Goal: Information Seeking & Learning: Learn about a topic

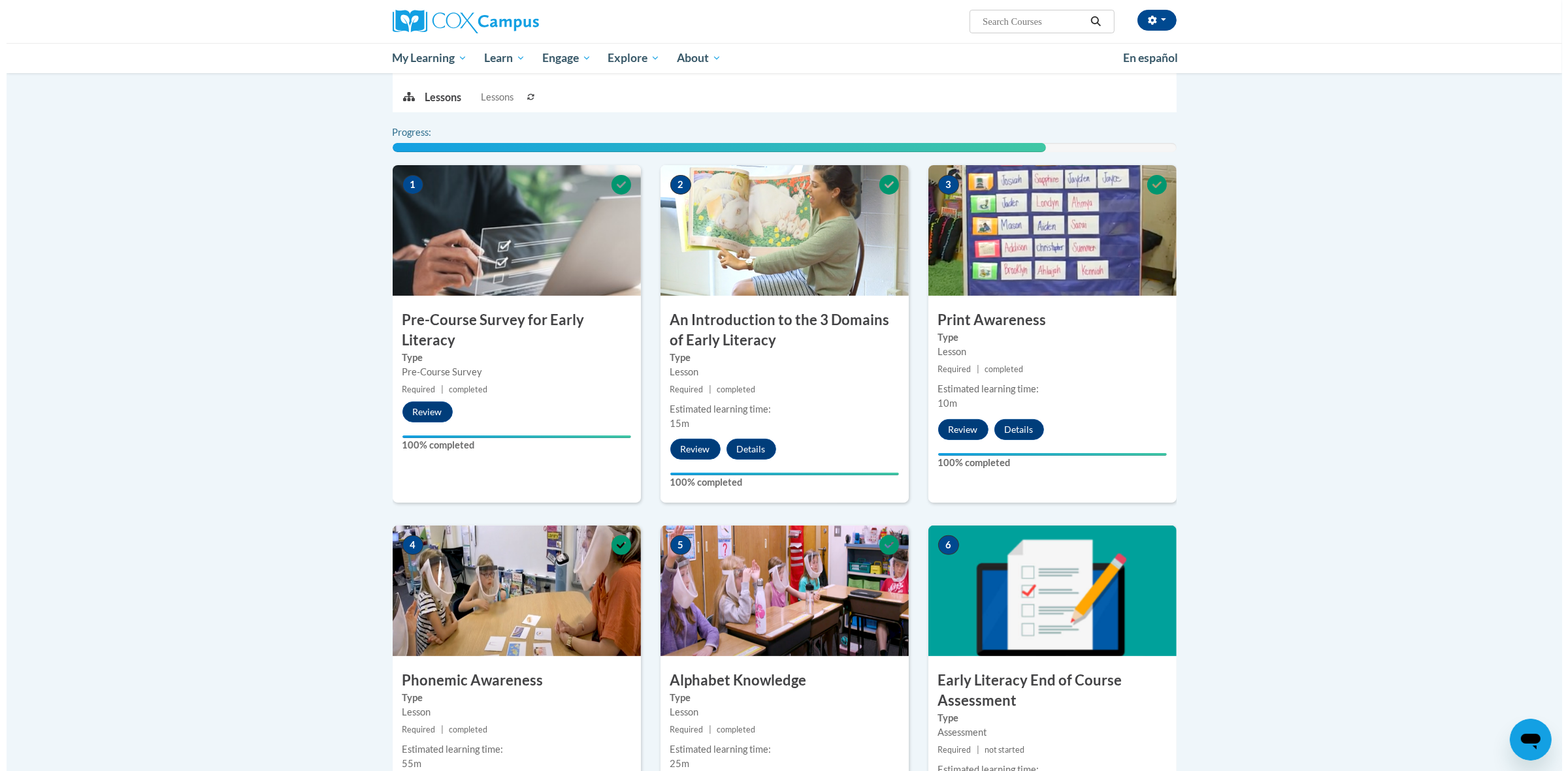
scroll to position [408, 0]
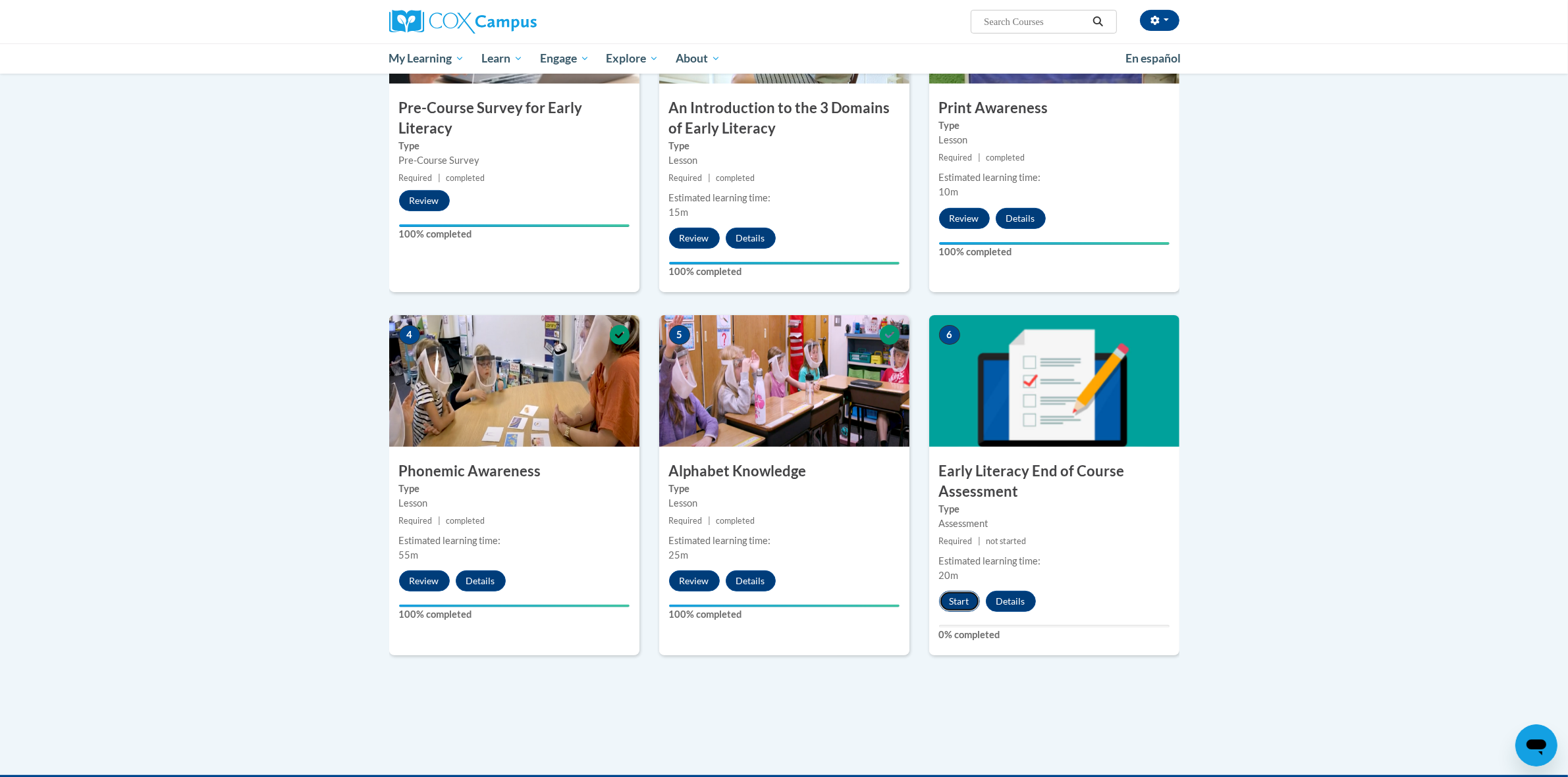
click at [959, 603] on button "Start" at bounding box center [959, 601] width 41 height 21
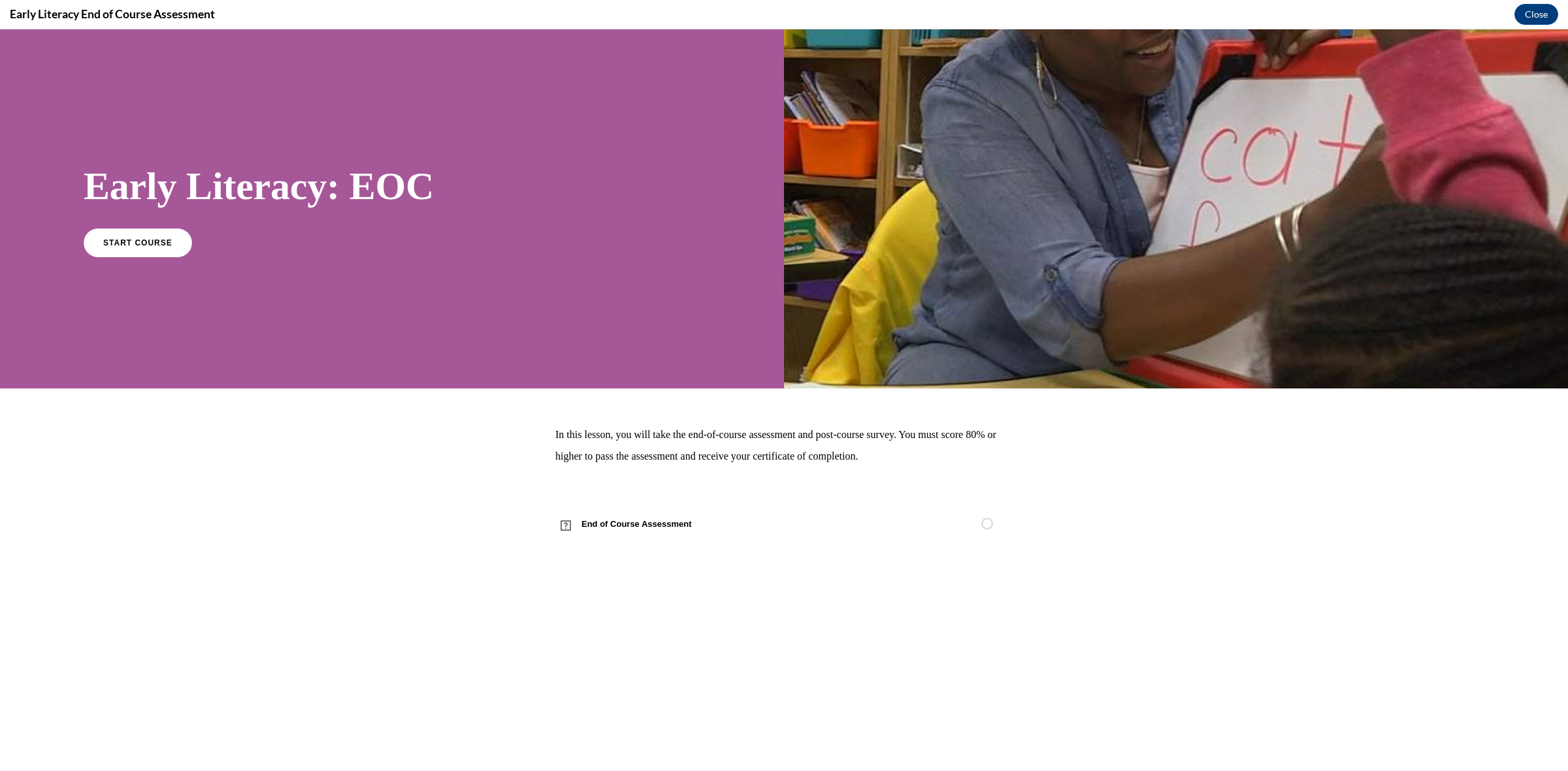
scroll to position [0, 0]
click at [630, 527] on span "End of Course Assessment" at bounding box center [644, 524] width 178 height 36
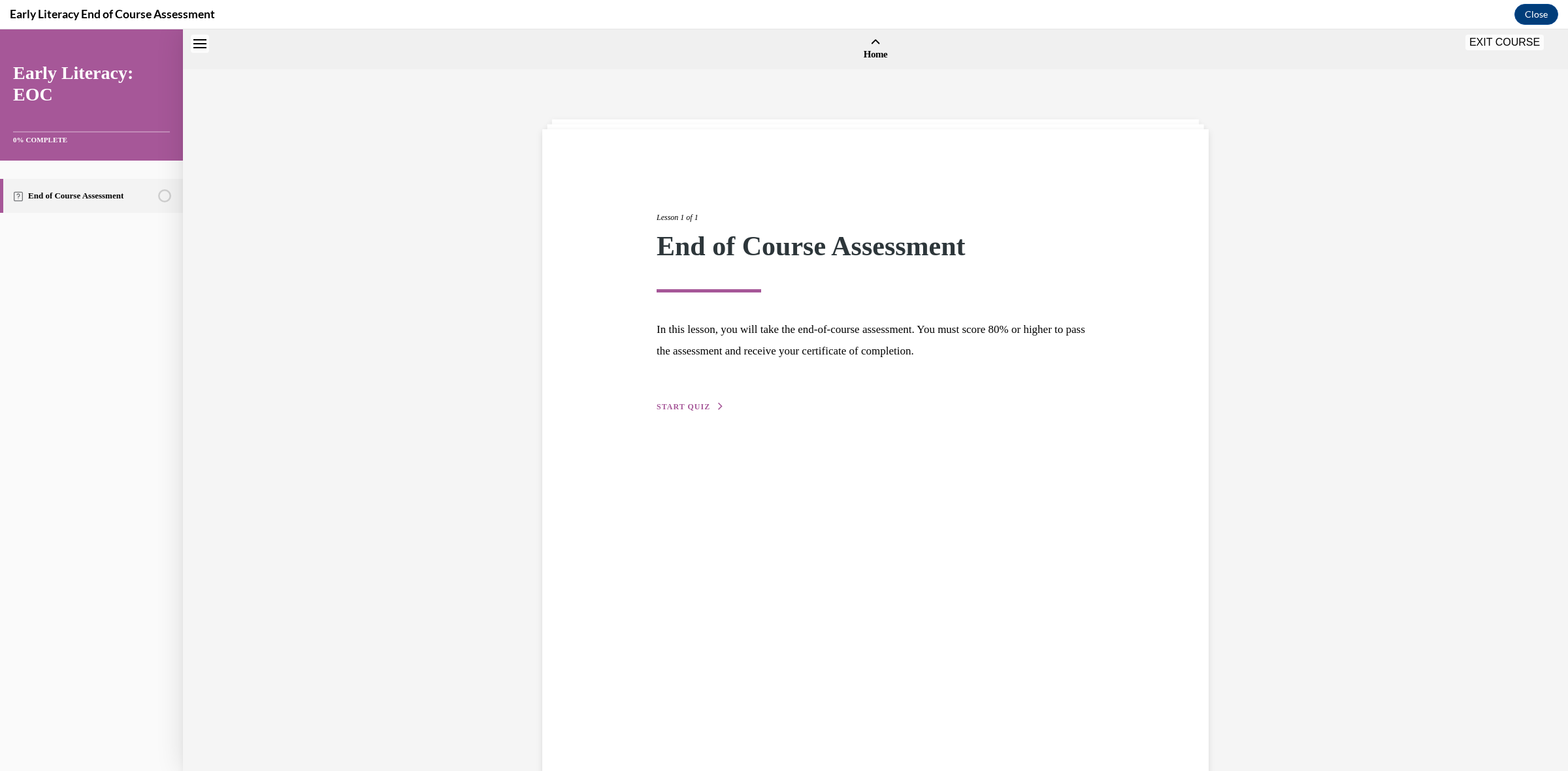
scroll to position [41, 0]
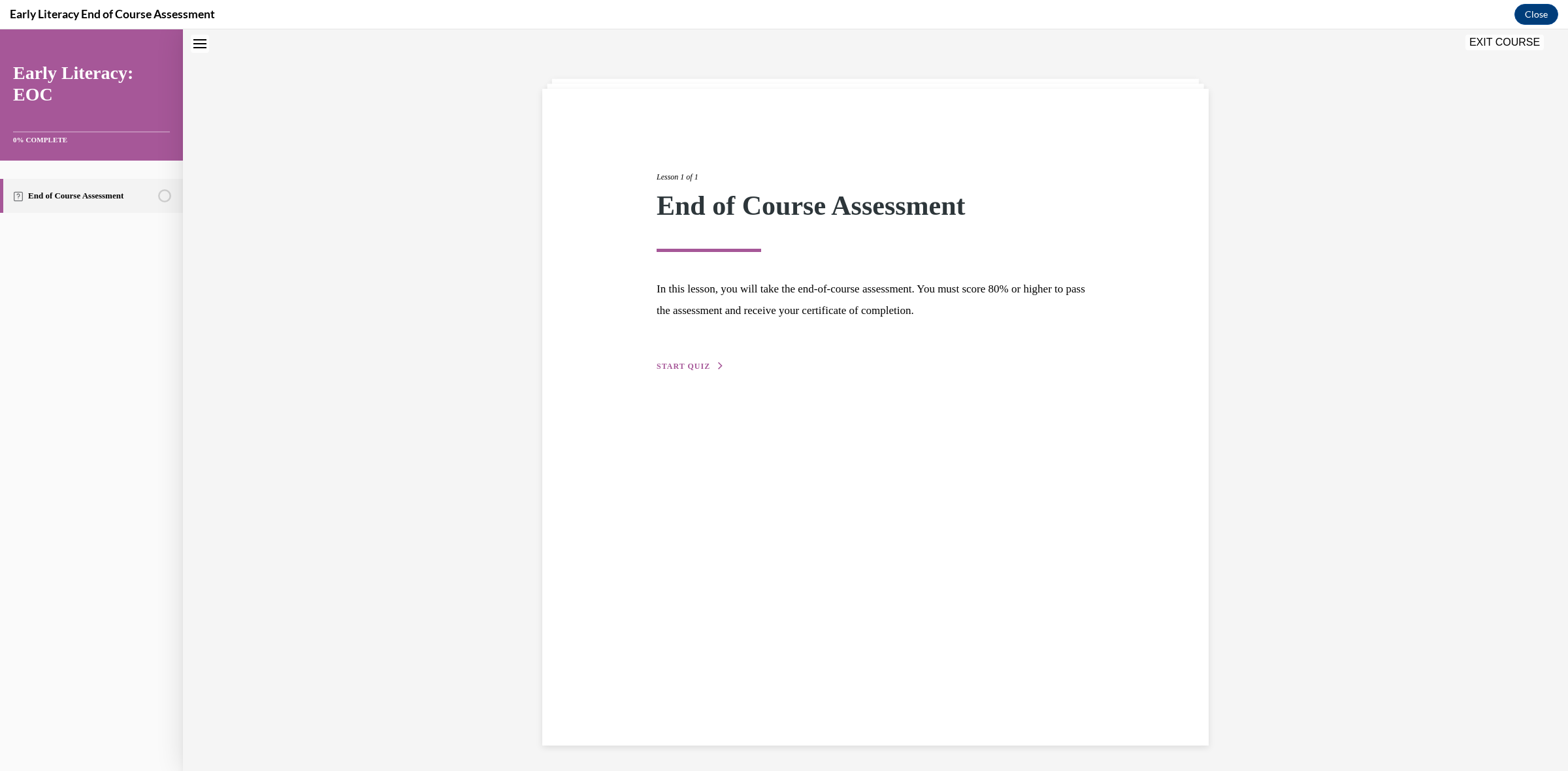
click at [678, 367] on span "START QUIZ" at bounding box center [683, 366] width 54 height 9
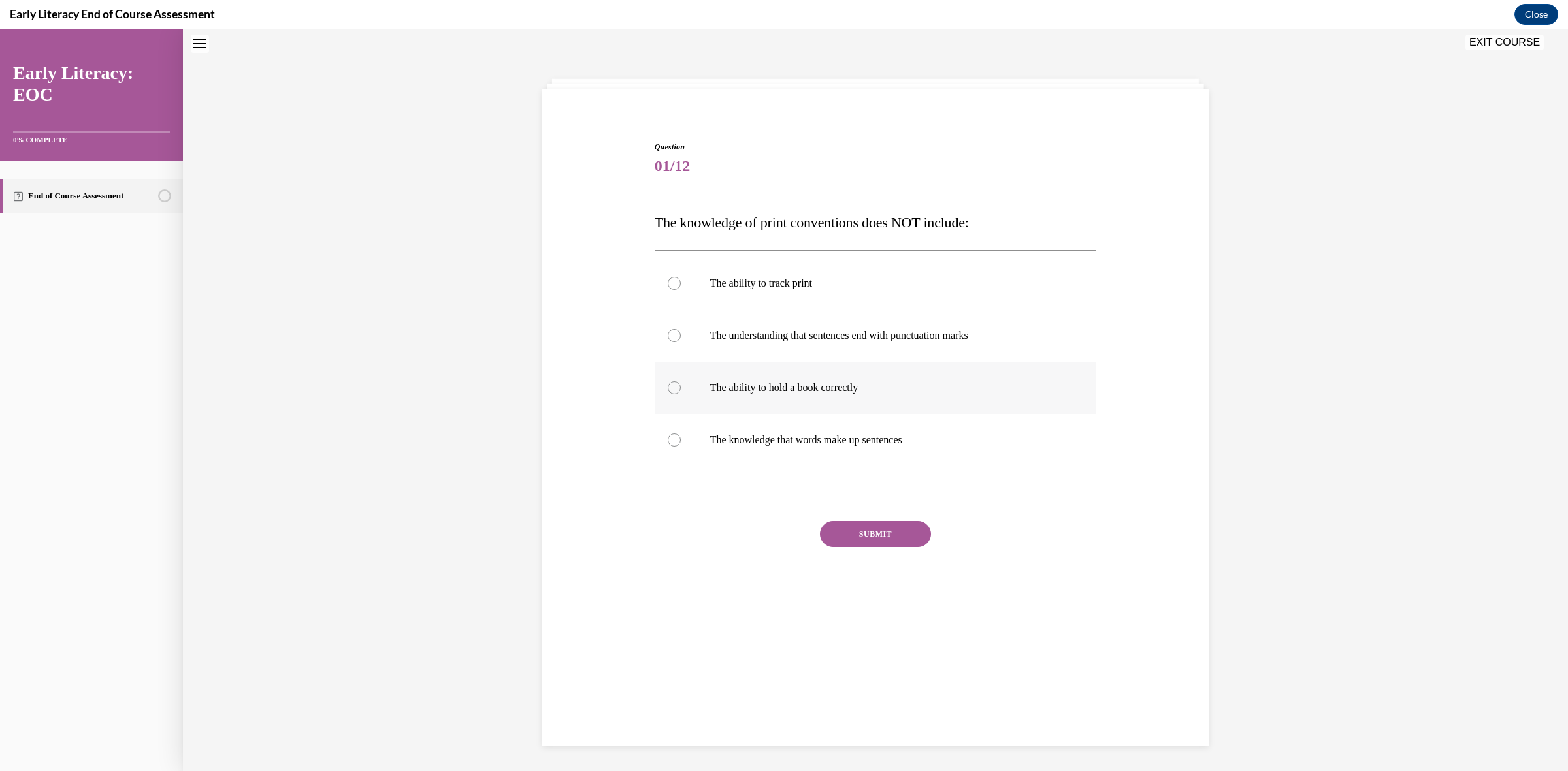
click at [749, 391] on p "The ability to hold a book correctly" at bounding box center [887, 388] width 354 height 13
click at [878, 533] on button "SUBMIT" at bounding box center [876, 534] width 111 height 26
click at [866, 699] on button "NEXT" at bounding box center [876, 702] width 111 height 26
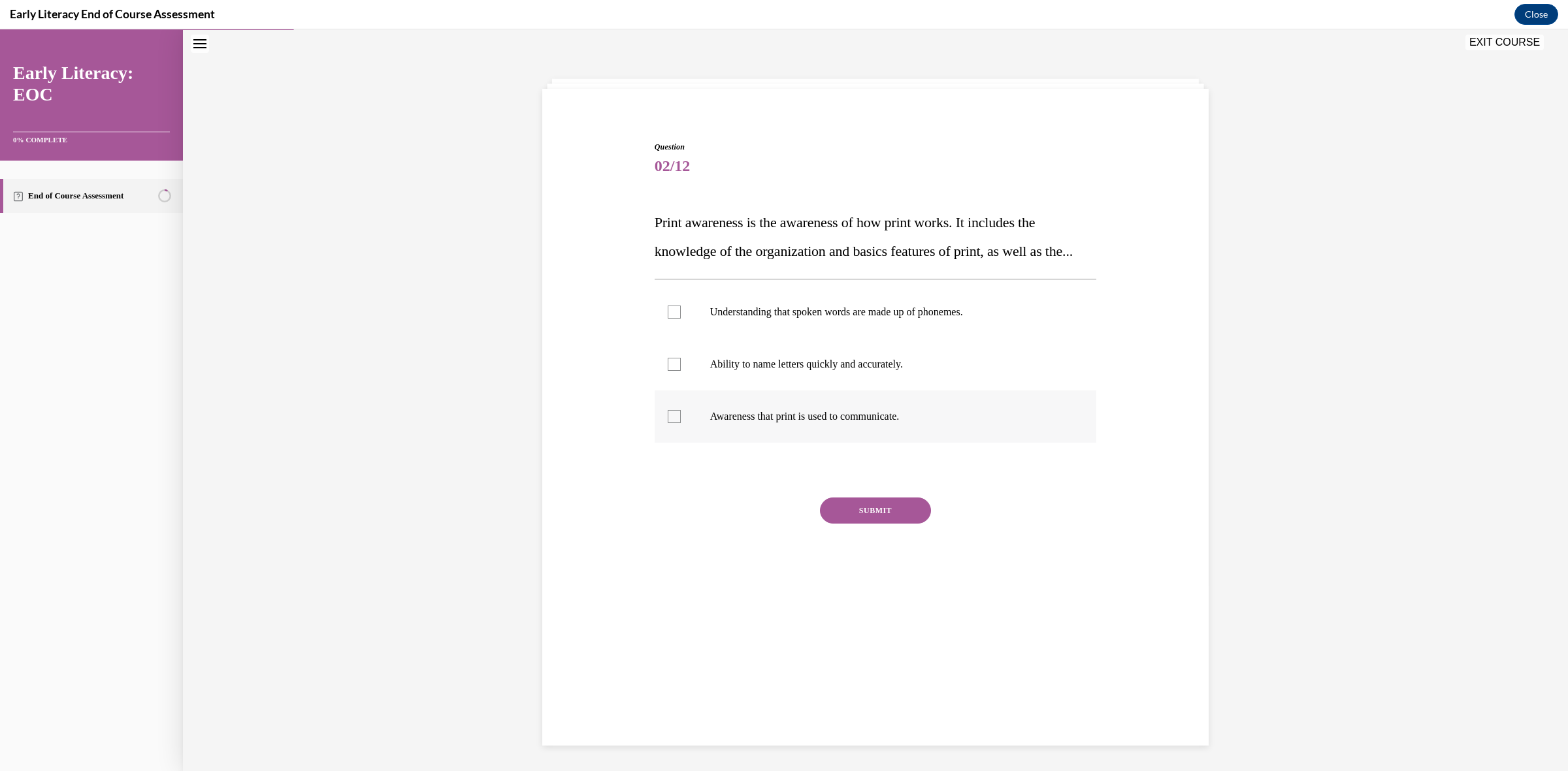
click at [761, 423] on p "Awareness that print is used to communicate." at bounding box center [887, 416] width 354 height 13
click at [870, 524] on button "SUBMIT" at bounding box center [876, 511] width 111 height 26
click at [900, 691] on button "NEXT" at bounding box center [876, 678] width 111 height 26
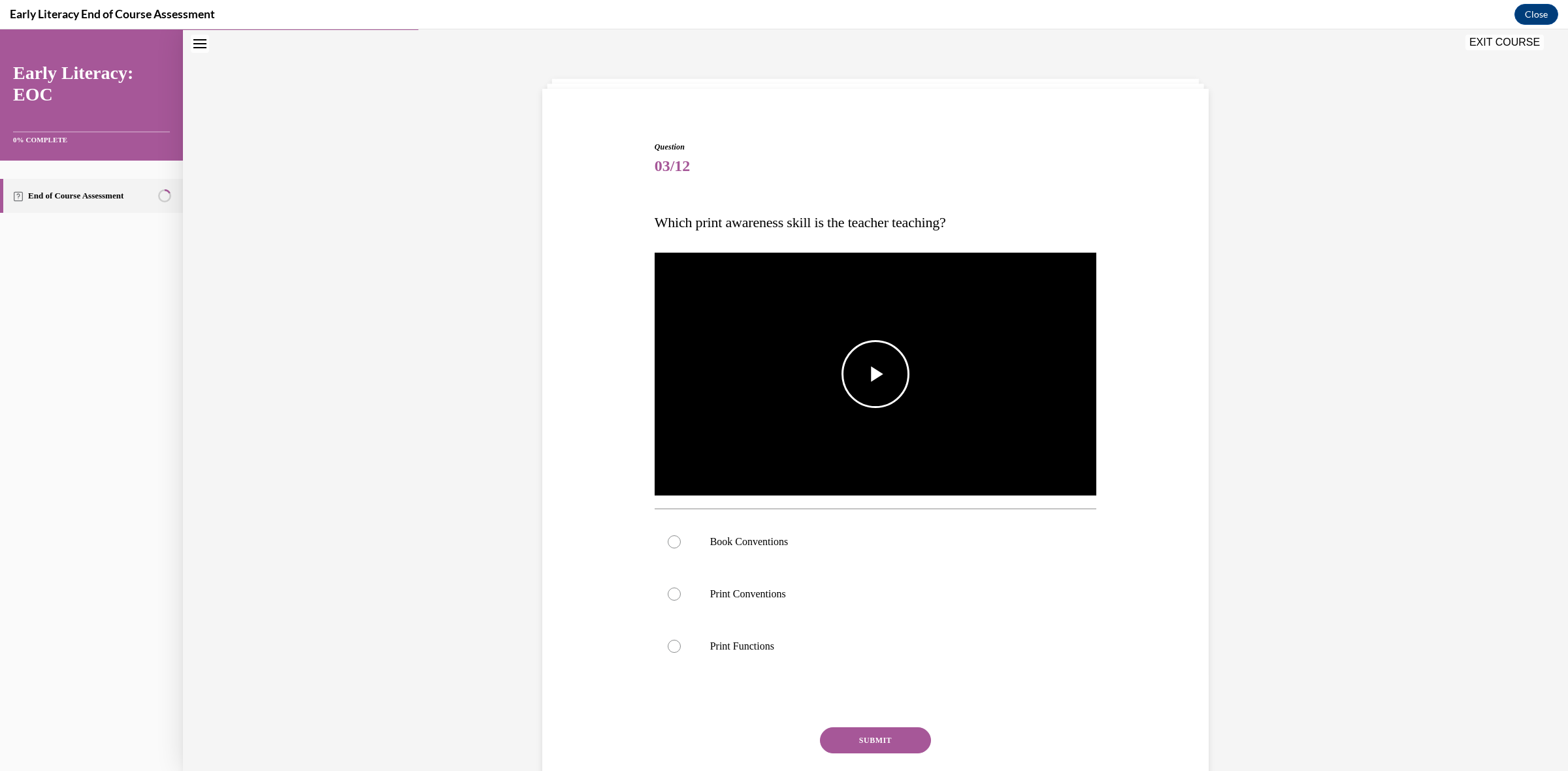
click at [876, 374] on span "Video player" at bounding box center [876, 374] width 0 height 0
click at [769, 592] on p "Print Conventions" at bounding box center [887, 594] width 354 height 13
click at [861, 737] on button "SUBMIT" at bounding box center [876, 741] width 111 height 26
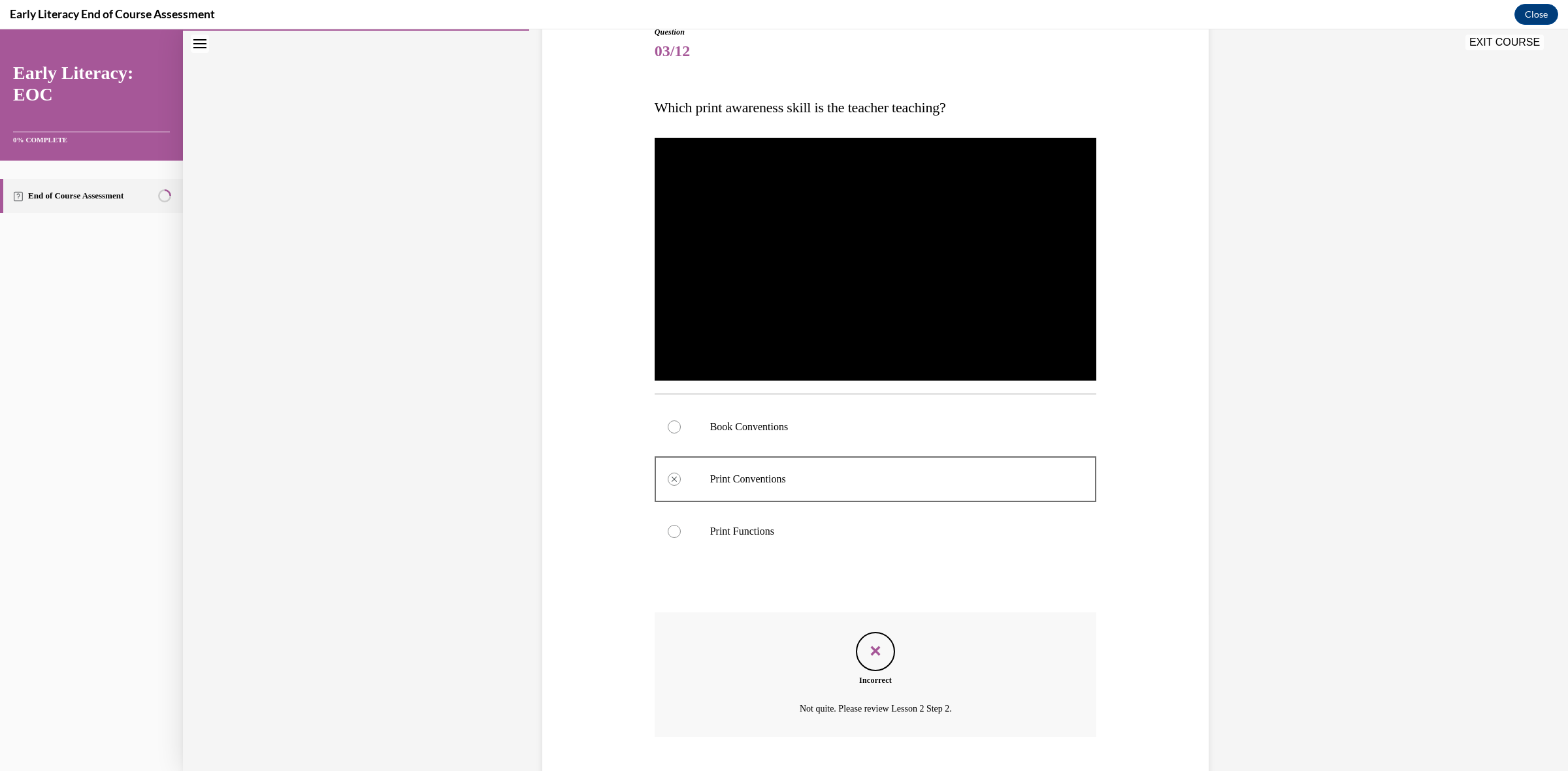
scroll to position [235, 0]
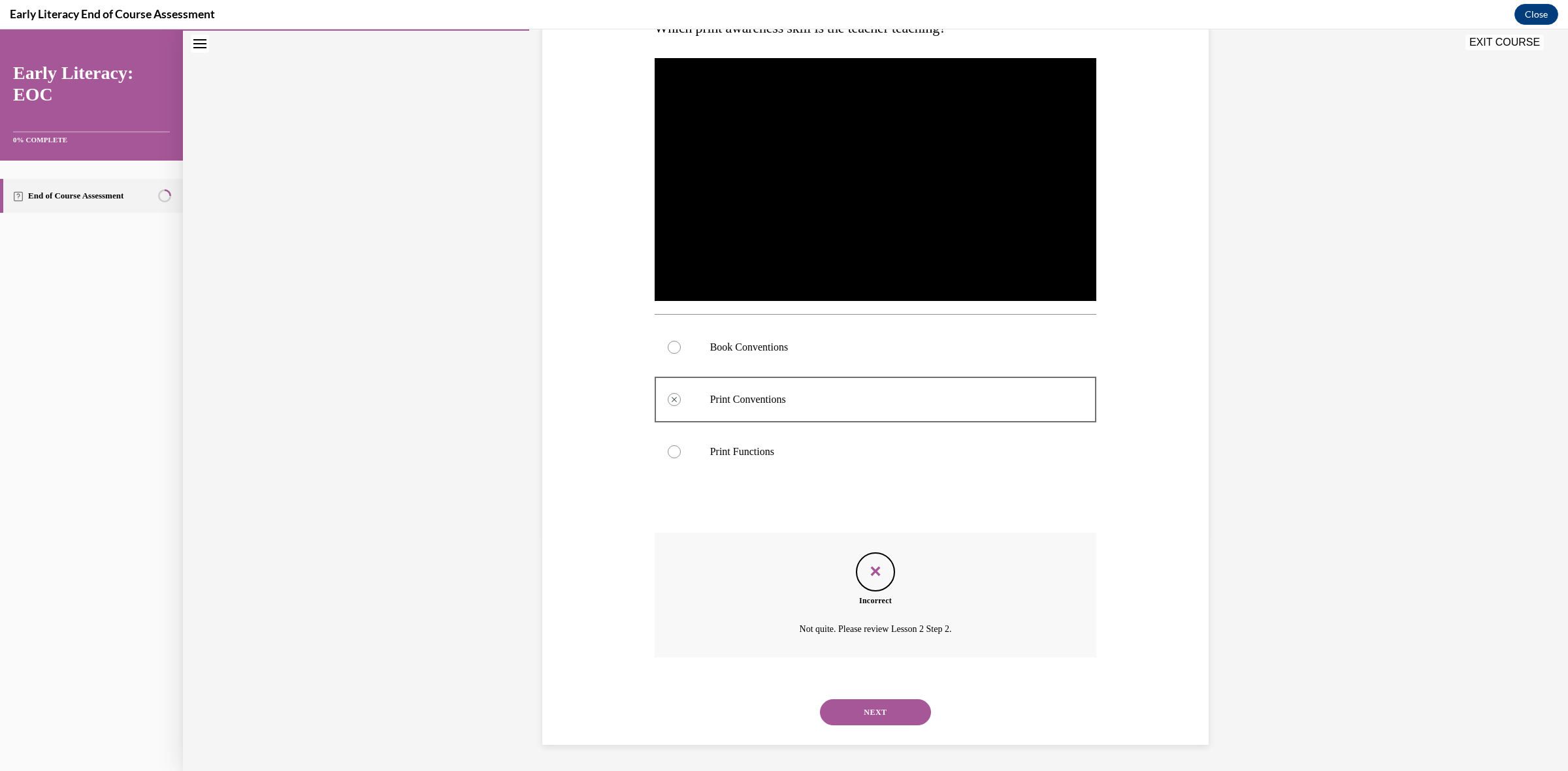
click at [870, 711] on button "NEXT" at bounding box center [876, 713] width 111 height 26
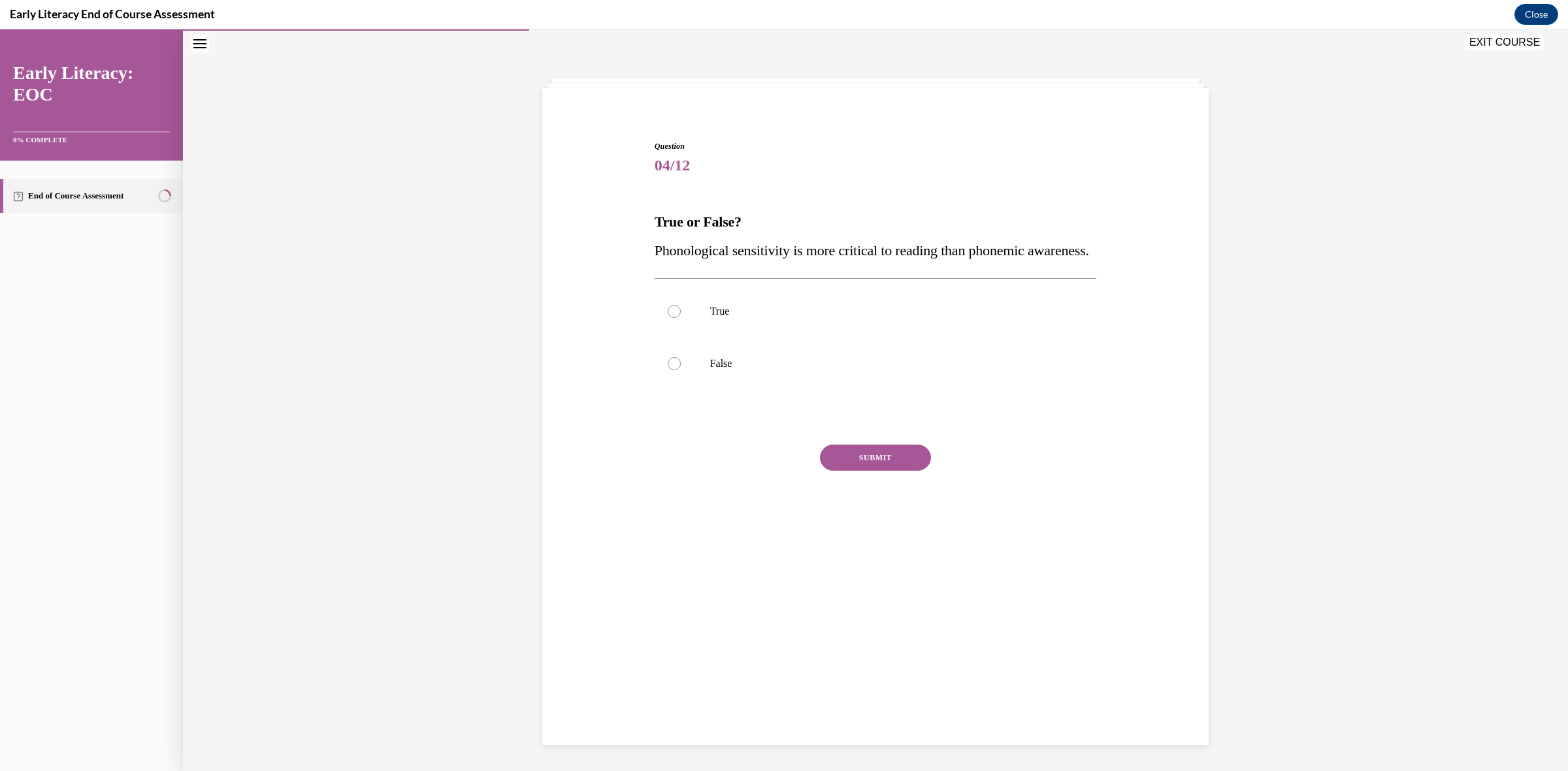
scroll to position [41, 0]
click at [740, 319] on p "True" at bounding box center [887, 312] width 354 height 13
click at [865, 472] on button "SUBMIT" at bounding box center [876, 459] width 111 height 26
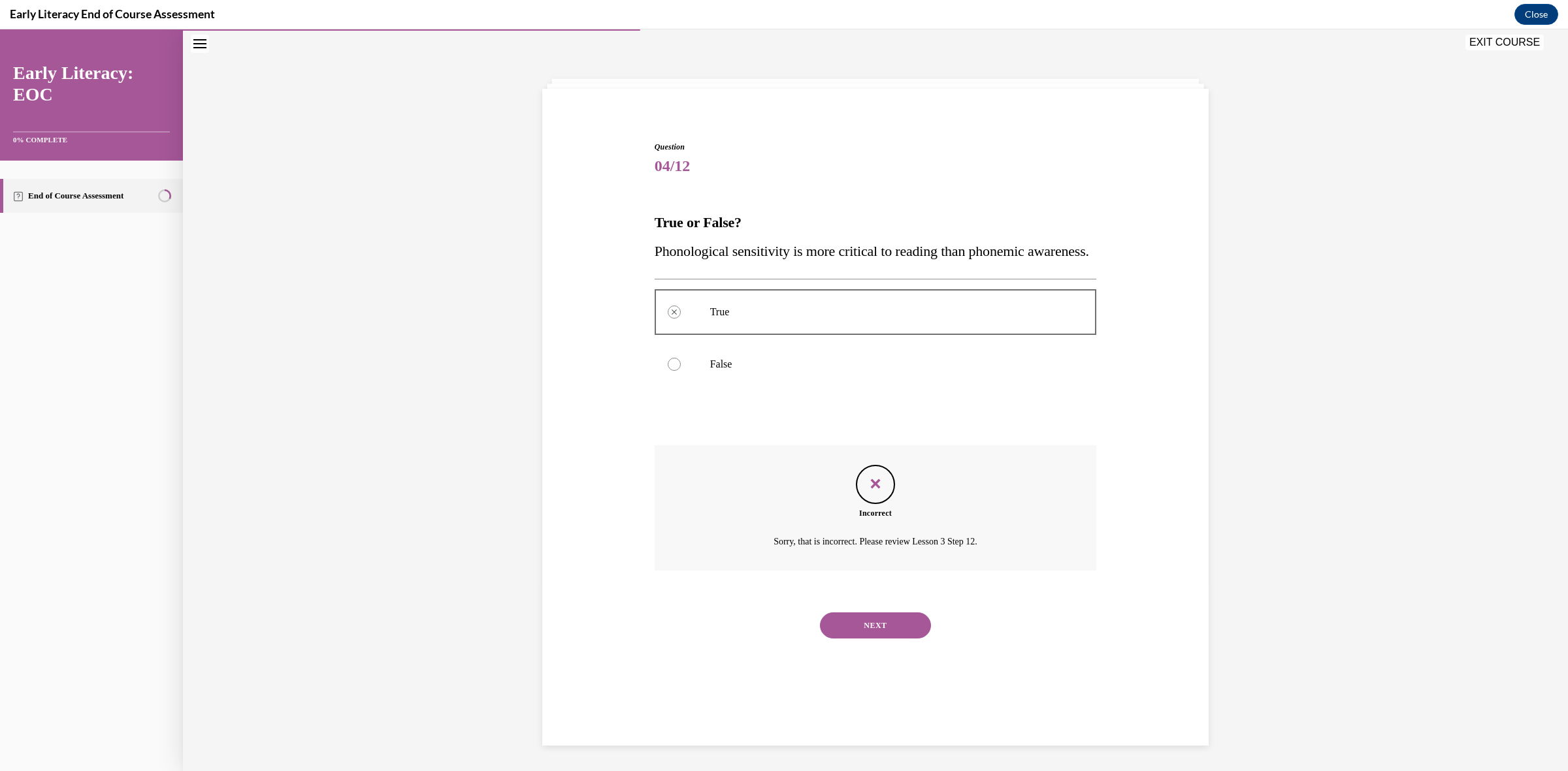
click at [892, 638] on button "NEXT" at bounding box center [876, 625] width 111 height 26
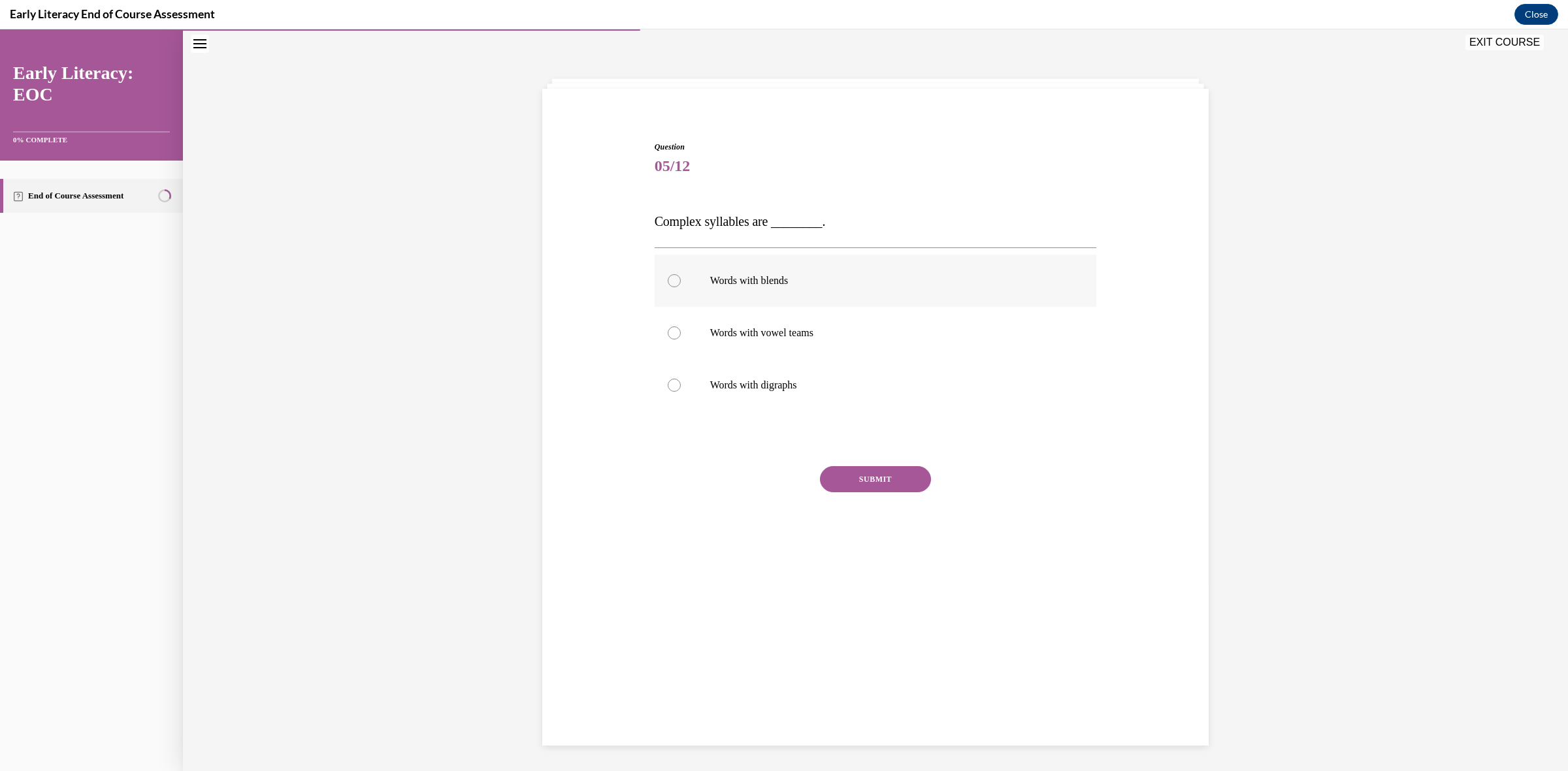
drag, startPoint x: 736, startPoint y: 279, endPoint x: 736, endPoint y: 288, distance: 9.0
click at [736, 281] on p "Words with blends" at bounding box center [887, 281] width 354 height 13
click at [883, 487] on button "SUBMIT" at bounding box center [876, 479] width 111 height 26
click at [911, 645] on button "NEXT" at bounding box center [876, 647] width 111 height 26
click at [720, 394] on div at bounding box center [876, 388] width 442 height 52
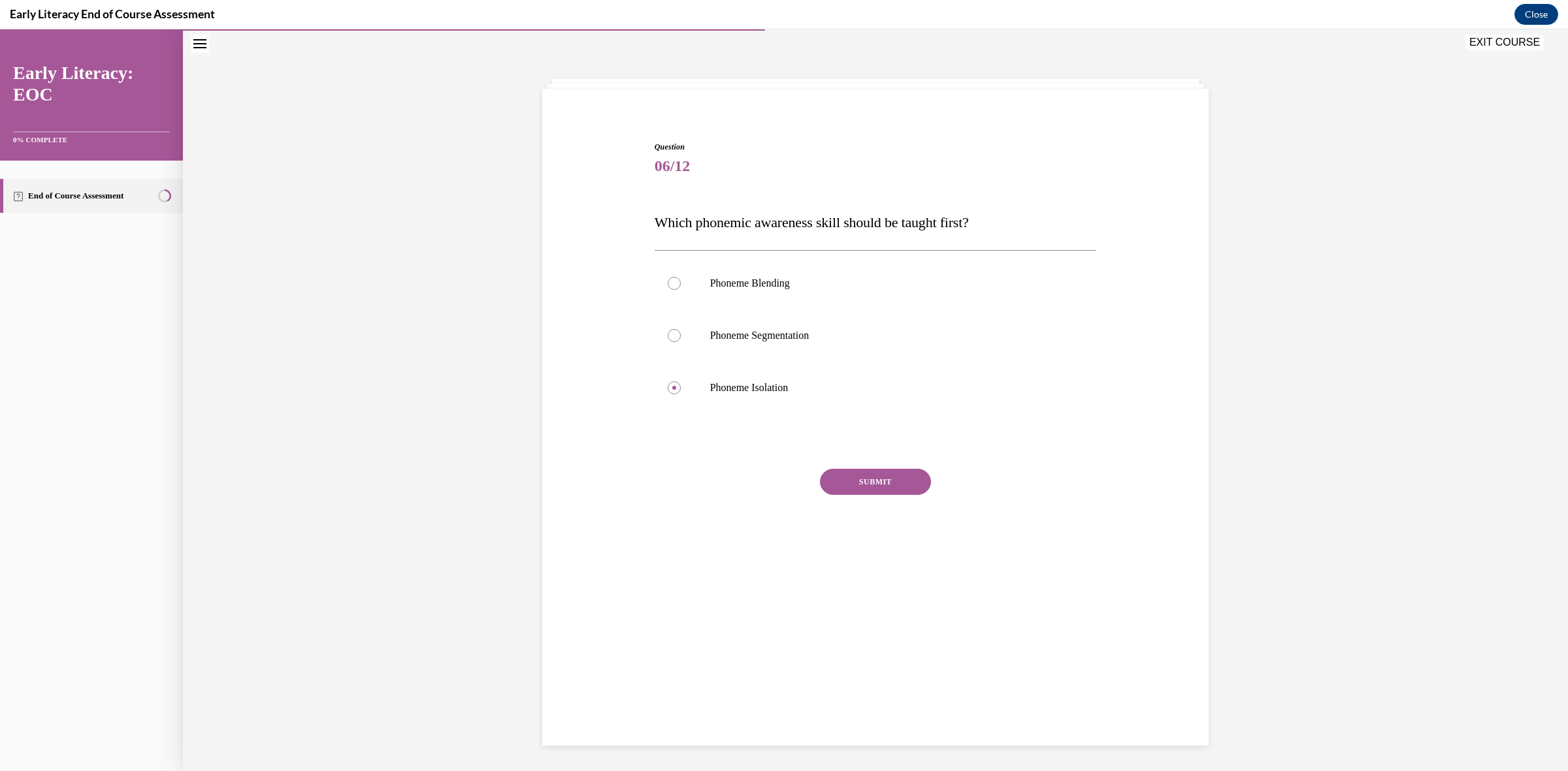
drag, startPoint x: 847, startPoint y: 483, endPoint x: 847, endPoint y: 490, distance: 7.0
click at [848, 483] on button "SUBMIT" at bounding box center [876, 482] width 111 height 26
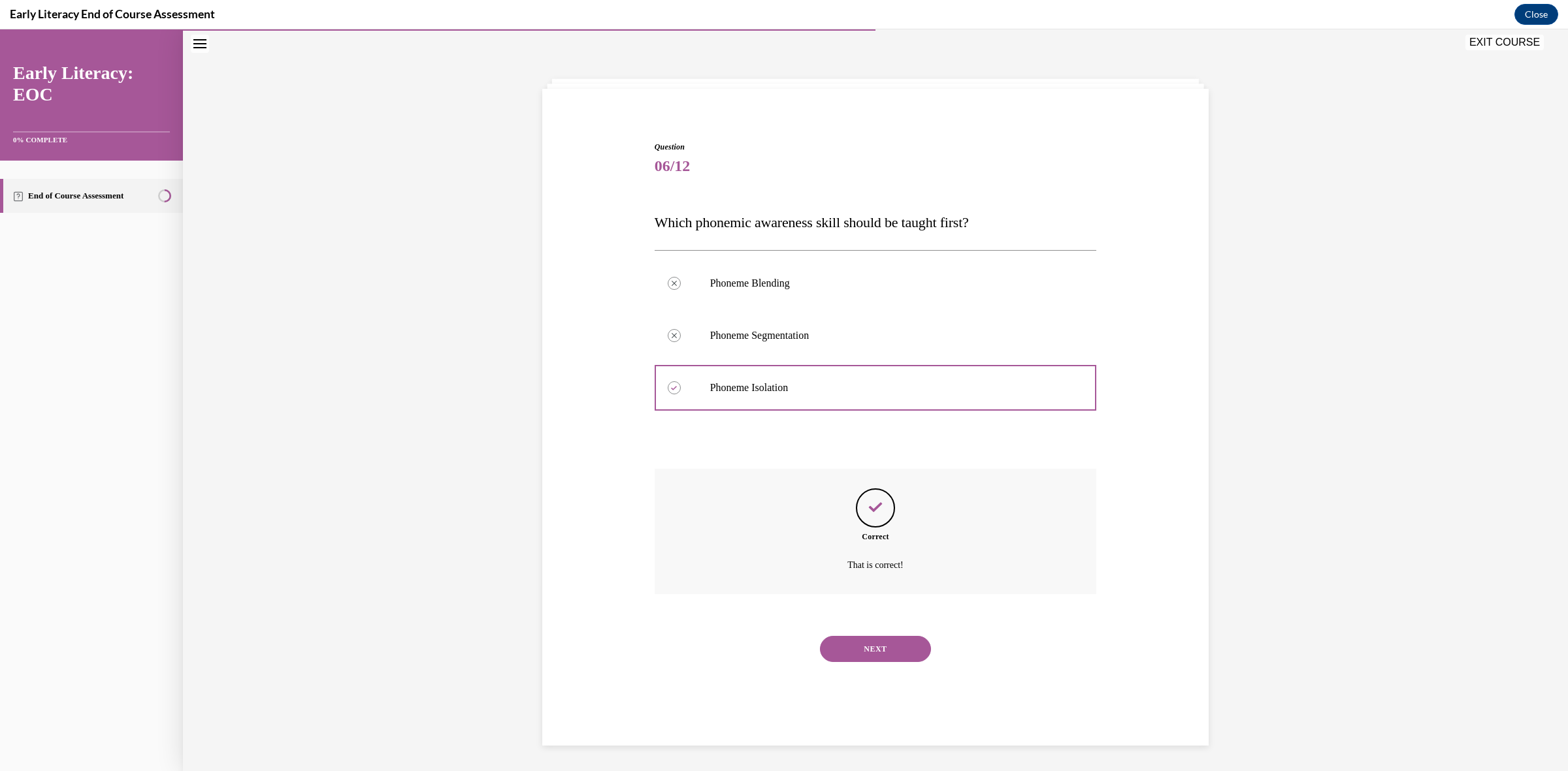
click at [860, 645] on button "NEXT" at bounding box center [876, 649] width 111 height 26
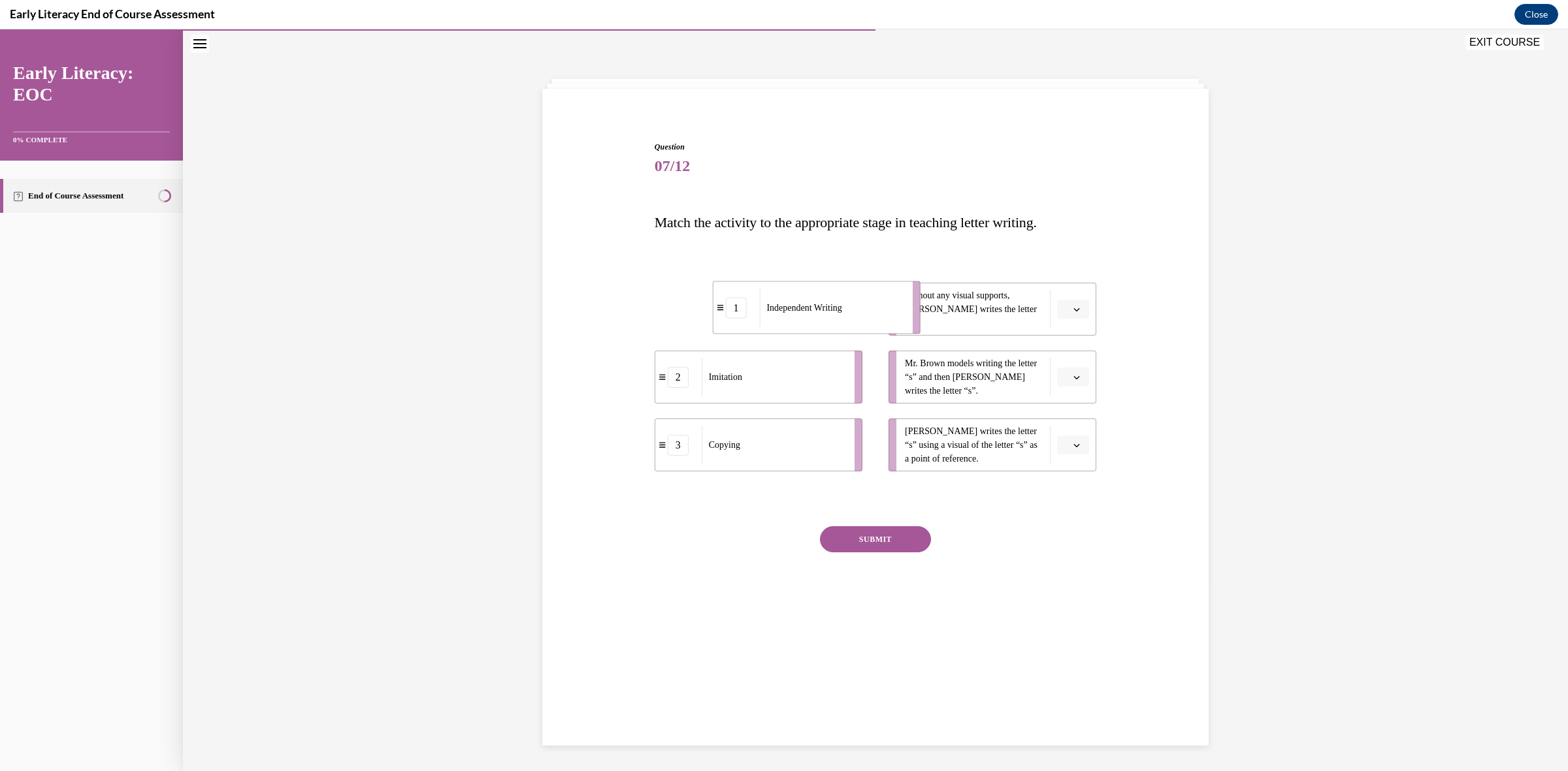
drag, startPoint x: 791, startPoint y: 314, endPoint x: 850, endPoint y: 312, distance: 59.0
click at [850, 312] on div "Independent Writing" at bounding box center [831, 308] width 144 height 38
drag, startPoint x: 771, startPoint y: 391, endPoint x: 824, endPoint y: 393, distance: 53.0
click at [830, 385] on div "Imitation" at bounding box center [836, 371] width 144 height 38
drag, startPoint x: 805, startPoint y: 468, endPoint x: 852, endPoint y: 467, distance: 47.0
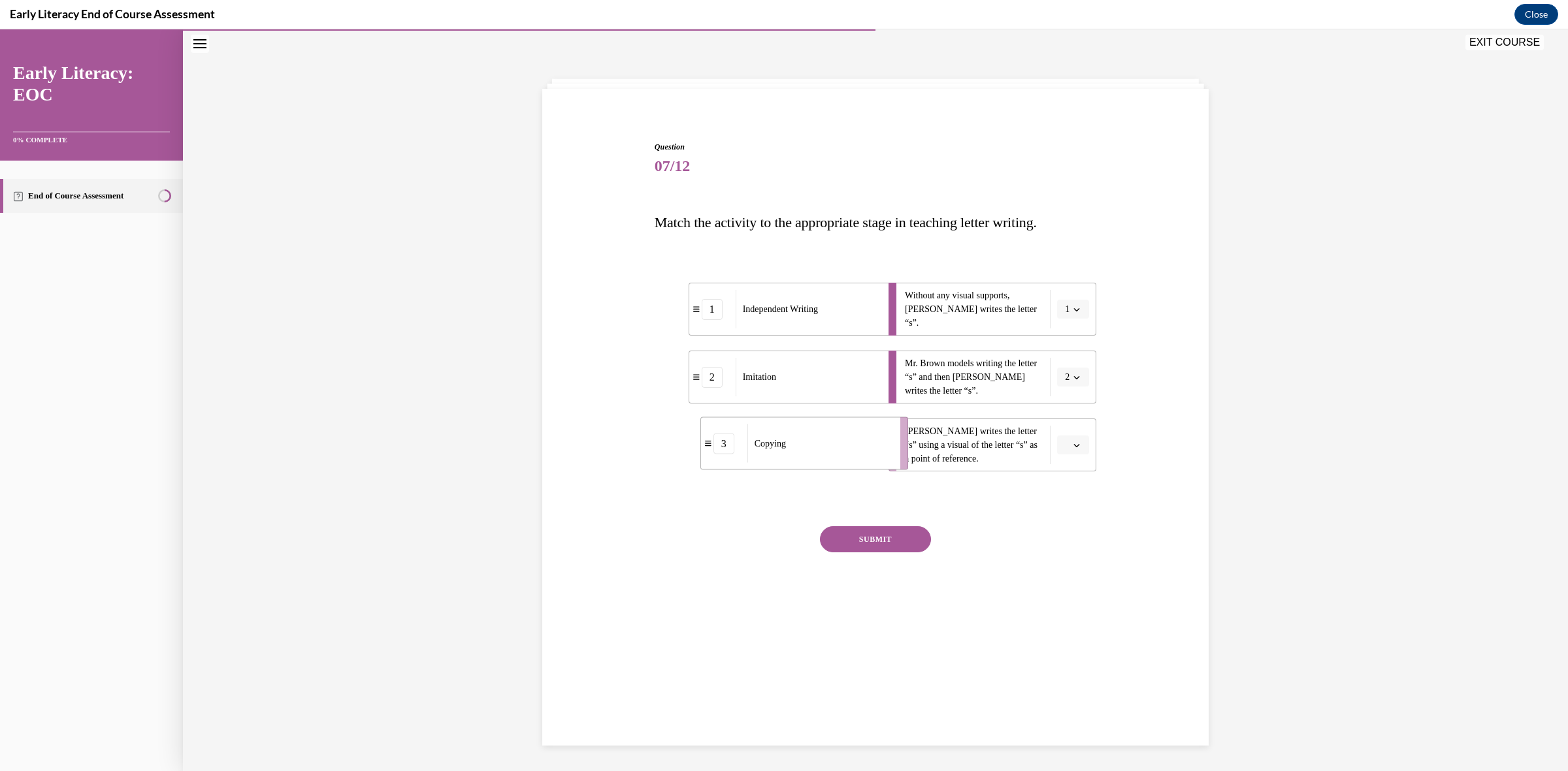
click at [852, 467] on li "3 Copying" at bounding box center [804, 444] width 208 height 53
click at [872, 533] on button "SUBMIT" at bounding box center [876, 540] width 111 height 26
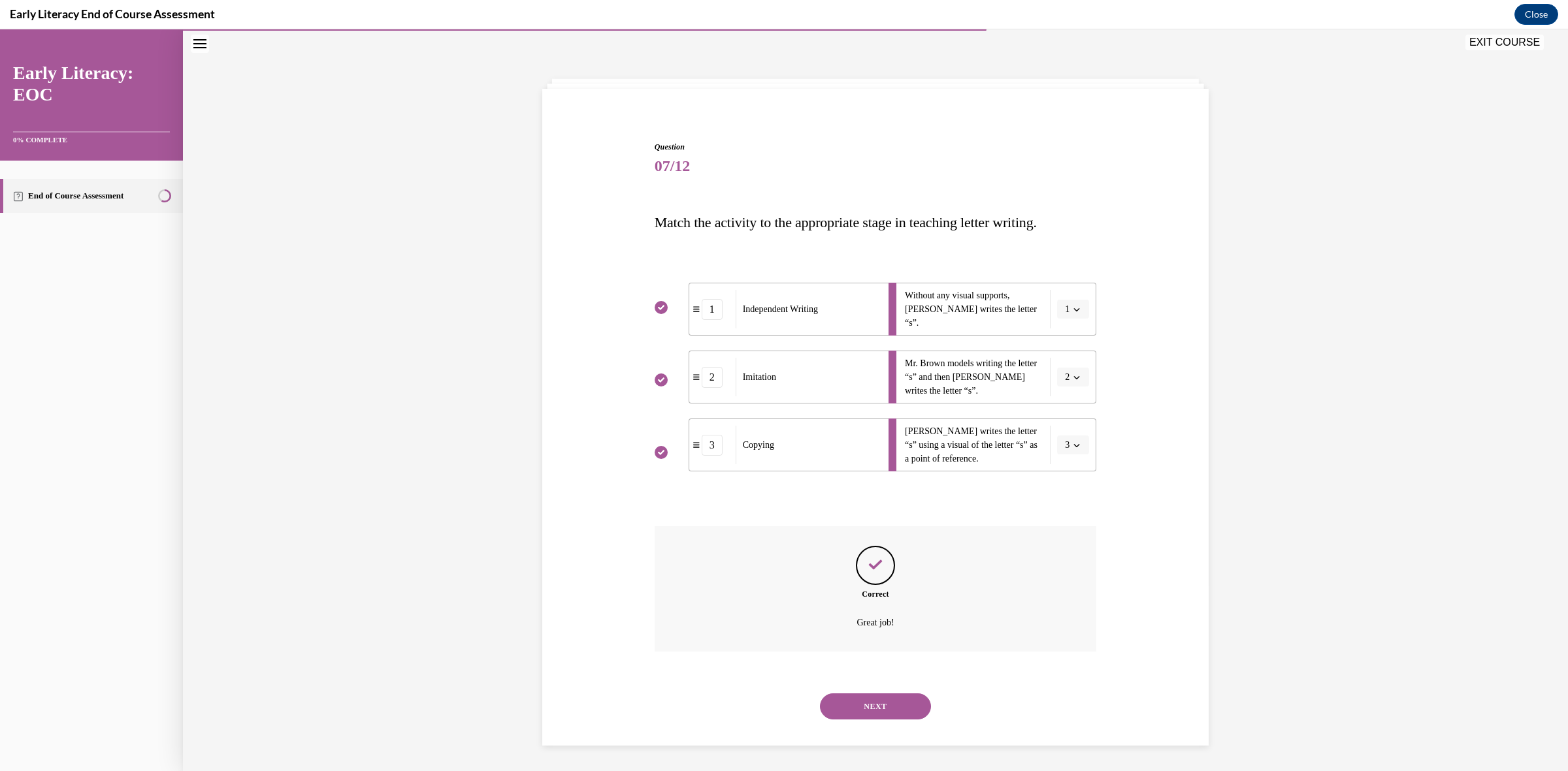
click at [865, 700] on button "NEXT" at bounding box center [876, 706] width 111 height 26
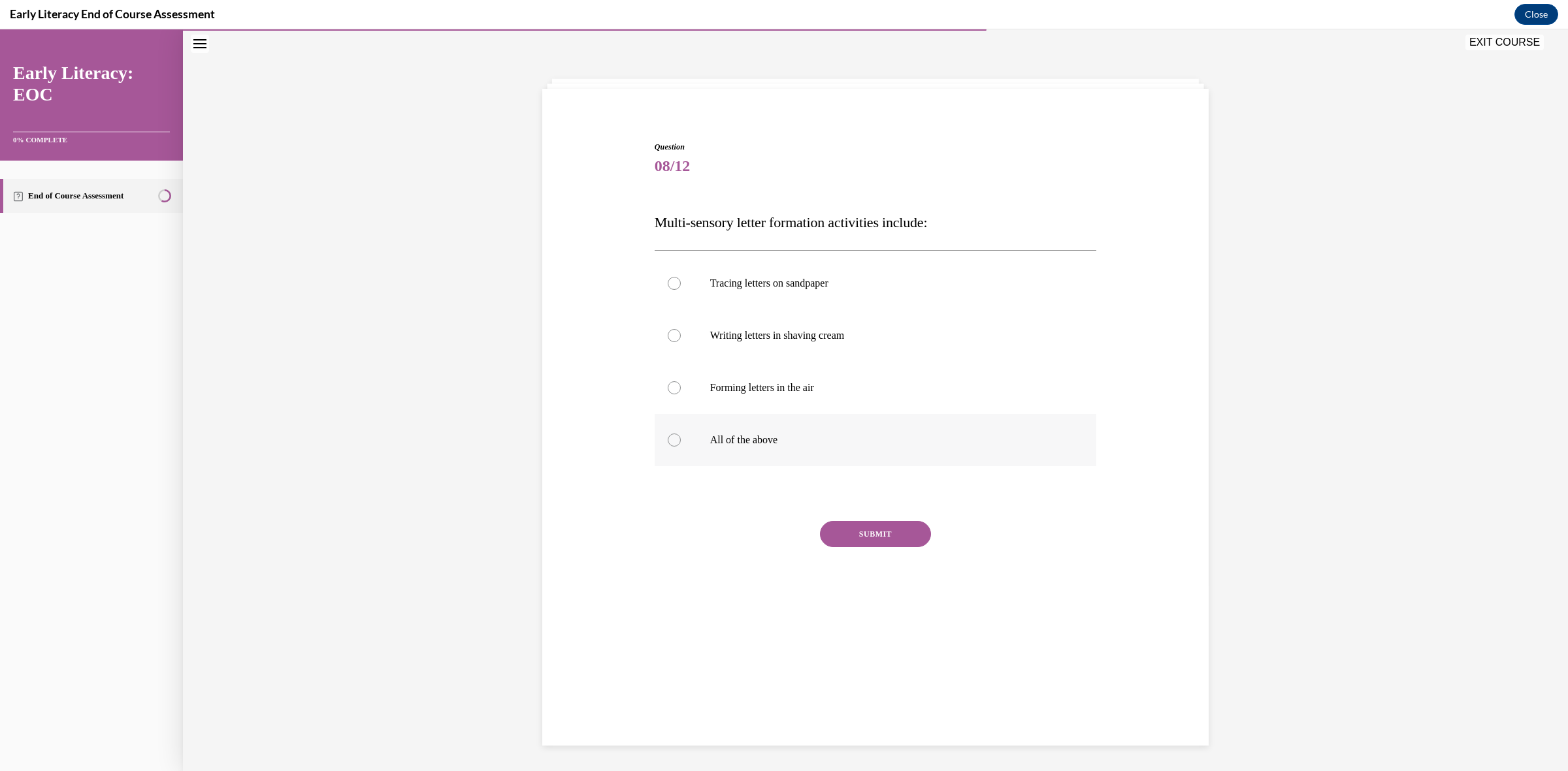
click at [668, 441] on div at bounding box center [674, 440] width 13 height 13
click at [839, 516] on div "Question 08/12 Multi-sensory letter formation activities include: Tracing lette…" at bounding box center [876, 384] width 442 height 487
click at [841, 534] on button "SUBMIT" at bounding box center [876, 534] width 111 height 26
click at [861, 696] on button "NEXT" at bounding box center [876, 702] width 111 height 26
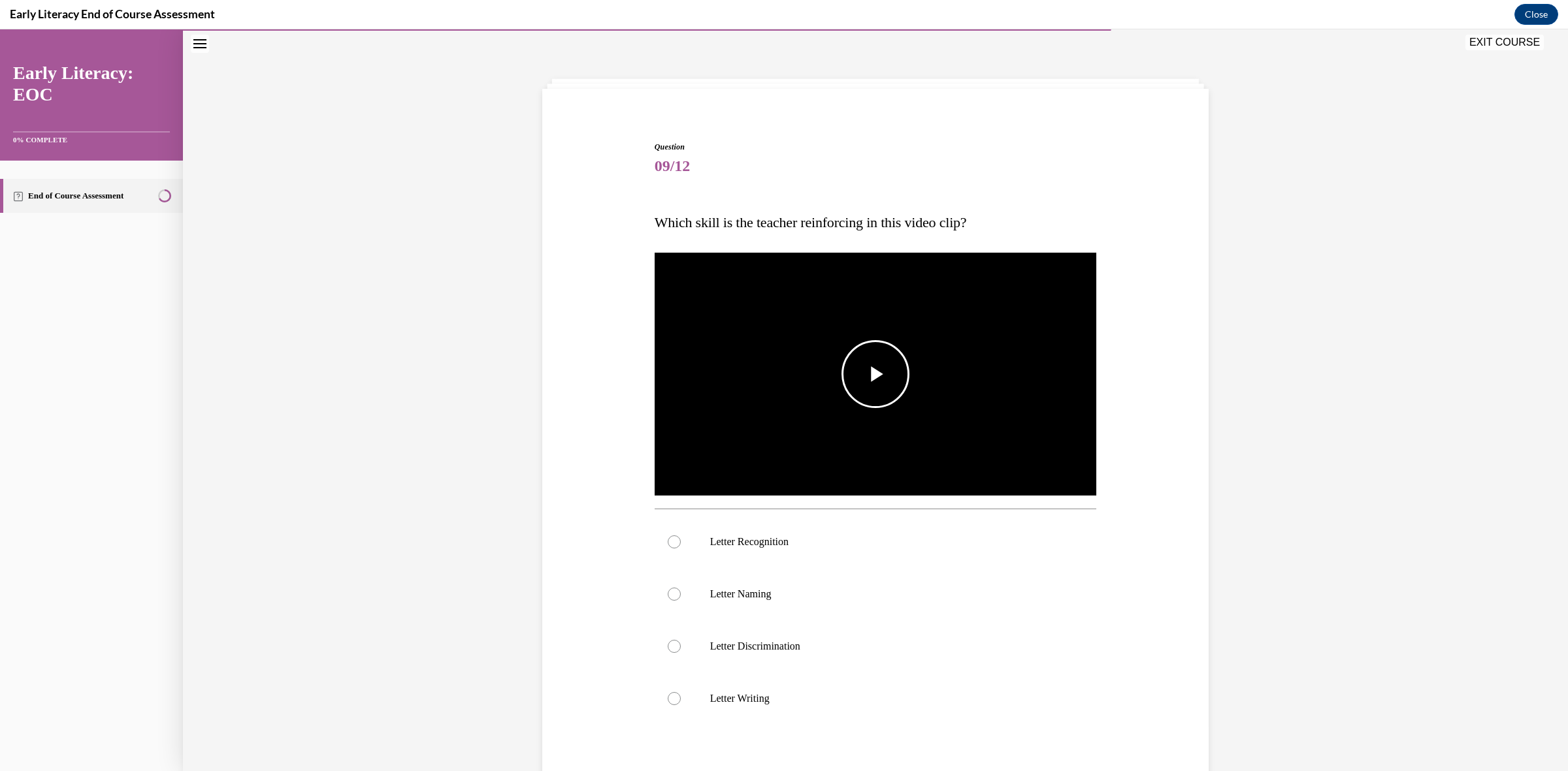
click at [876, 374] on span "Video player" at bounding box center [876, 374] width 0 height 0
click at [776, 545] on p "Letter Recognition" at bounding box center [887, 542] width 354 height 13
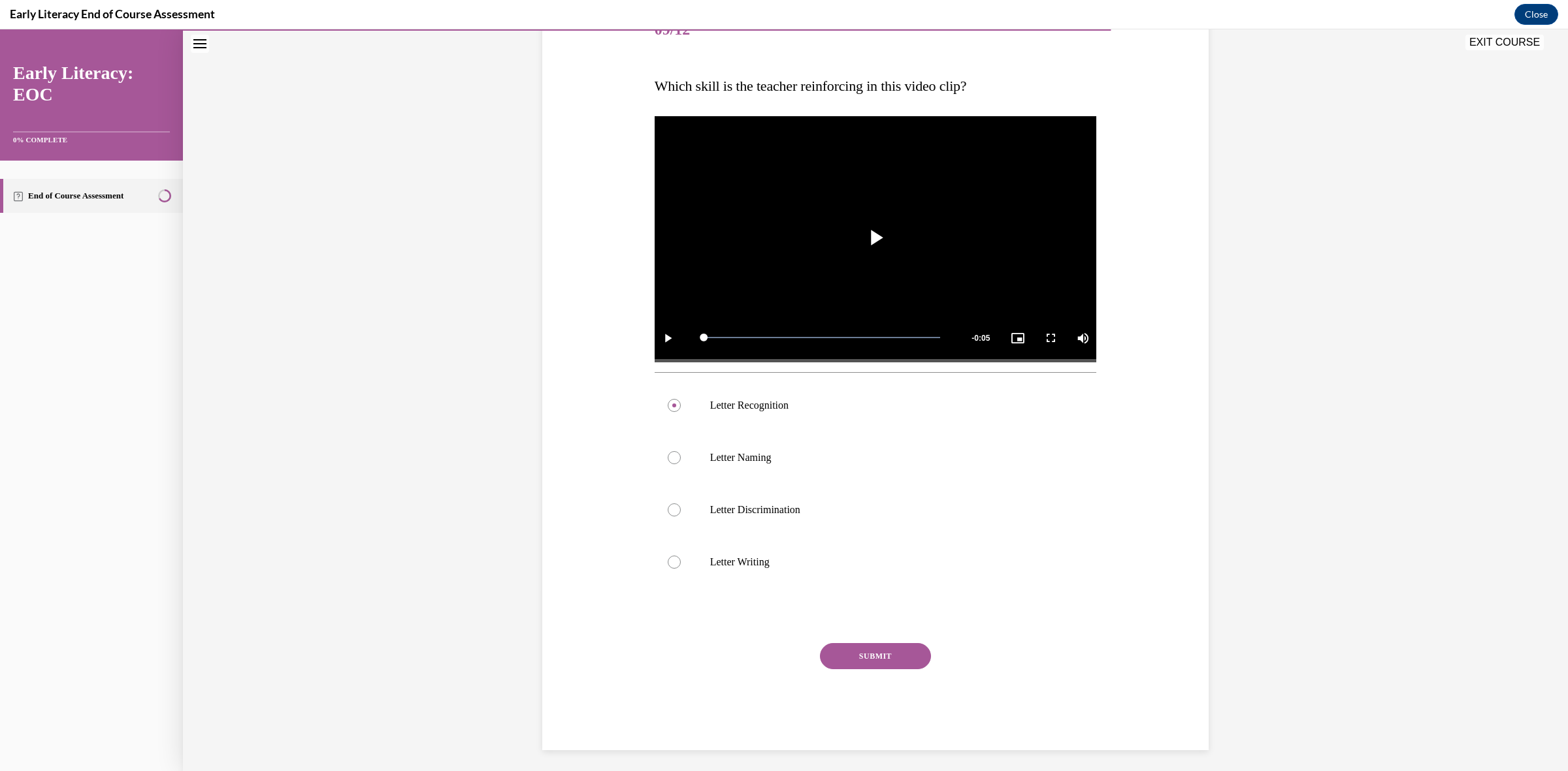
click at [889, 667] on button "SUBMIT" at bounding box center [876, 656] width 111 height 26
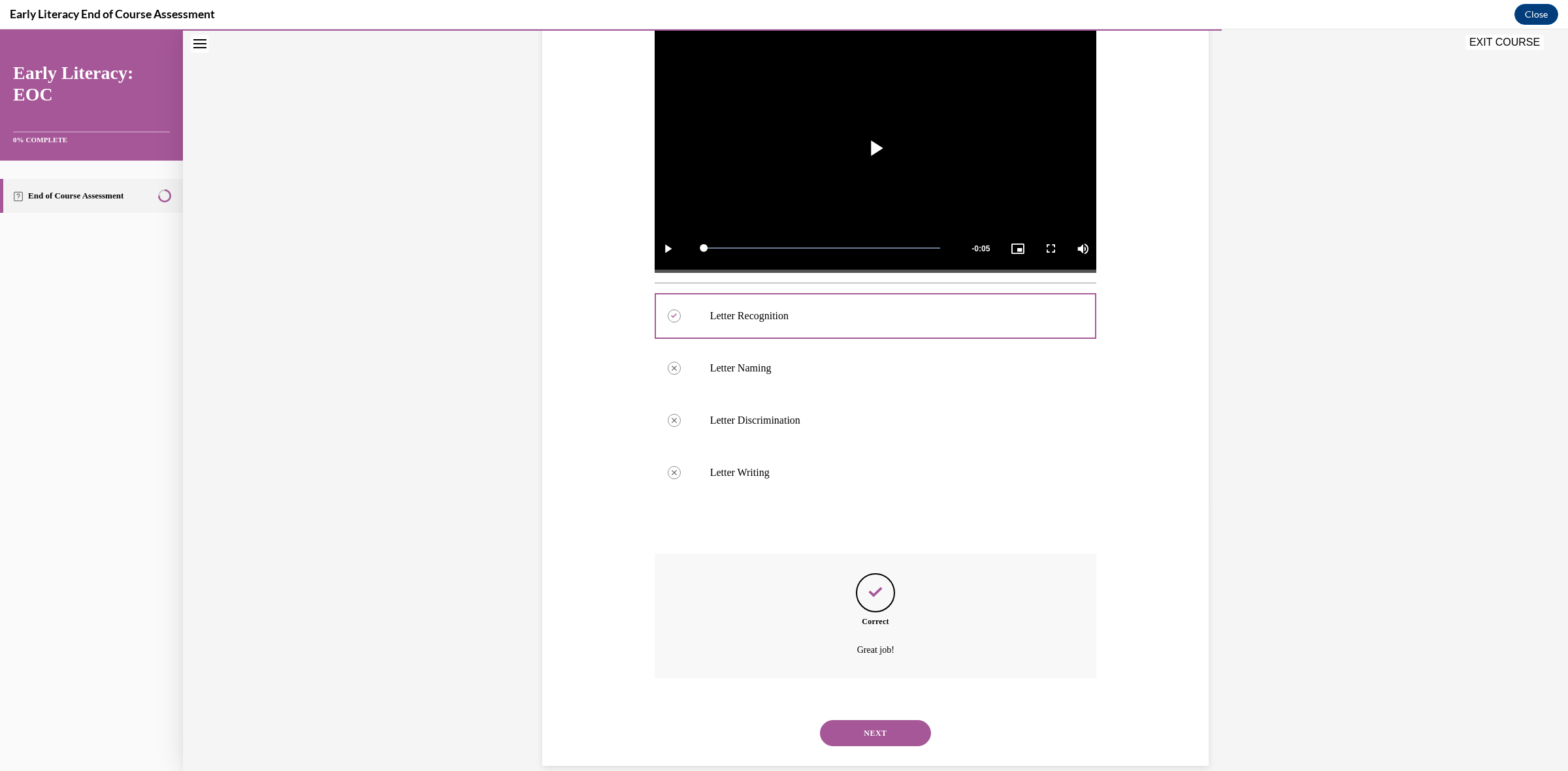
scroll to position [288, 0]
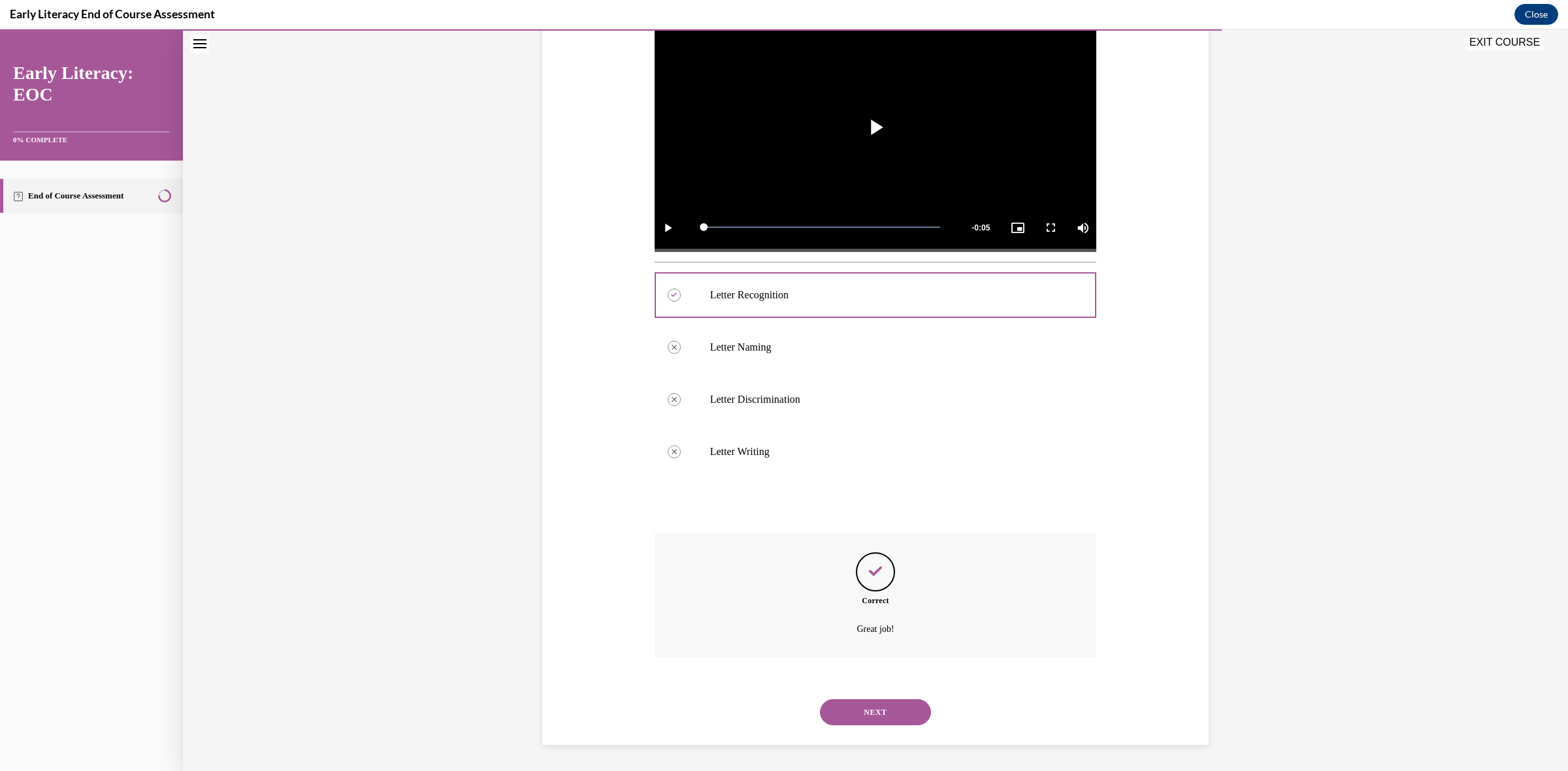
click at [876, 710] on button "NEXT" at bounding box center [876, 713] width 111 height 26
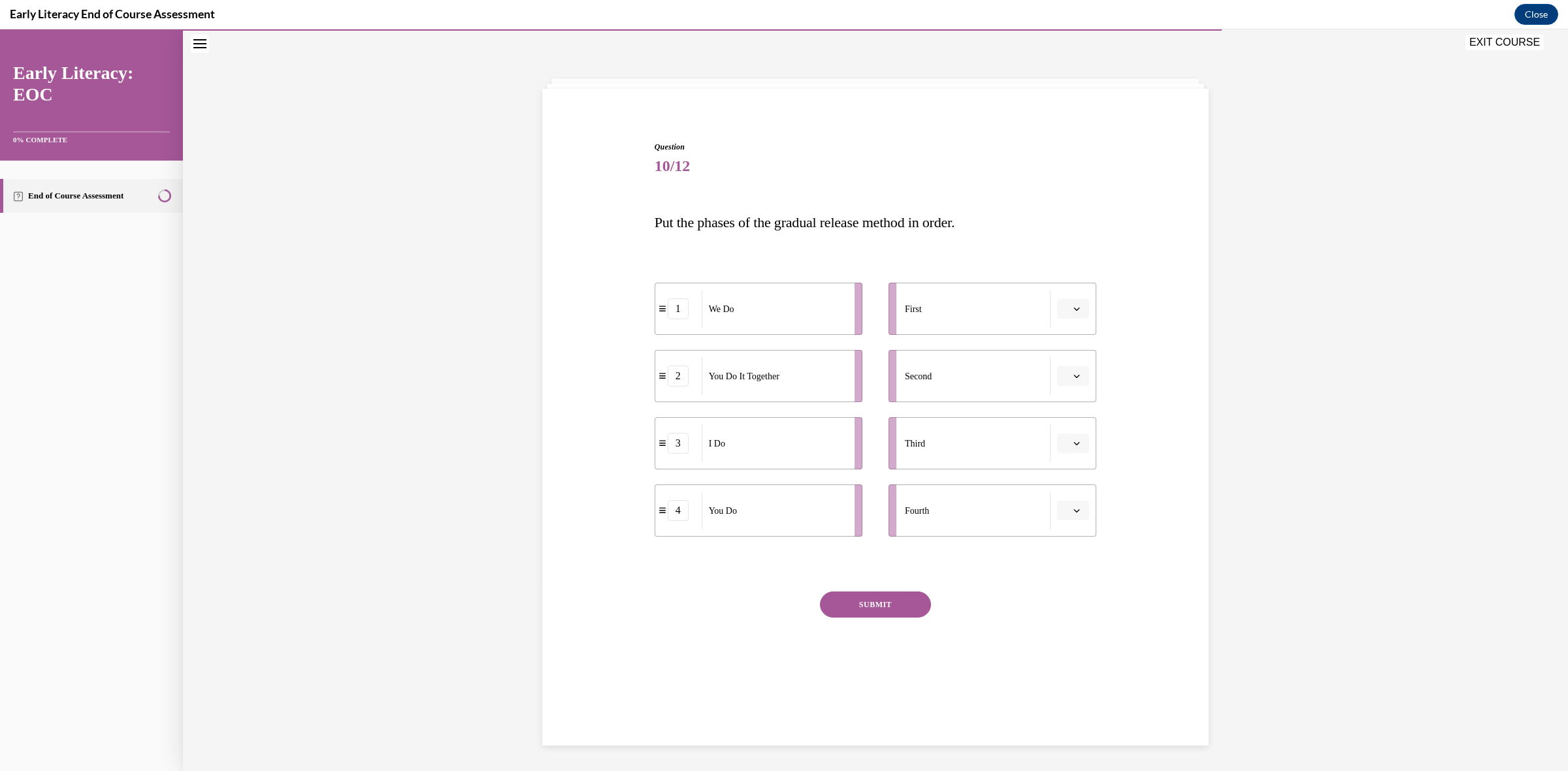
click at [1073, 310] on icon "button" at bounding box center [1077, 309] width 7 height 7
click at [1137, 295] on div "Question 10/12 Put the phases of the gradual release method in order. 1 We Do 2…" at bounding box center [876, 400] width 673 height 597
drag, startPoint x: 772, startPoint y: 450, endPoint x: 880, endPoint y: 314, distance: 173.7
click at [880, 314] on div "I Do" at bounding box center [884, 298] width 144 height 38
drag, startPoint x: 776, startPoint y: 393, endPoint x: 805, endPoint y: 403, distance: 30.7
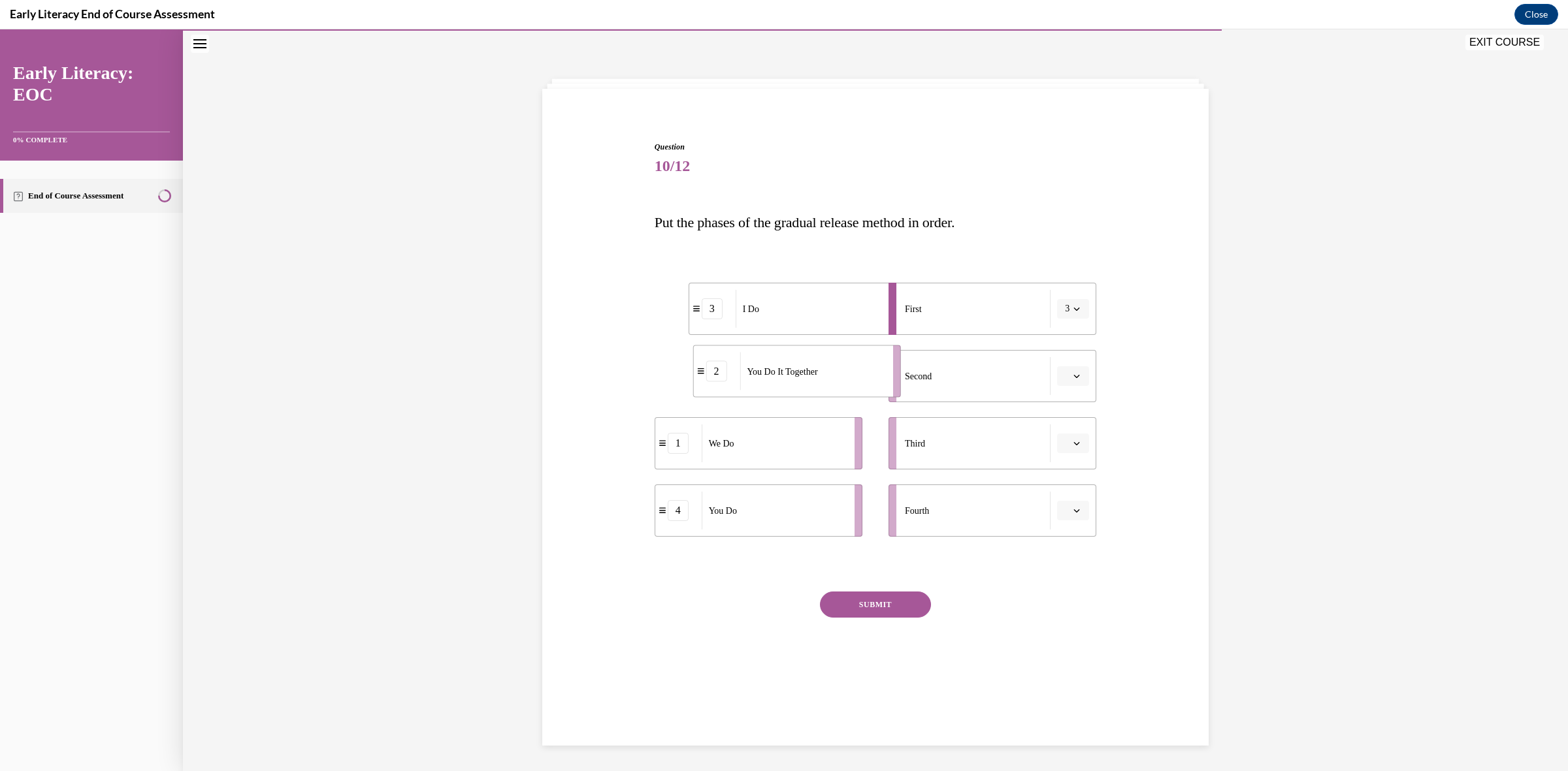
click at [812, 391] on div "You Do It Together" at bounding box center [812, 371] width 144 height 38
drag, startPoint x: 791, startPoint y: 439, endPoint x: 833, endPoint y: 439, distance: 42.0
click at [833, 439] on div "We Do" at bounding box center [815, 442] width 144 height 38
drag, startPoint x: 787, startPoint y: 517, endPoint x: 841, endPoint y: 523, distance: 54.3
click at [841, 523] on div "You Do" at bounding box center [813, 516] width 144 height 38
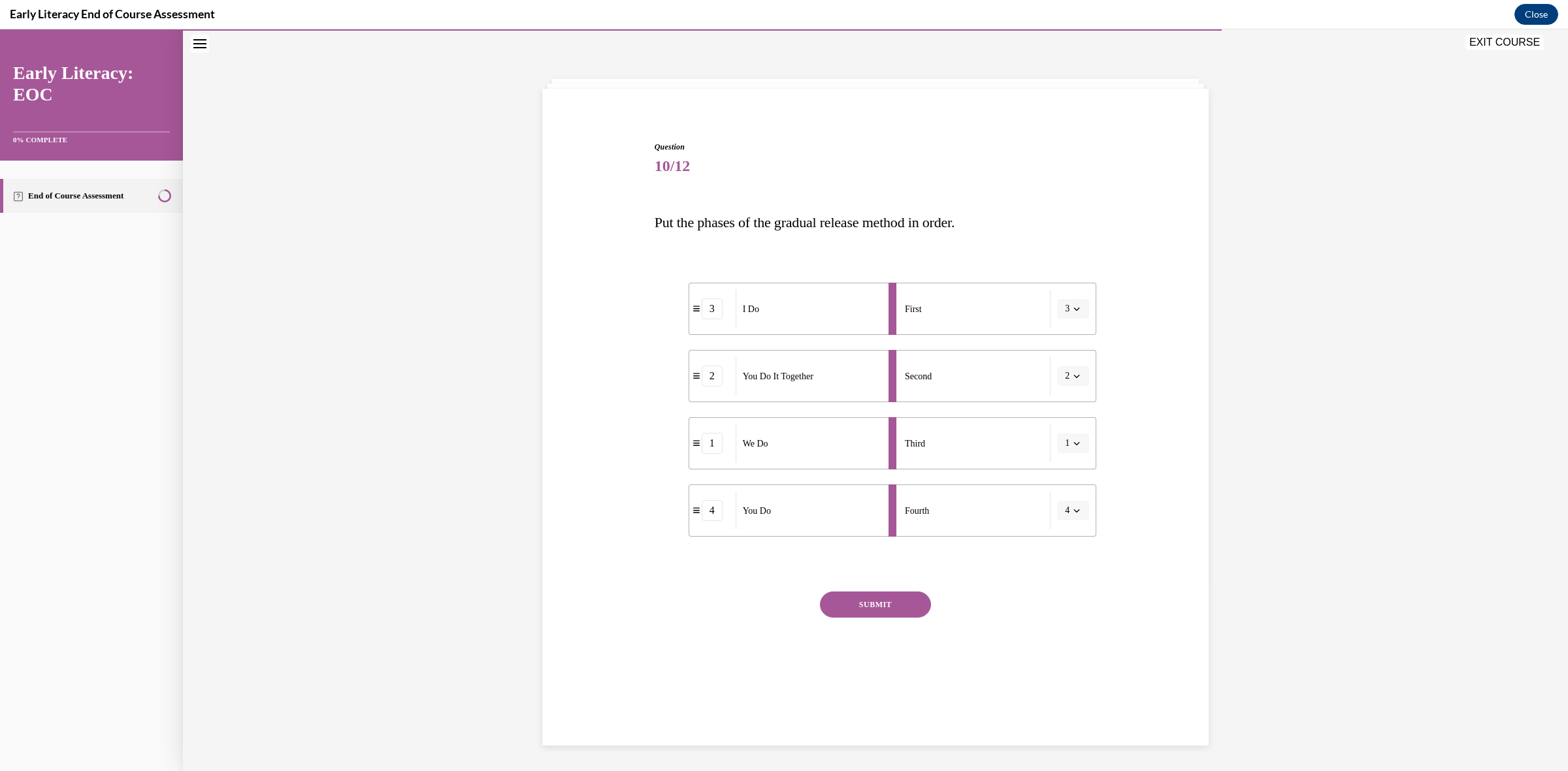
click at [896, 606] on button "SUBMIT" at bounding box center [876, 605] width 111 height 26
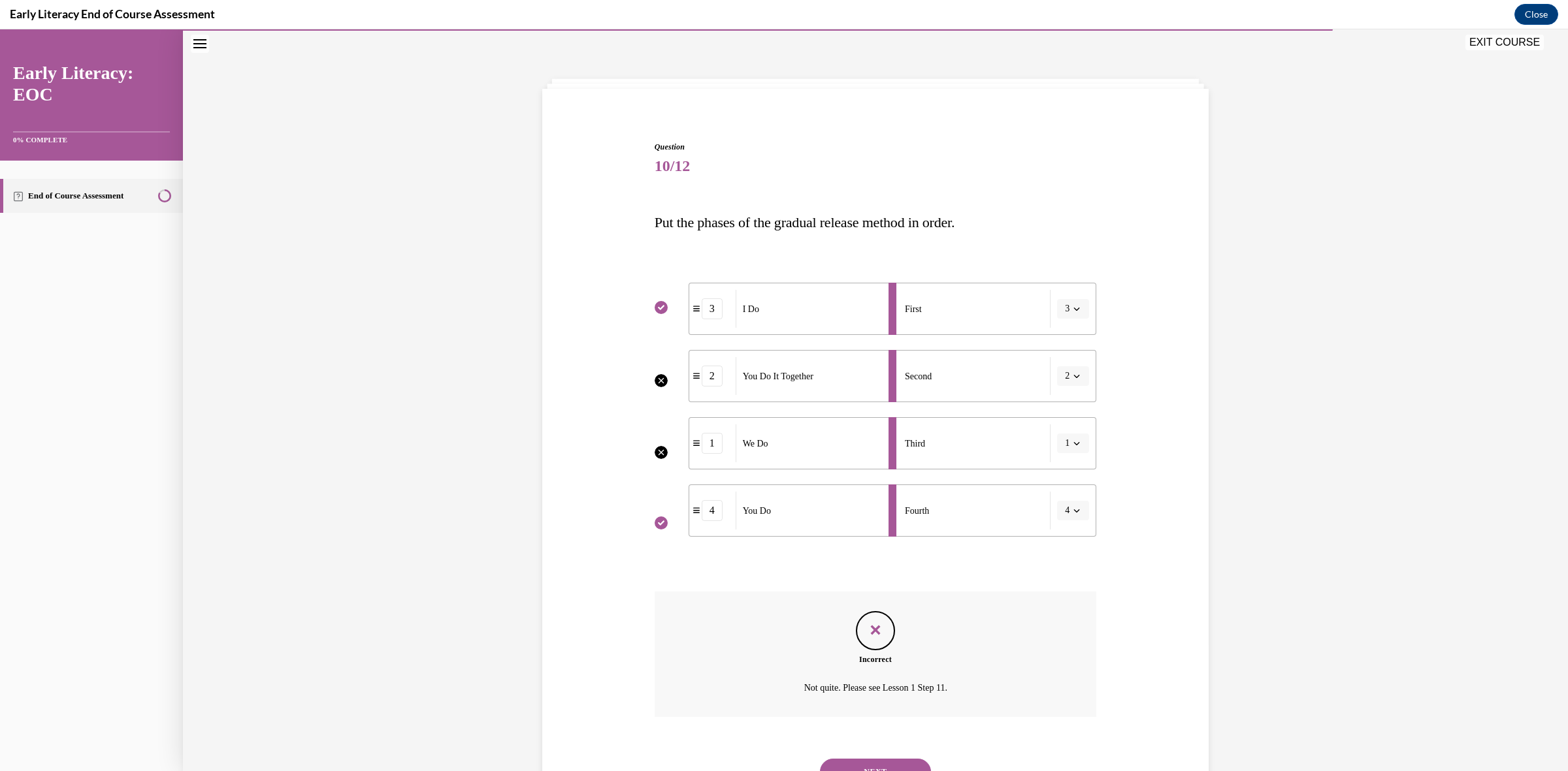
scroll to position [100, 0]
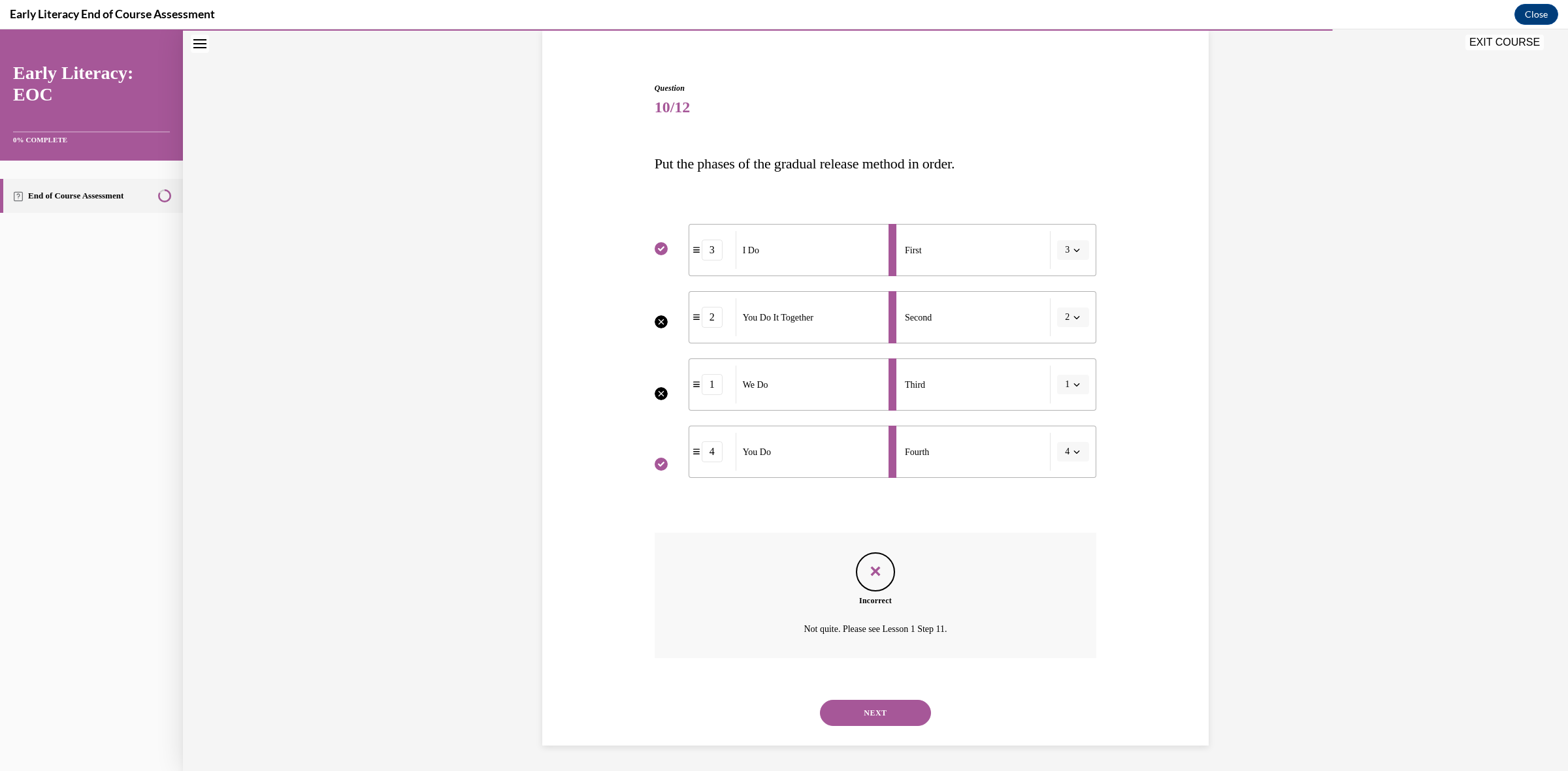
click at [899, 709] on button "NEXT" at bounding box center [876, 713] width 111 height 26
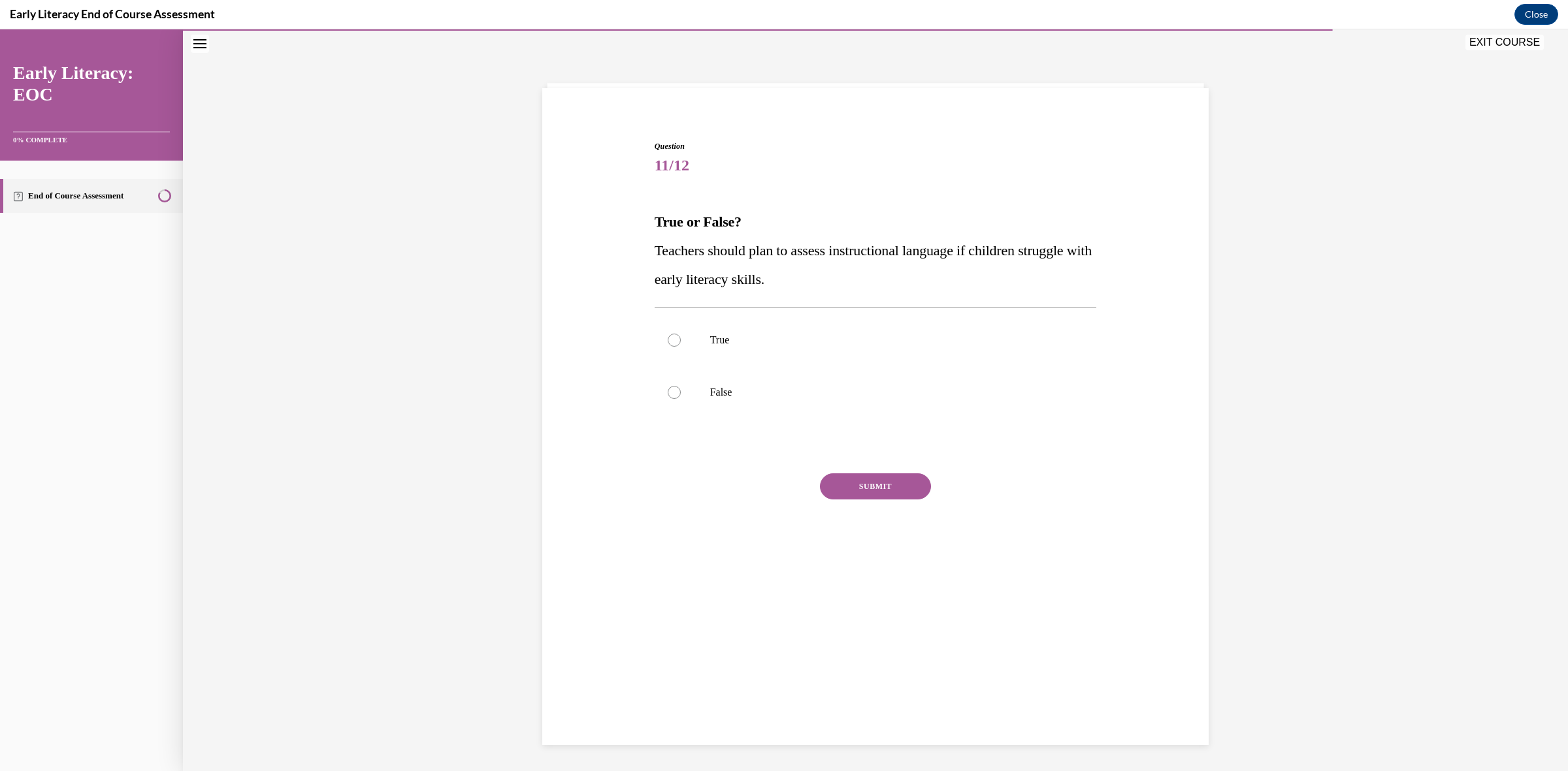
scroll to position [41, 0]
click at [823, 363] on div at bounding box center [876, 341] width 442 height 52
click at [858, 490] on button "SUBMIT" at bounding box center [876, 487] width 111 height 26
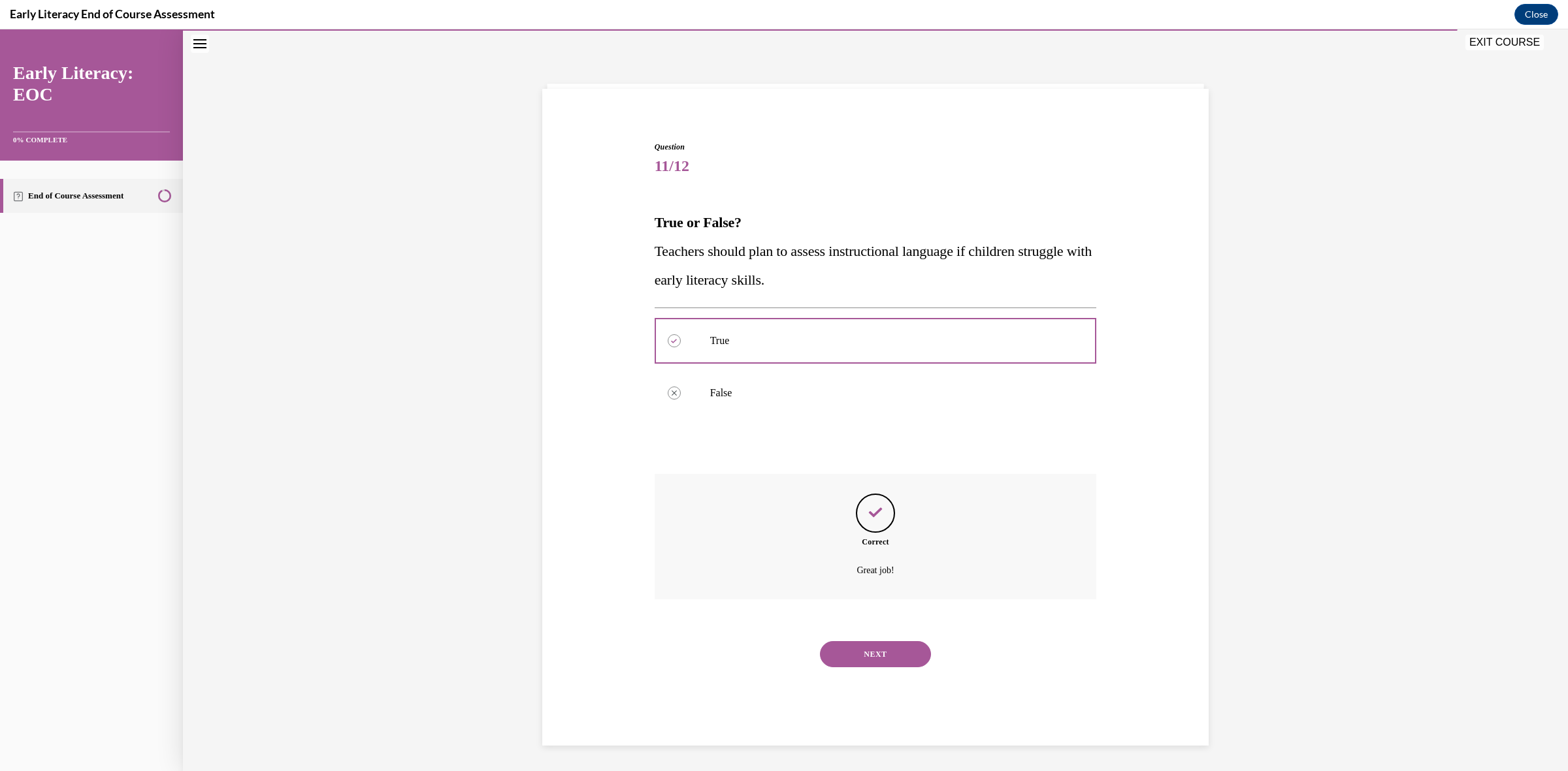
click at [900, 658] on button "NEXT" at bounding box center [876, 654] width 111 height 26
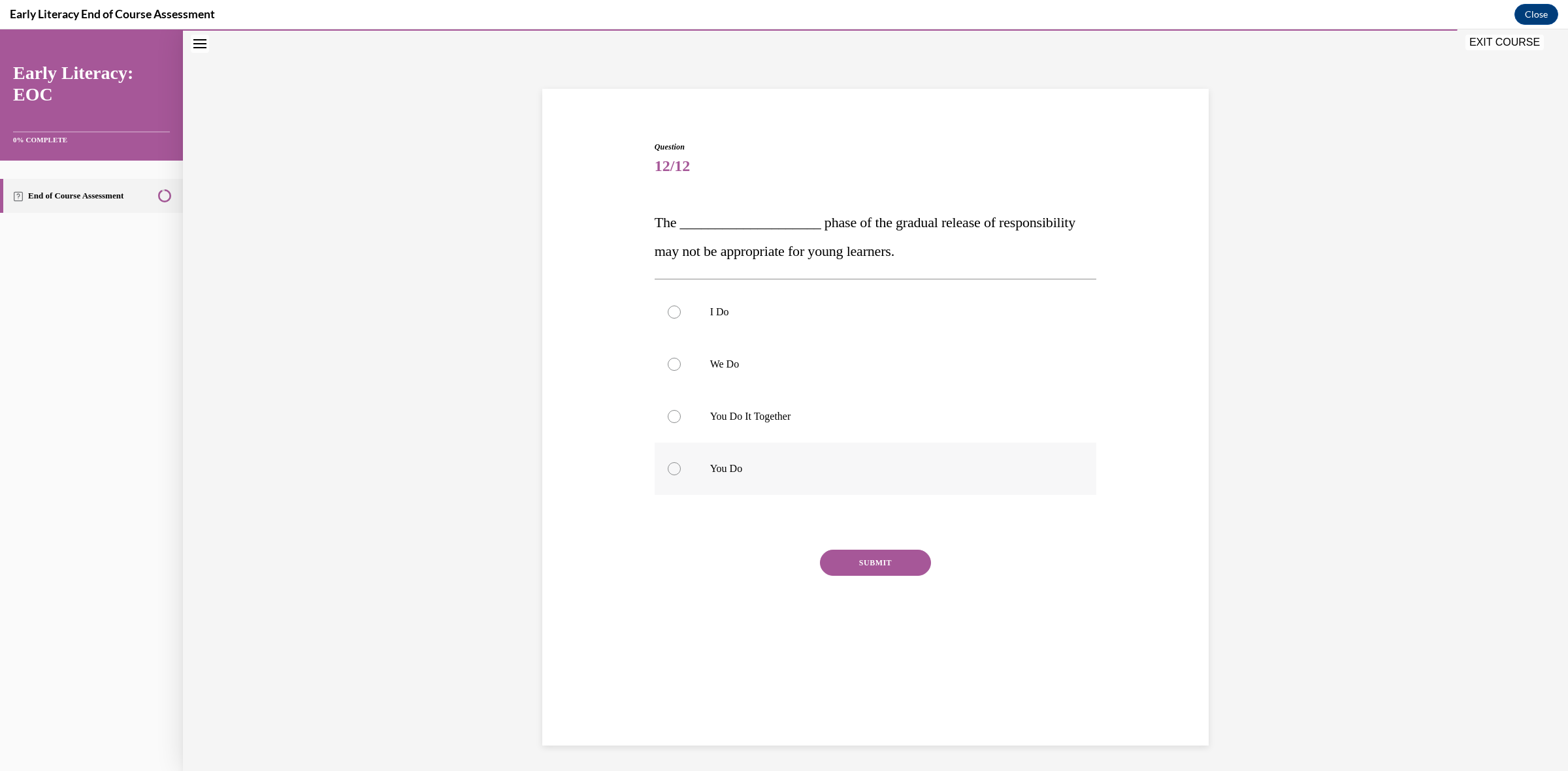
click at [727, 469] on p "You Do" at bounding box center [887, 469] width 354 height 13
click at [909, 564] on button "SUBMIT" at bounding box center [876, 563] width 111 height 26
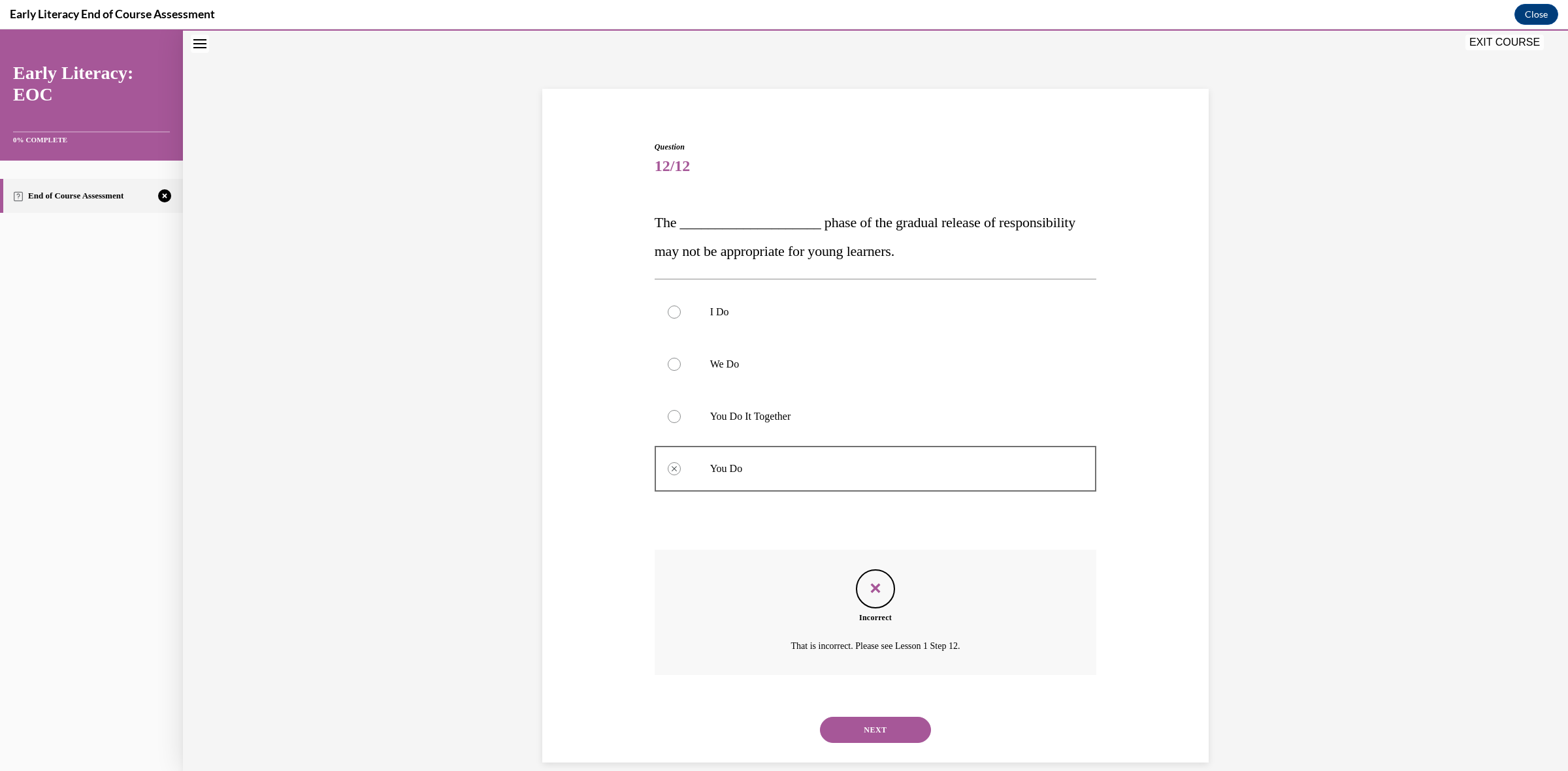
scroll to position [58, 0]
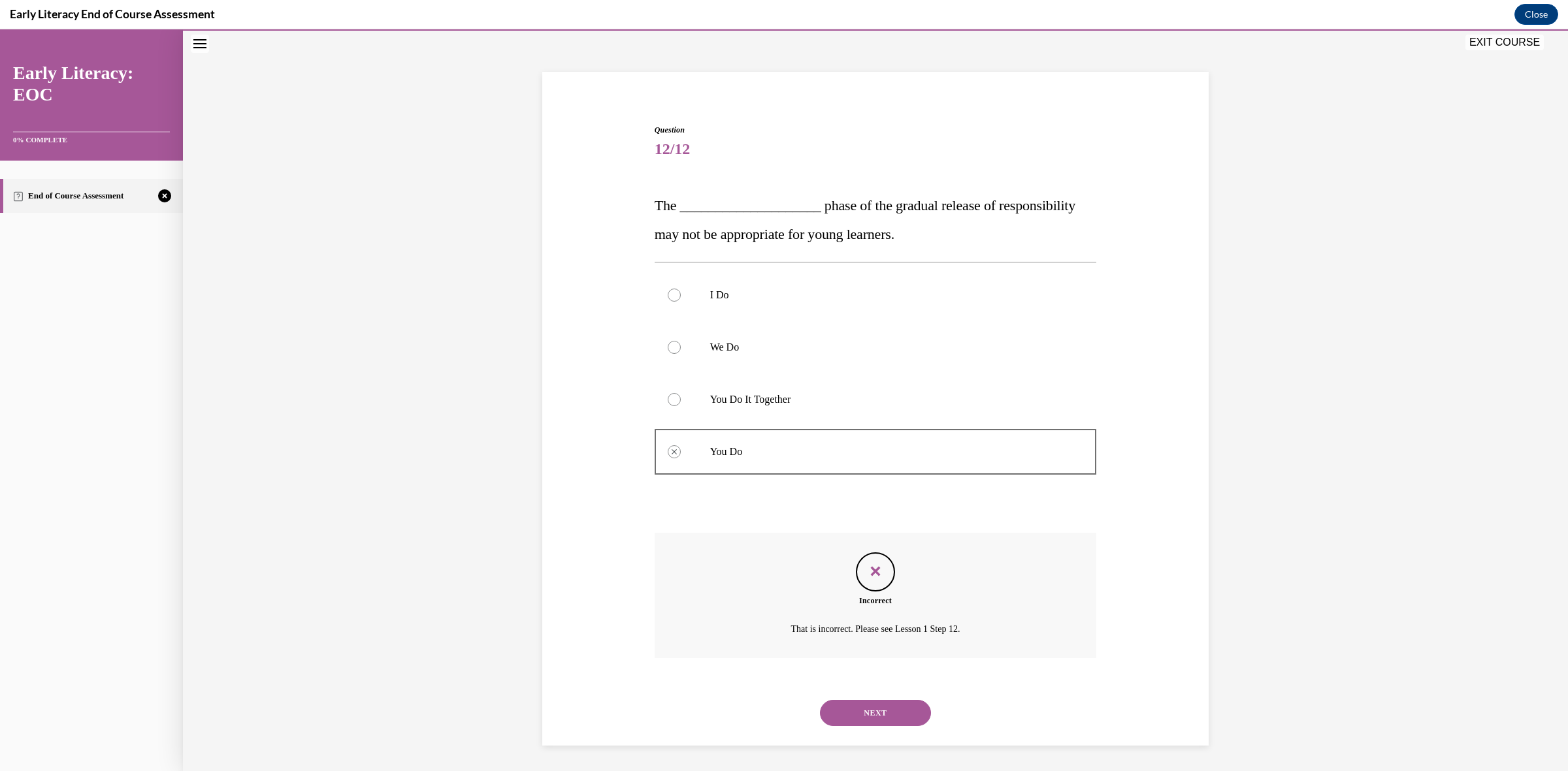
click at [897, 717] on button "NEXT" at bounding box center [876, 713] width 111 height 26
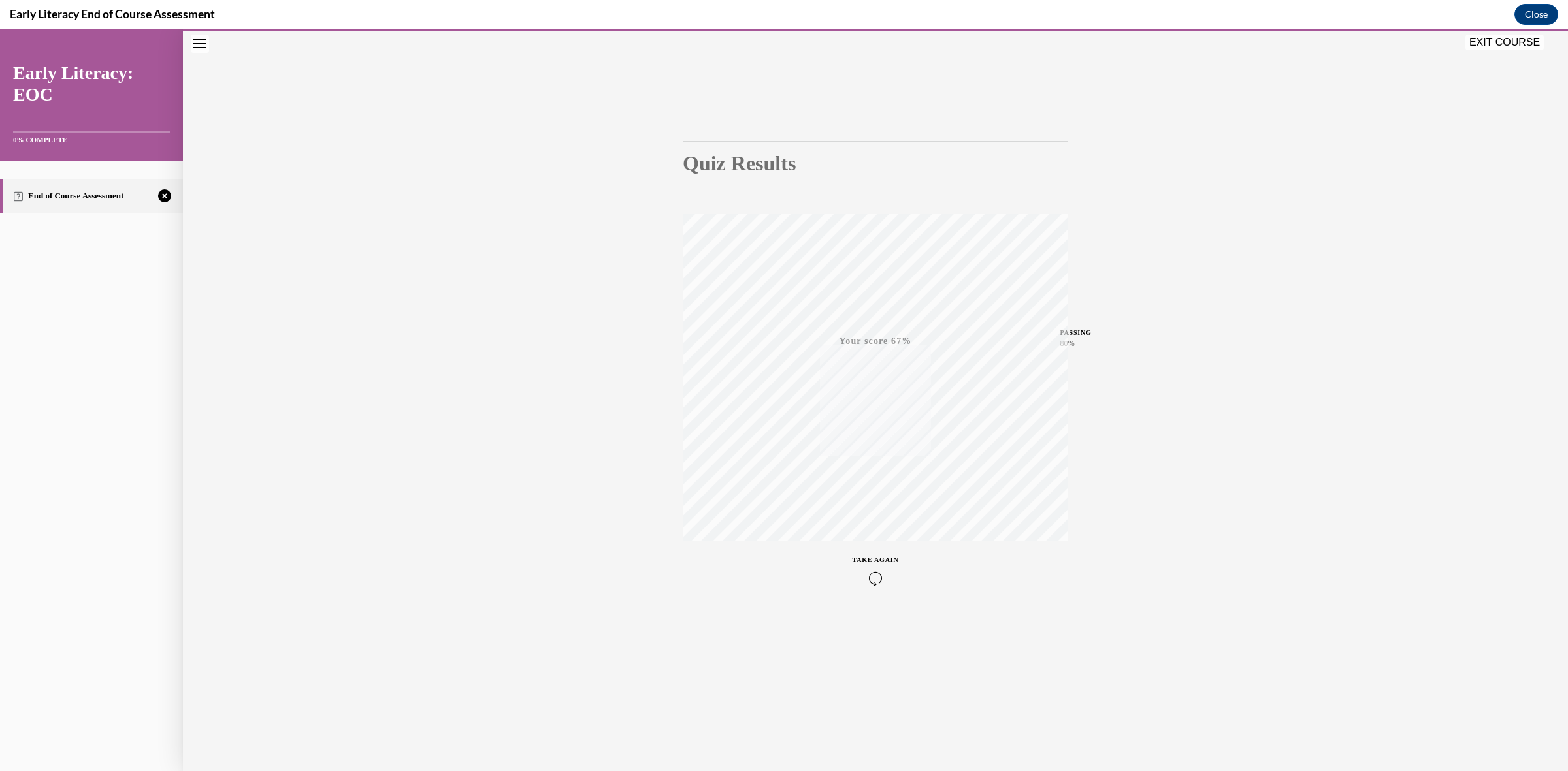
click at [867, 575] on icon "button" at bounding box center [876, 578] width 47 height 14
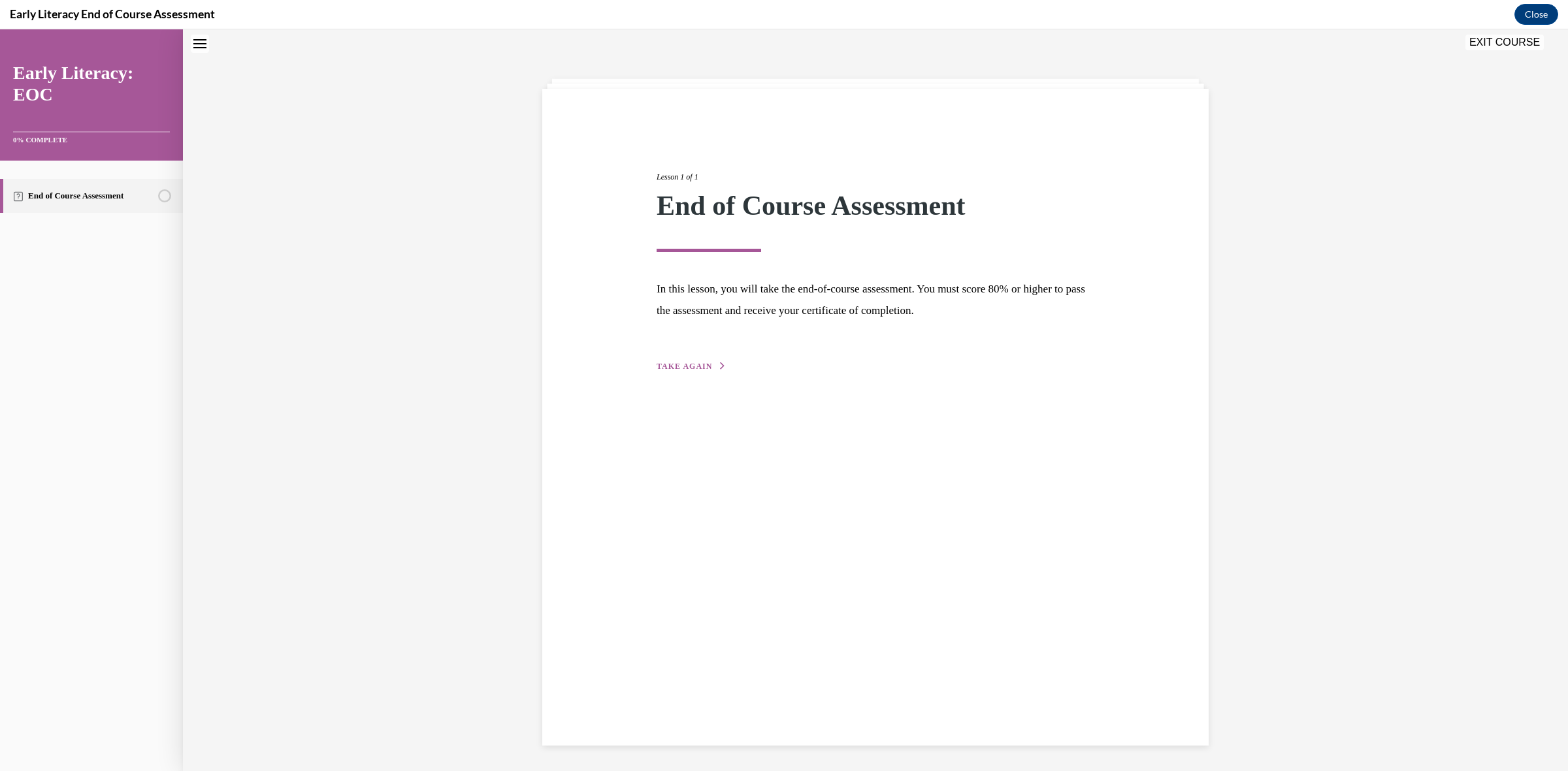
click at [690, 362] on span "TAKE AGAIN" at bounding box center [684, 366] width 56 height 9
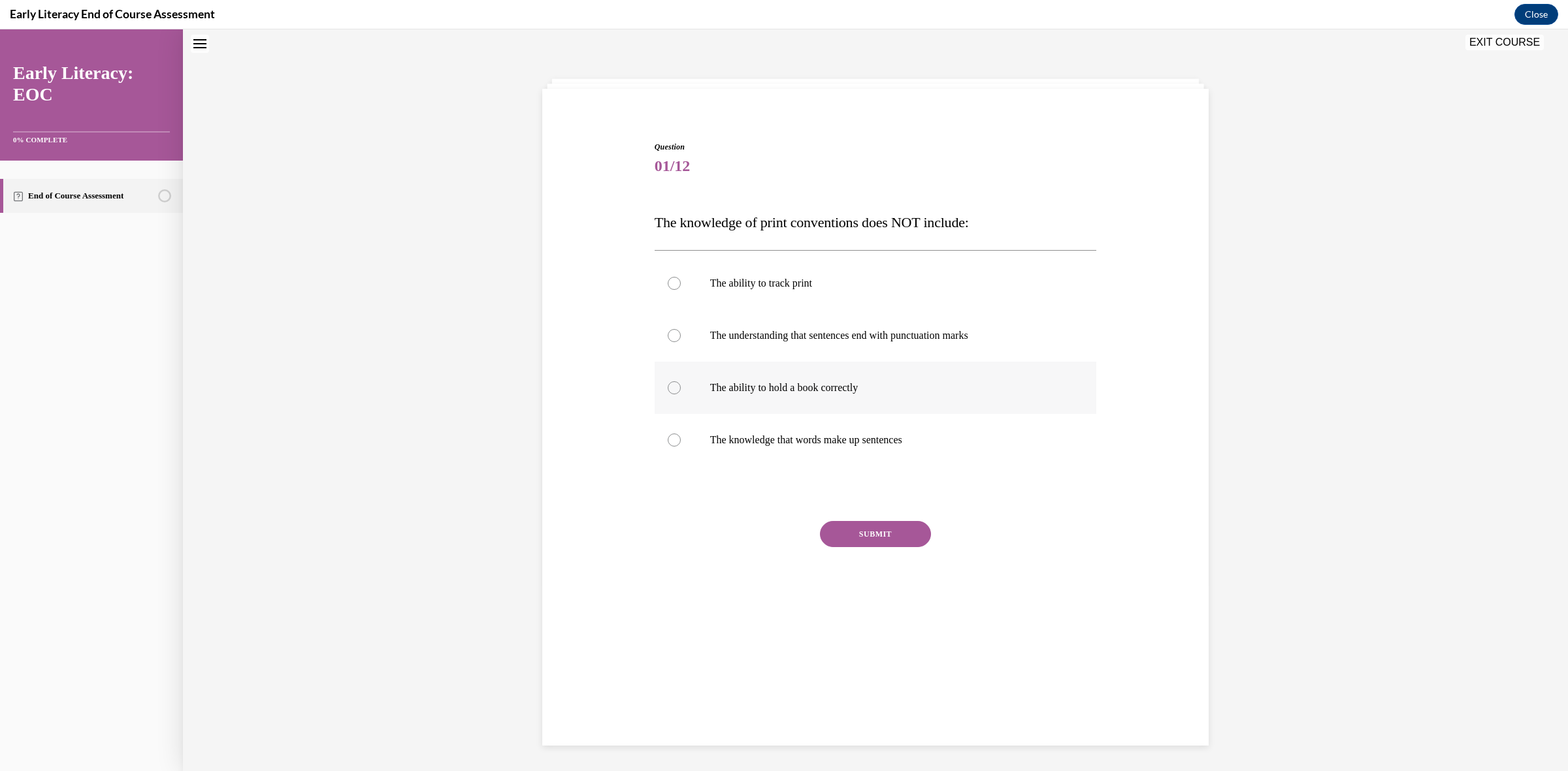
click at [820, 382] on p "The ability to hold a book correctly" at bounding box center [887, 388] width 354 height 13
click at [876, 526] on button "SUBMIT" at bounding box center [876, 534] width 111 height 26
click at [856, 700] on button "NEXT" at bounding box center [876, 702] width 111 height 26
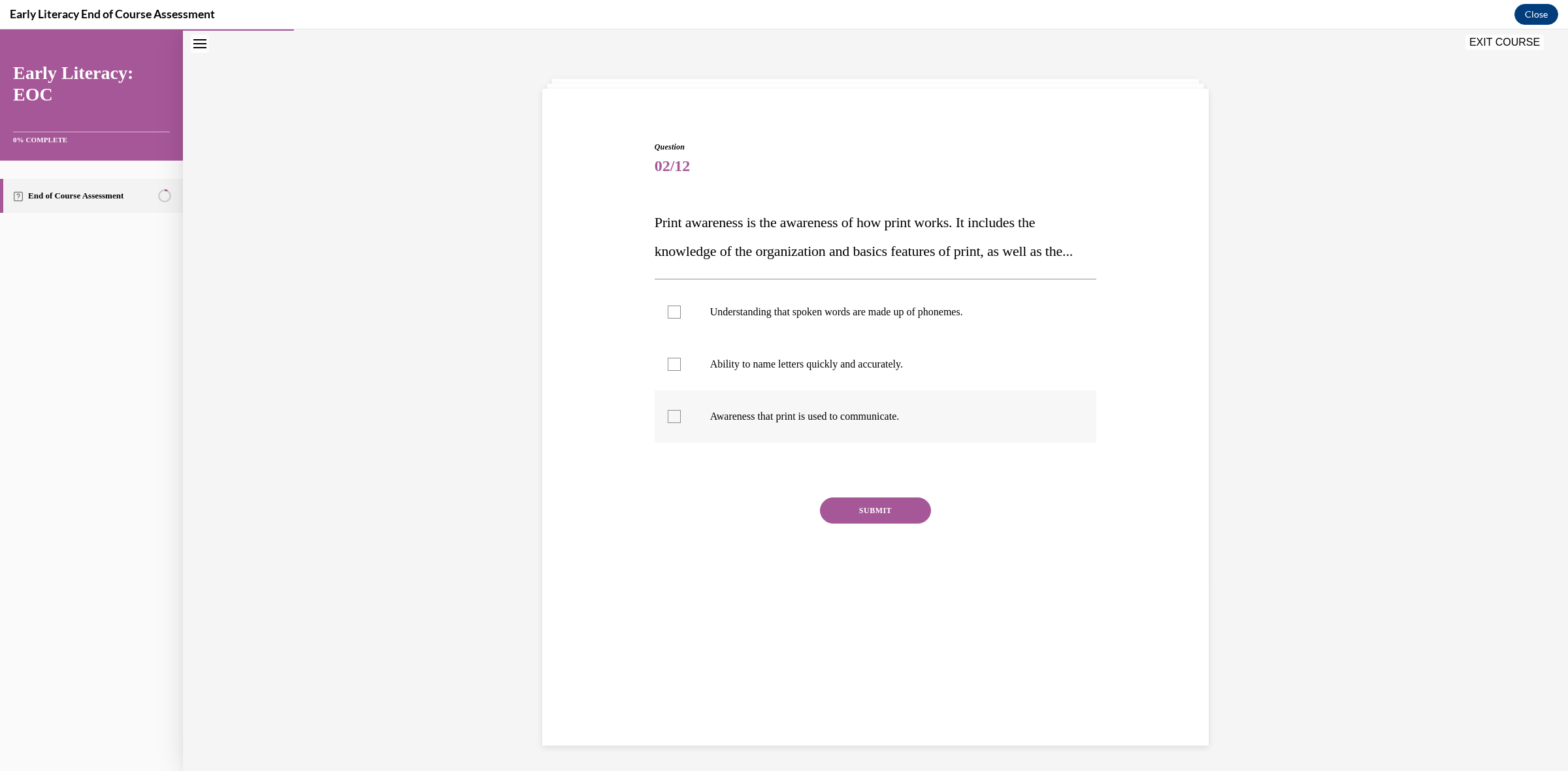
click at [736, 423] on p "Awareness that print is used to communicate." at bounding box center [887, 416] width 354 height 13
click at [874, 524] on button "SUBMIT" at bounding box center [876, 511] width 111 height 26
click at [877, 691] on button "NEXT" at bounding box center [876, 678] width 111 height 26
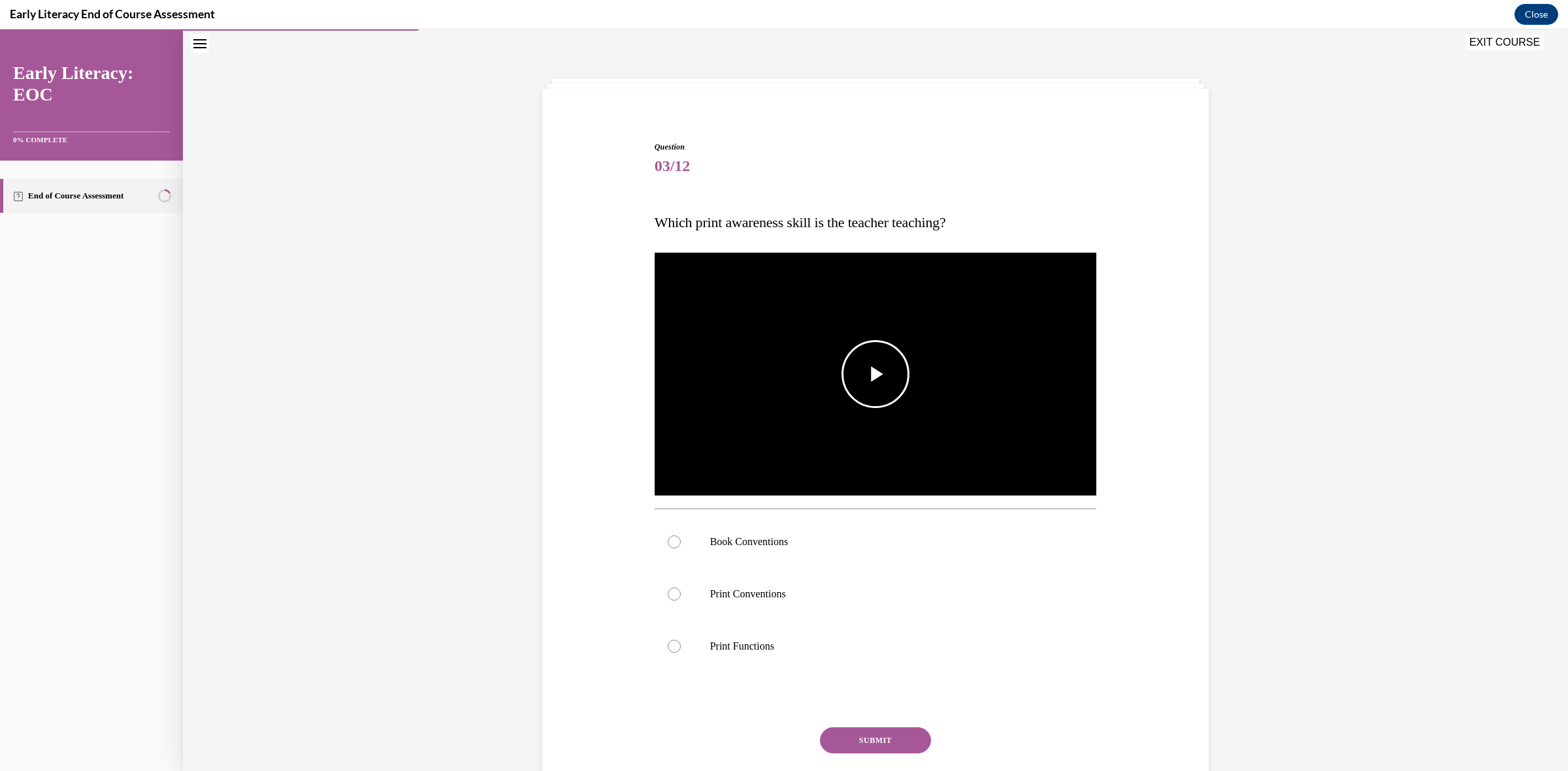
drag, startPoint x: 858, startPoint y: 384, endPoint x: 861, endPoint y: 411, distance: 27.2
click at [876, 374] on span "Video player" at bounding box center [876, 374] width 0 height 0
click at [759, 538] on p "Book Conventions" at bounding box center [887, 542] width 354 height 13
click at [880, 738] on button "SUBMIT" at bounding box center [876, 741] width 111 height 26
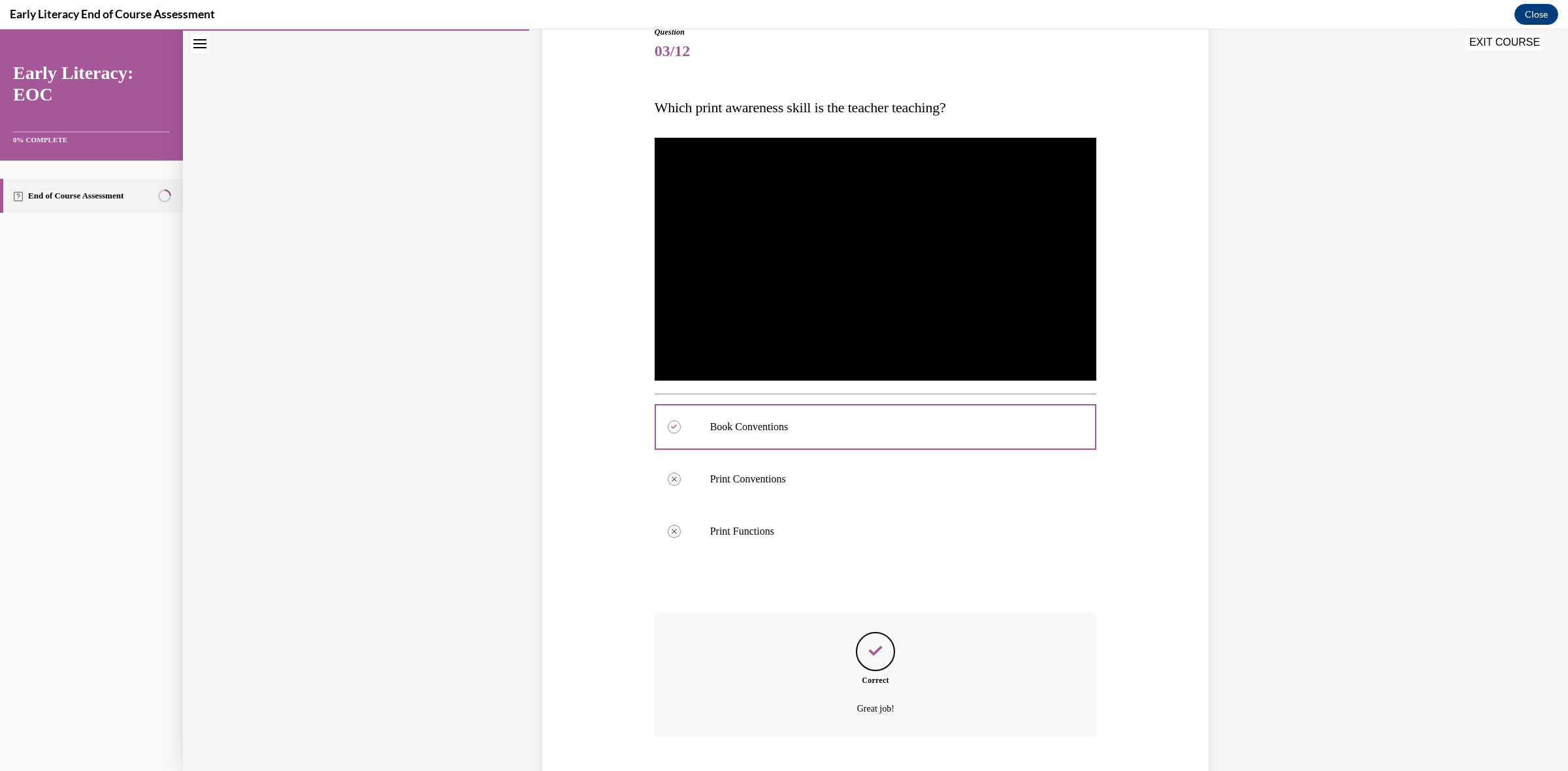
scroll to position [235, 0]
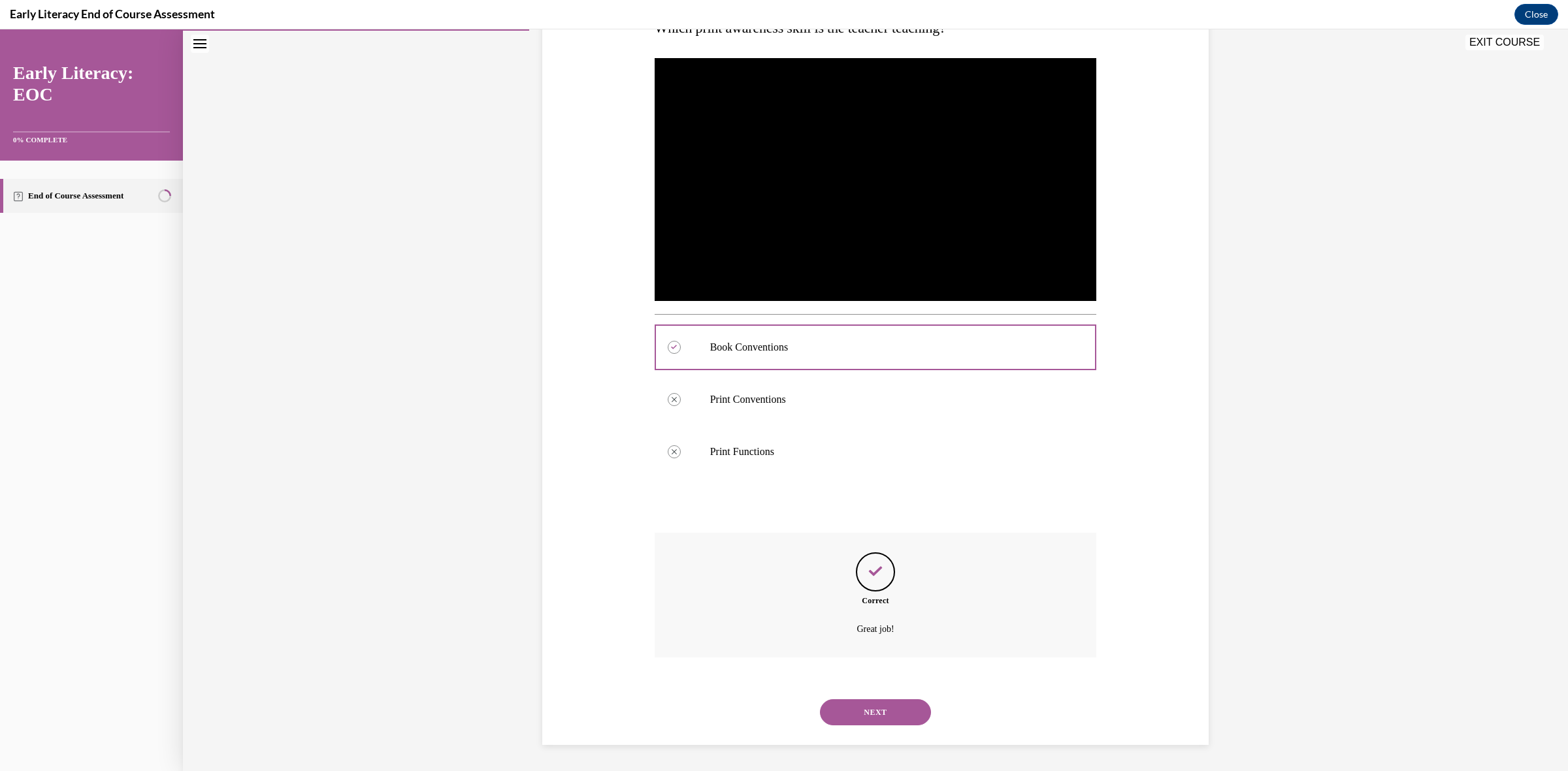
click at [866, 709] on button "NEXT" at bounding box center [876, 713] width 111 height 26
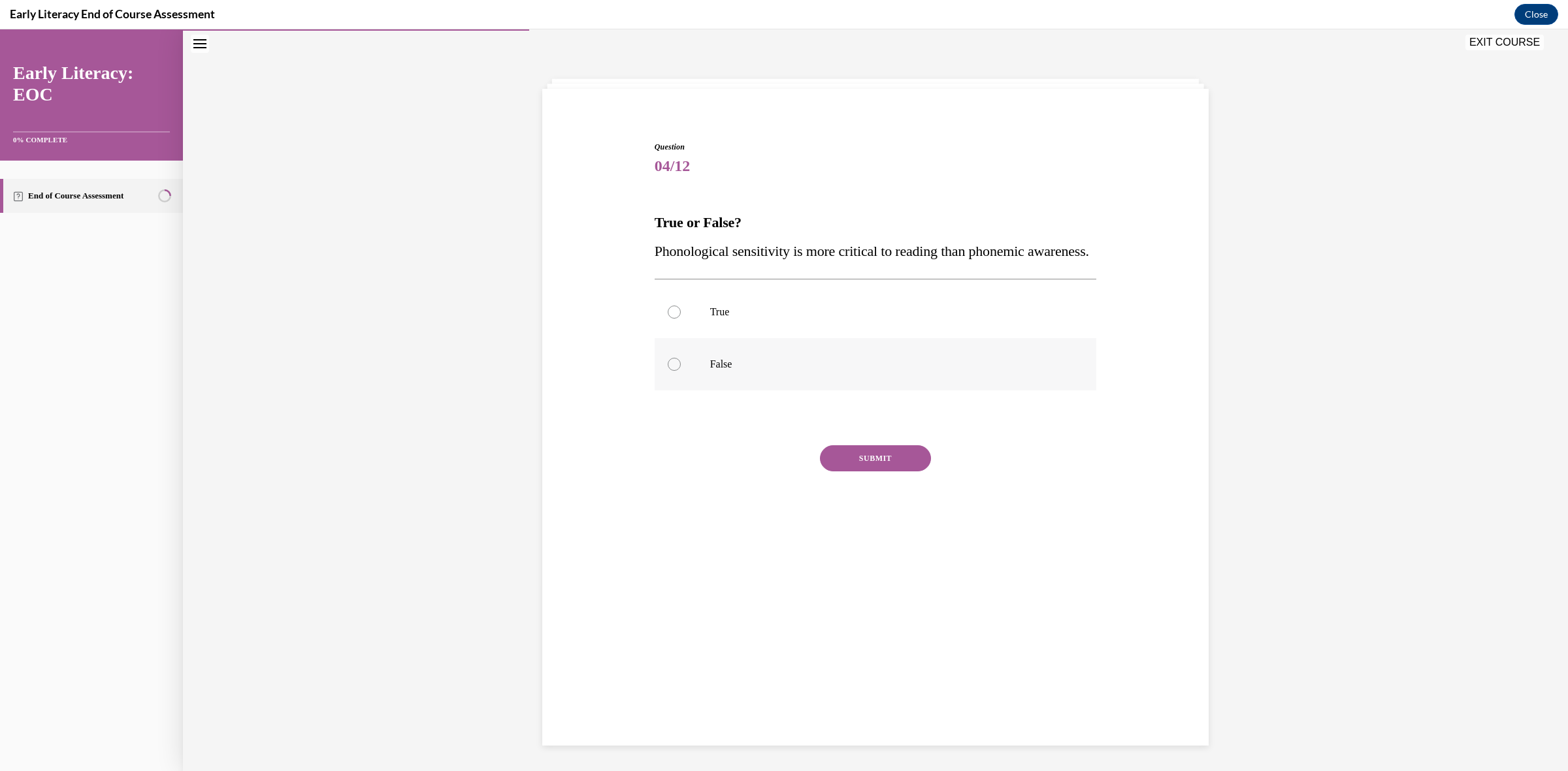
click at [710, 371] on p "False" at bounding box center [887, 364] width 354 height 13
click at [857, 472] on button "SUBMIT" at bounding box center [876, 459] width 111 height 26
click at [879, 638] on button "NEXT" at bounding box center [876, 625] width 111 height 26
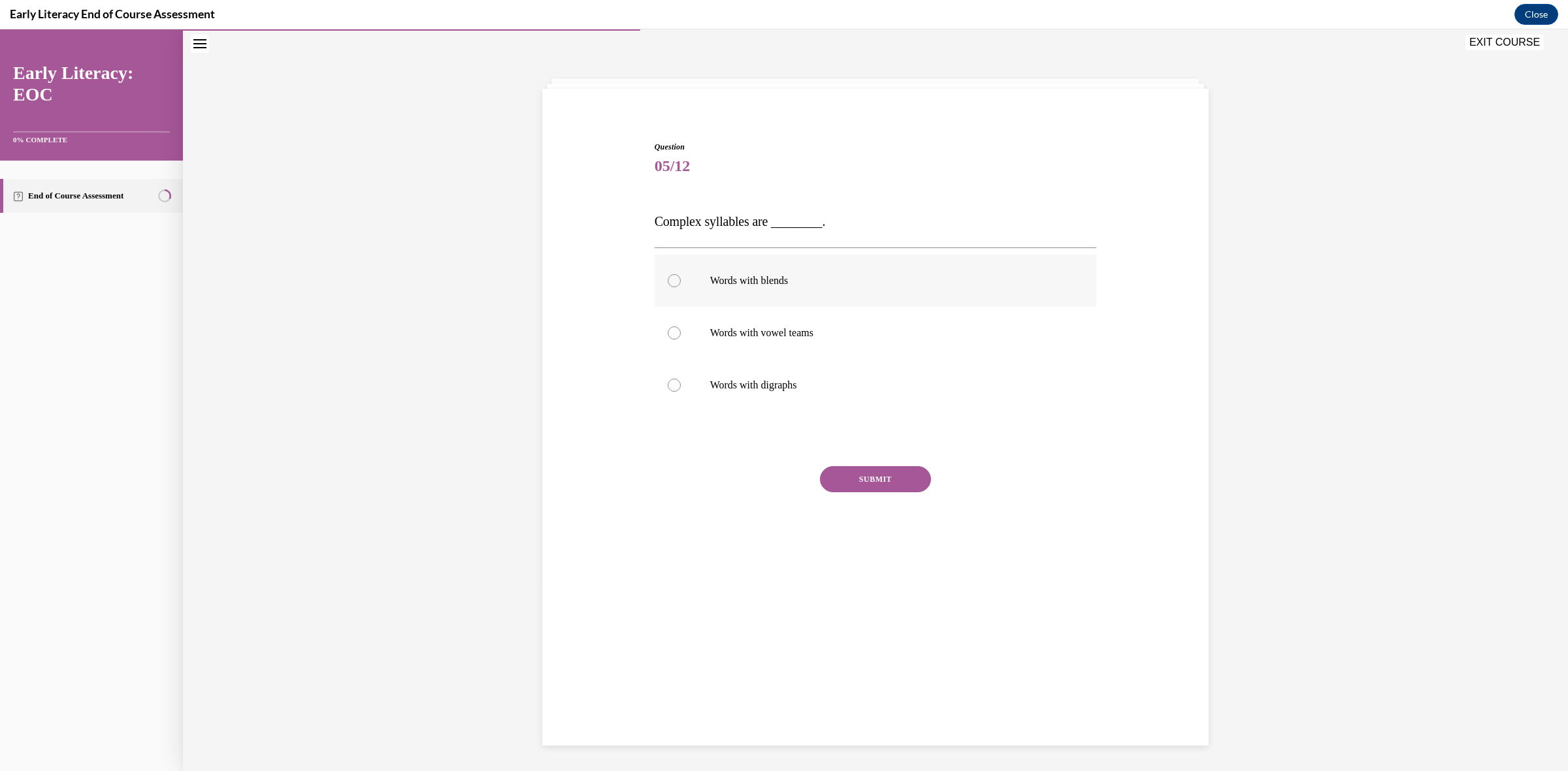
click at [753, 282] on p "Words with blends" at bounding box center [887, 281] width 354 height 13
click at [884, 476] on button "SUBMIT" at bounding box center [876, 479] width 111 height 26
click at [865, 653] on button "NEXT" at bounding box center [876, 647] width 111 height 26
click at [747, 385] on p "Phoneme Isolation" at bounding box center [887, 388] width 354 height 13
click at [883, 482] on button "SUBMIT" at bounding box center [876, 482] width 111 height 26
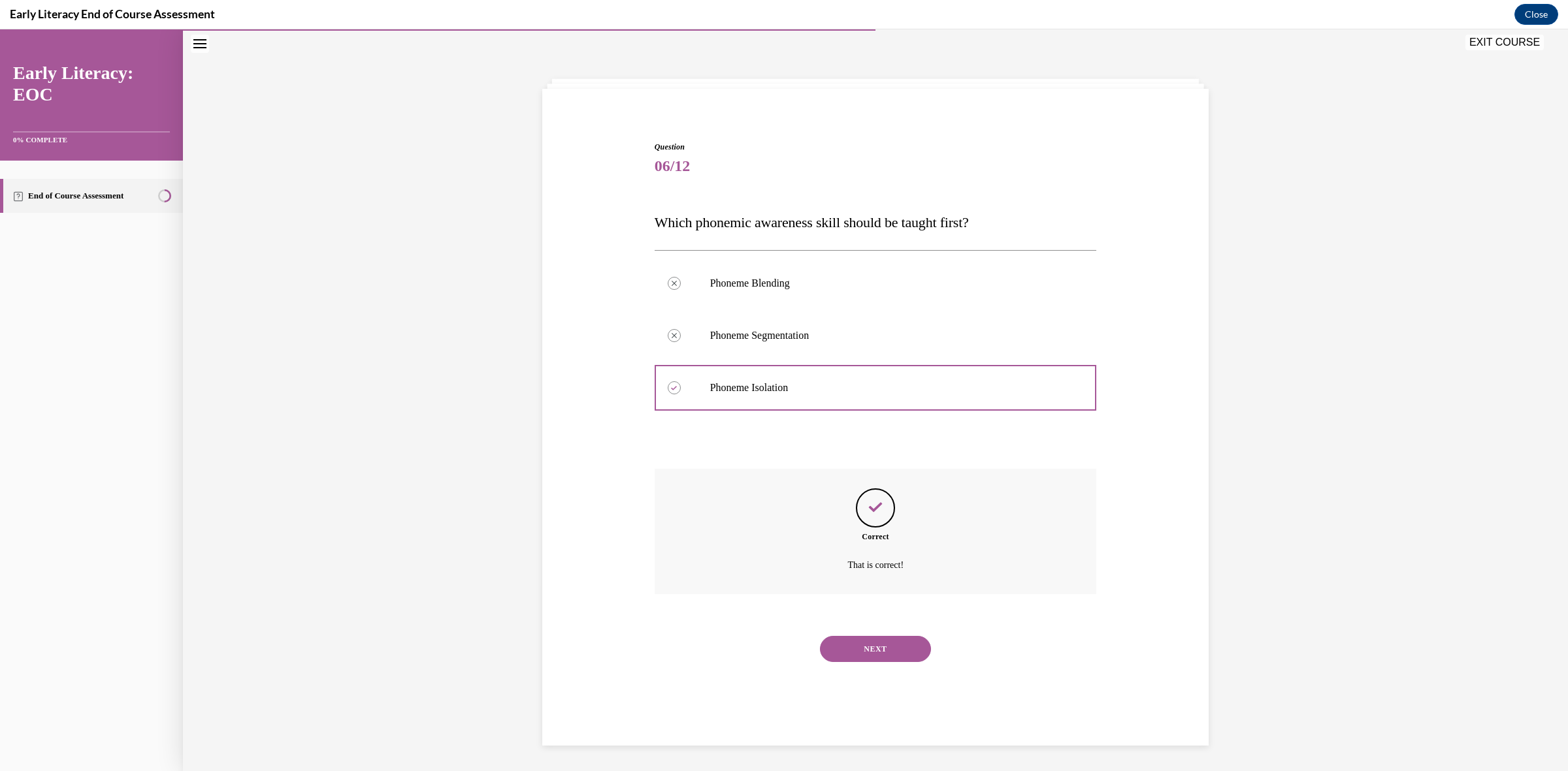
click at [879, 645] on button "NEXT" at bounding box center [876, 649] width 111 height 26
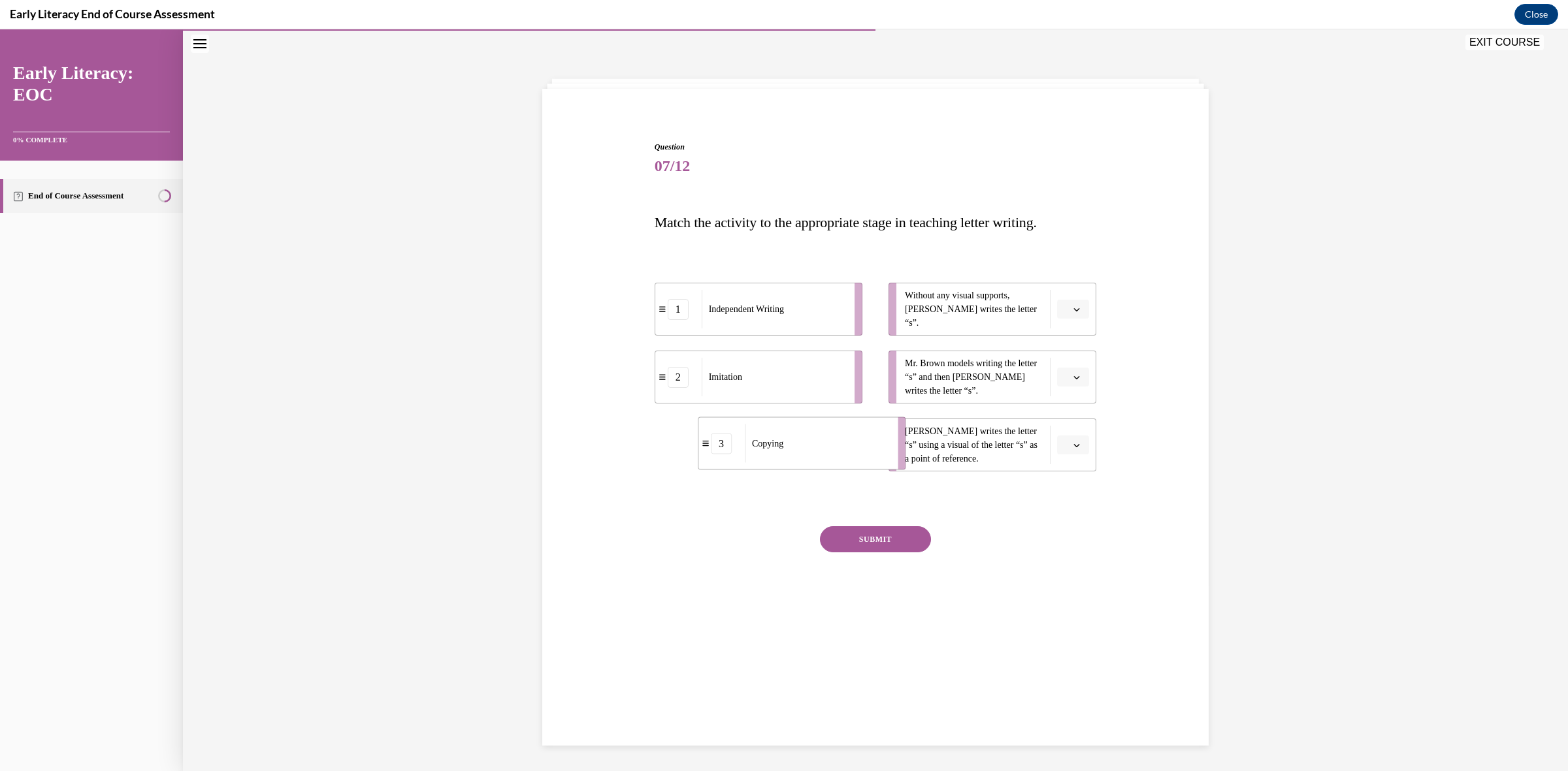
drag, startPoint x: 818, startPoint y: 459, endPoint x: 861, endPoint y: 458, distance: 43.0
click at [861, 458] on div "Copying" at bounding box center [817, 444] width 144 height 38
drag, startPoint x: 826, startPoint y: 389, endPoint x: 850, endPoint y: 390, distance: 24.0
click at [850, 390] on div "Imitation" at bounding box center [794, 377] width 144 height 38
drag, startPoint x: 834, startPoint y: 385, endPoint x: 889, endPoint y: 369, distance: 57.3
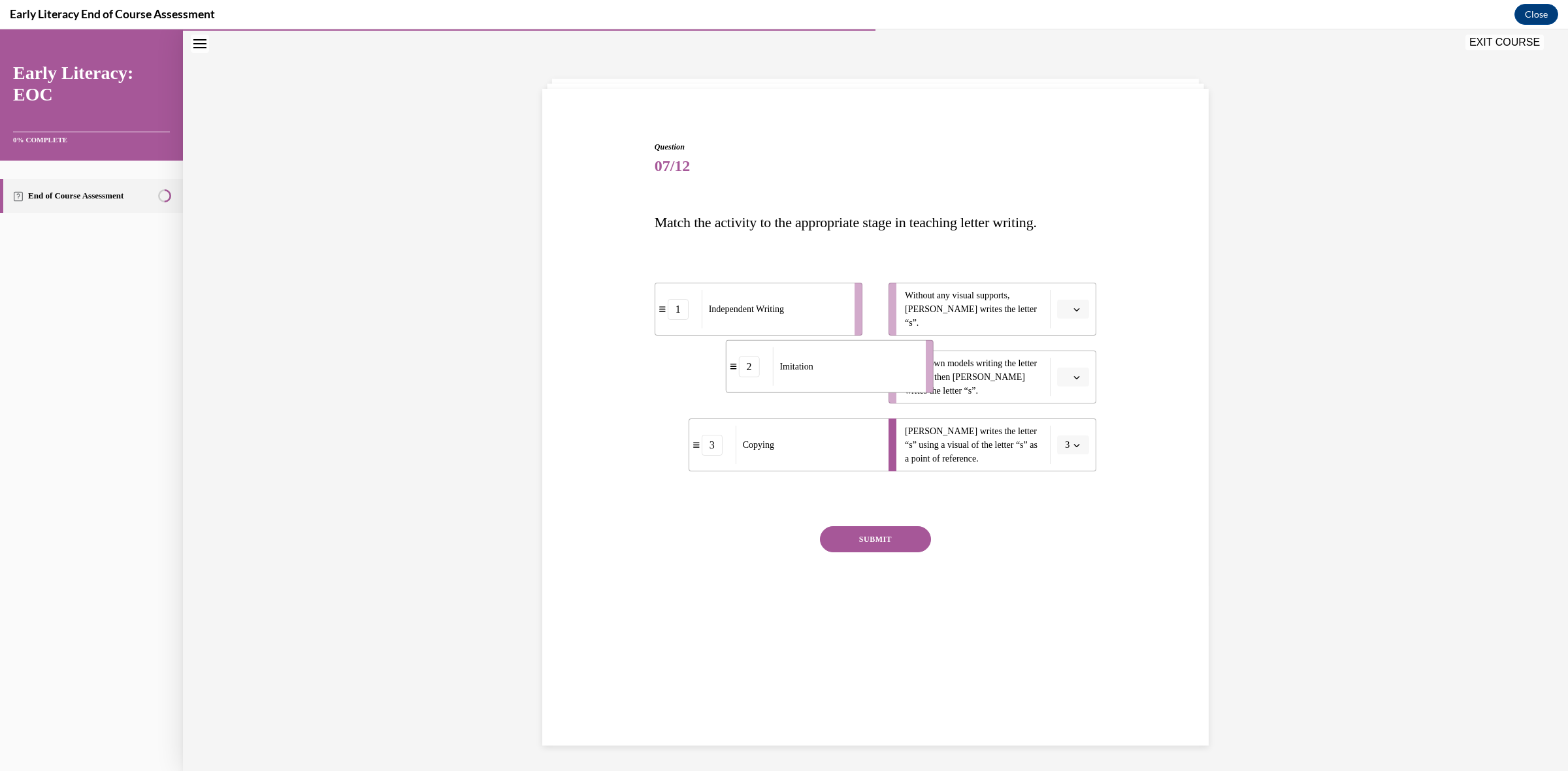
click at [902, 376] on div "Imitation" at bounding box center [844, 367] width 144 height 38
drag, startPoint x: 858, startPoint y: 321, endPoint x: 871, endPoint y: 321, distance: 13.0
click at [871, 321] on div "Independent Writing" at bounding box center [817, 308] width 144 height 38
click at [898, 547] on button "SUBMIT" at bounding box center [876, 540] width 111 height 26
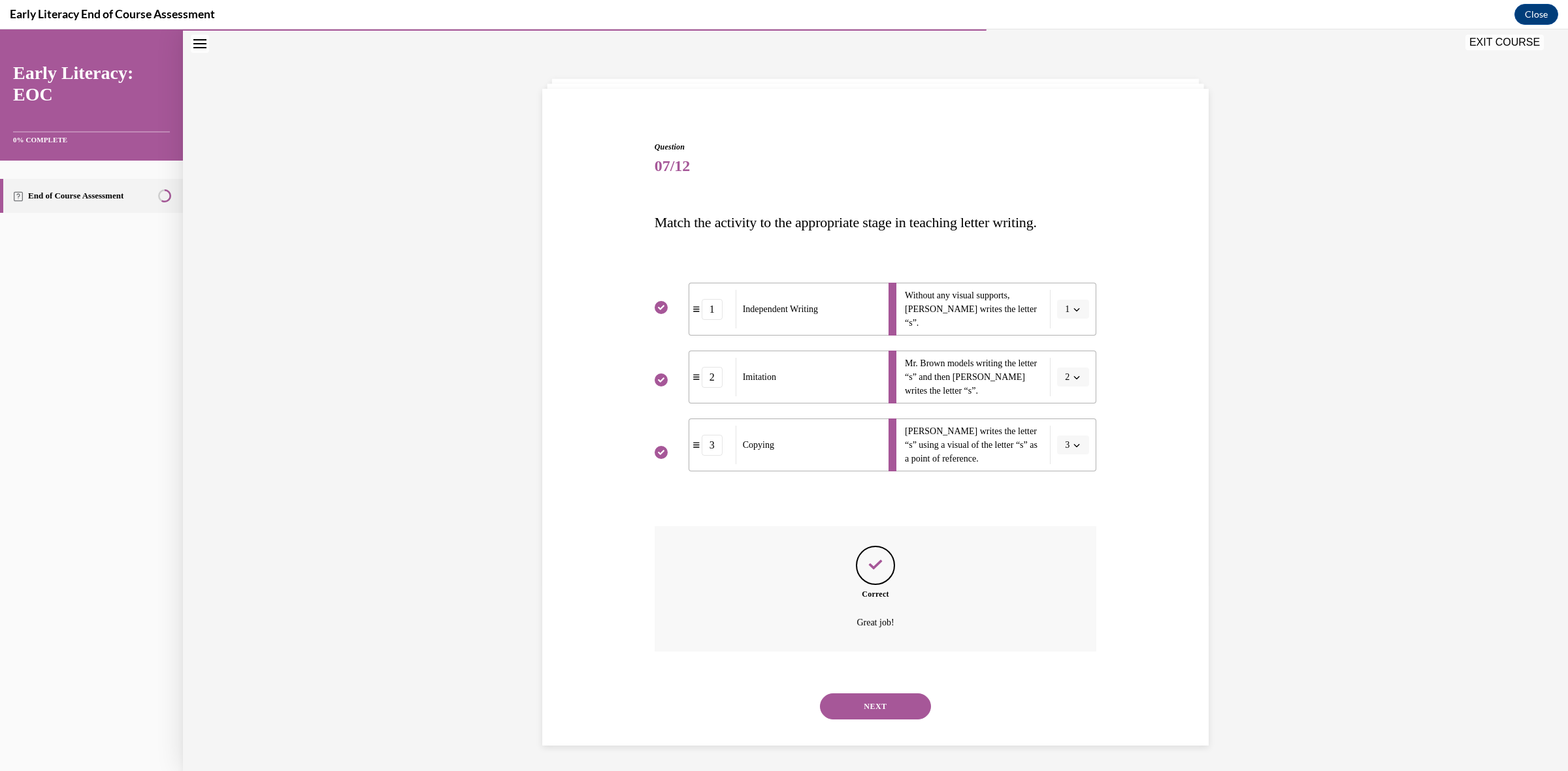
click at [880, 703] on button "NEXT" at bounding box center [876, 706] width 111 height 26
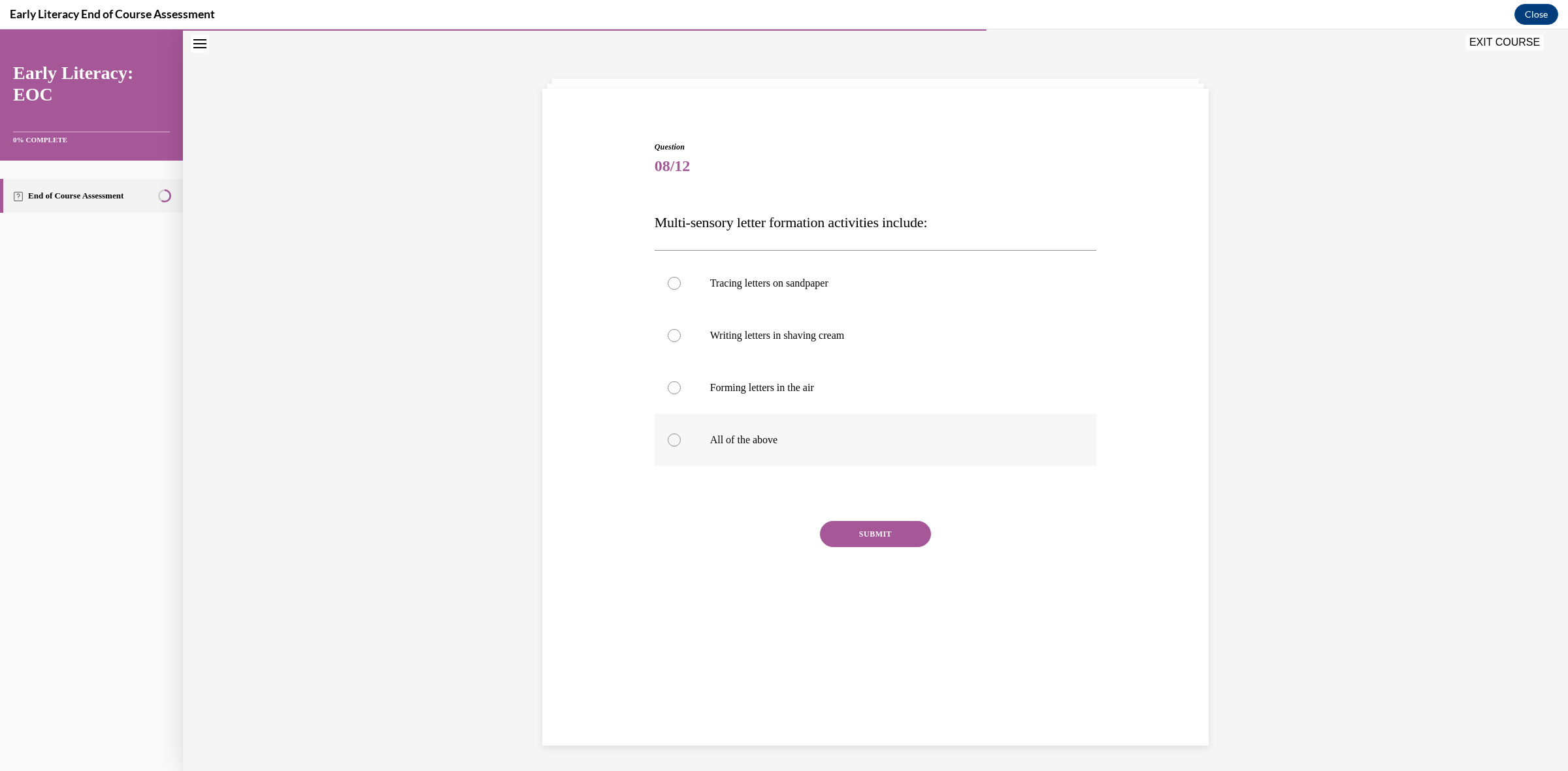
drag, startPoint x: 738, startPoint y: 436, endPoint x: 750, endPoint y: 462, distance: 28.6
click at [738, 439] on p "All of the above" at bounding box center [887, 440] width 354 height 13
click at [854, 534] on button "SUBMIT" at bounding box center [876, 534] width 111 height 26
click at [882, 707] on button "NEXT" at bounding box center [876, 702] width 111 height 26
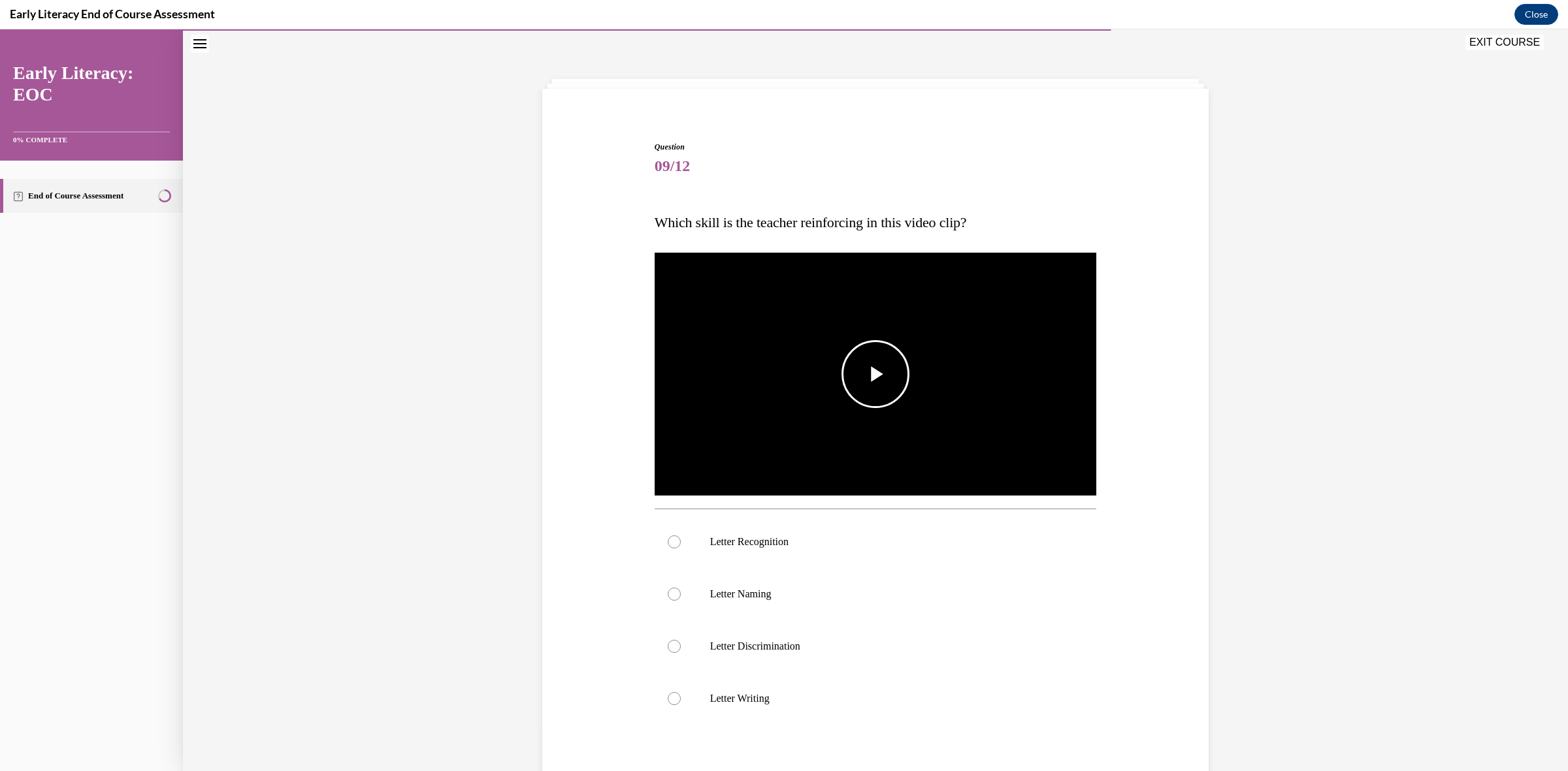
click at [876, 374] on span "Video player" at bounding box center [876, 374] width 0 height 0
click at [769, 544] on p "Letter Recognition" at bounding box center [887, 542] width 354 height 13
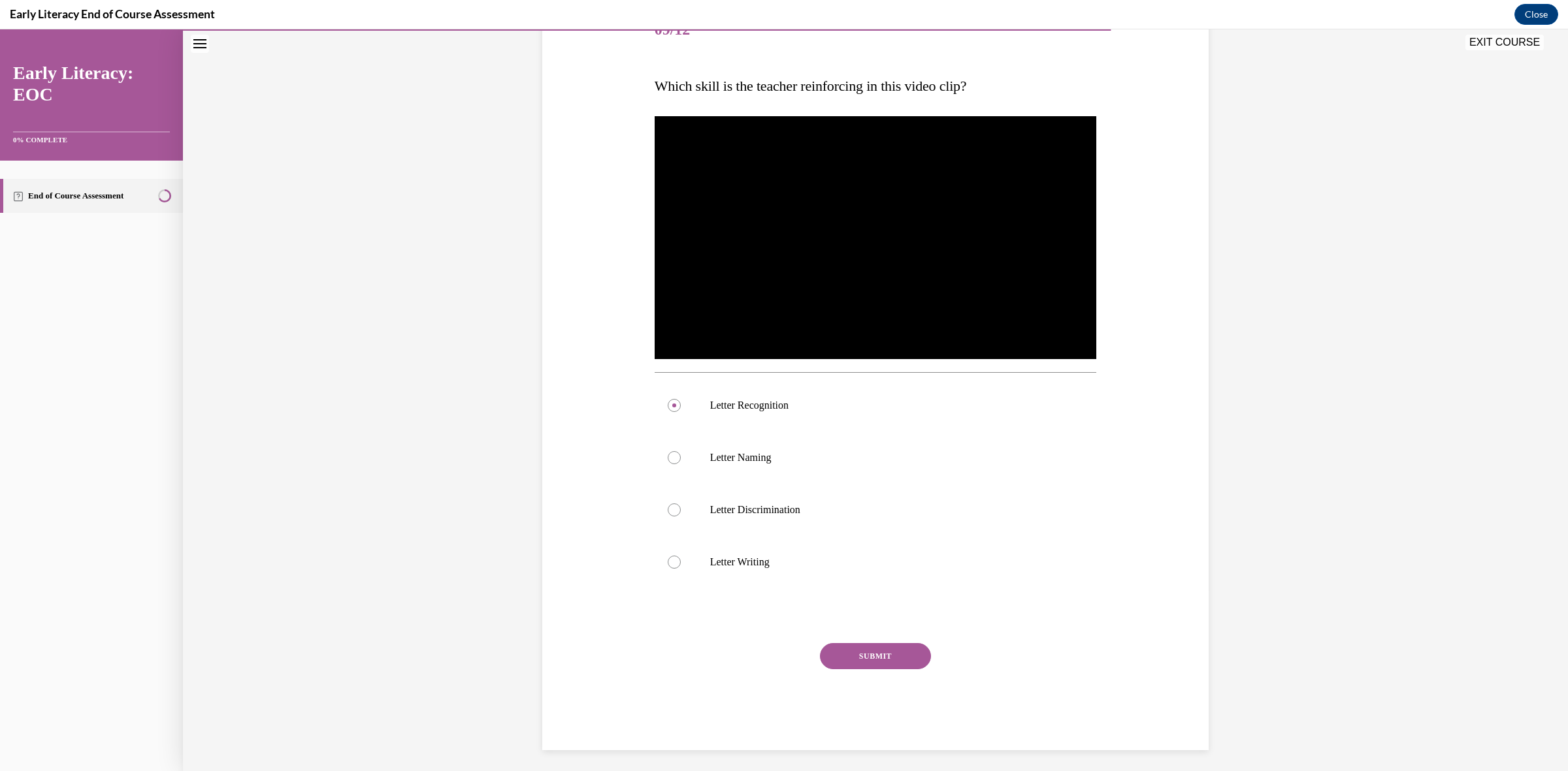
click at [879, 654] on button "SUBMIT" at bounding box center [876, 656] width 111 height 26
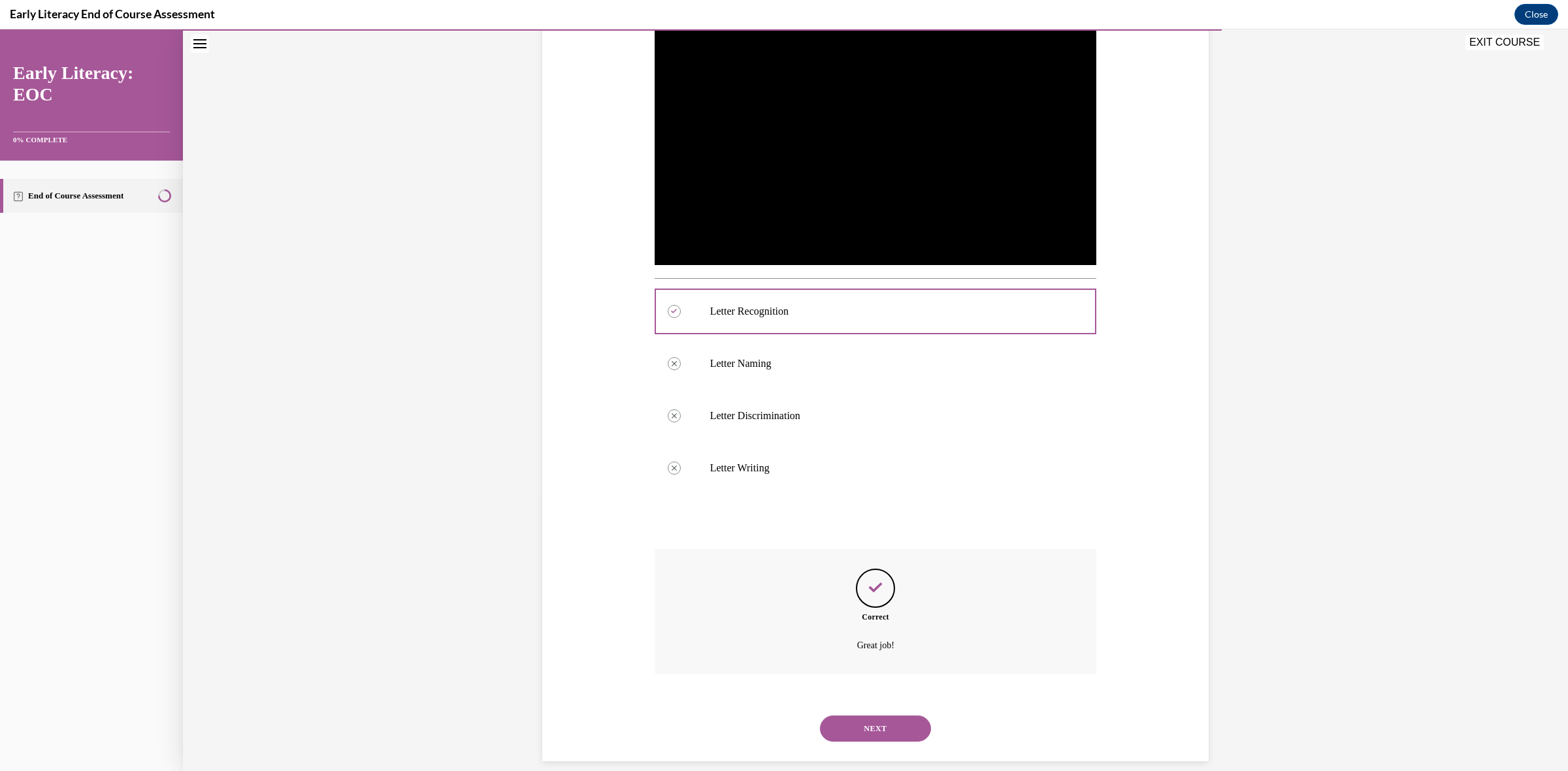
scroll to position [288, 0]
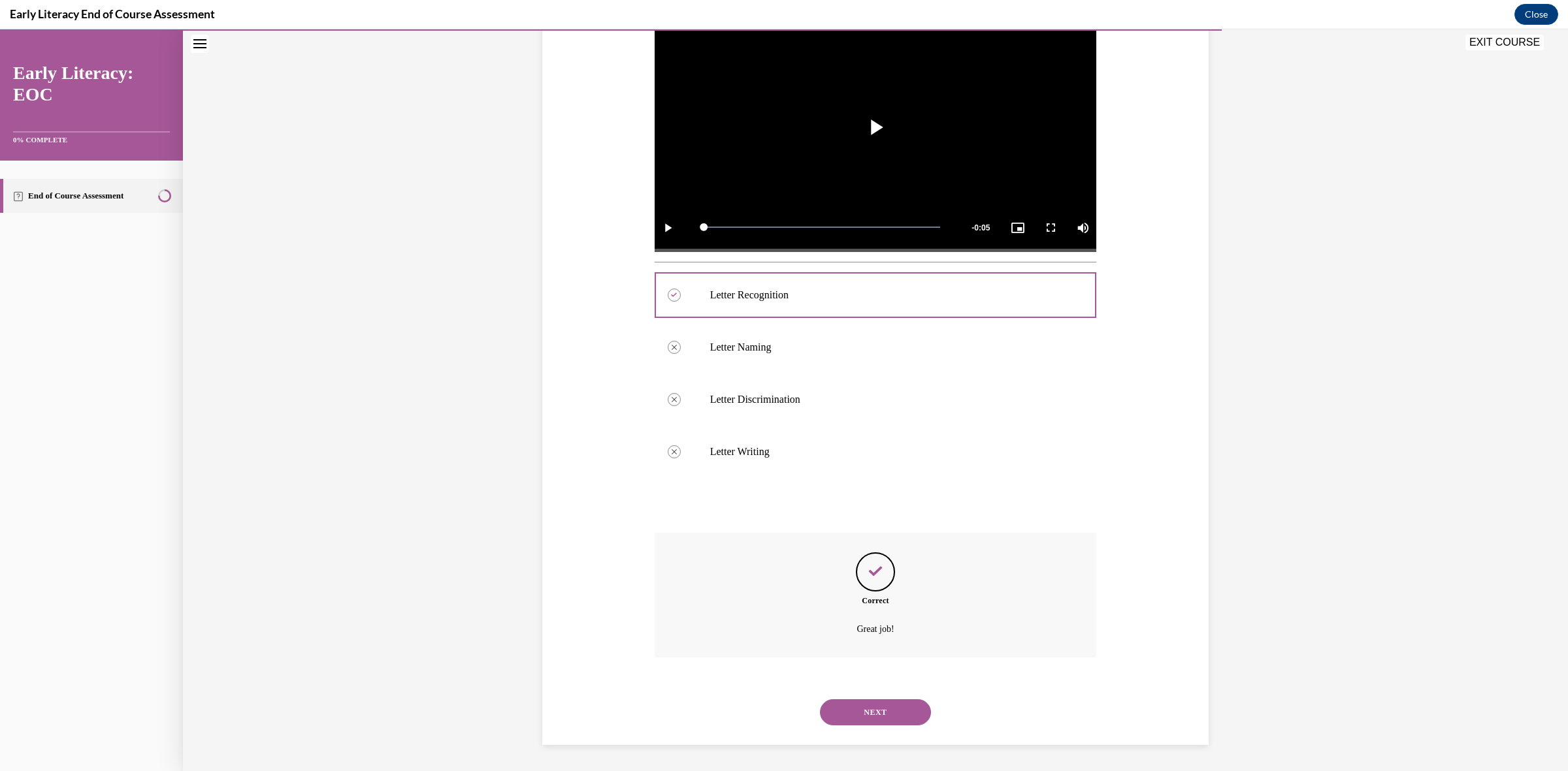
click at [892, 717] on button "NEXT" at bounding box center [876, 713] width 111 height 26
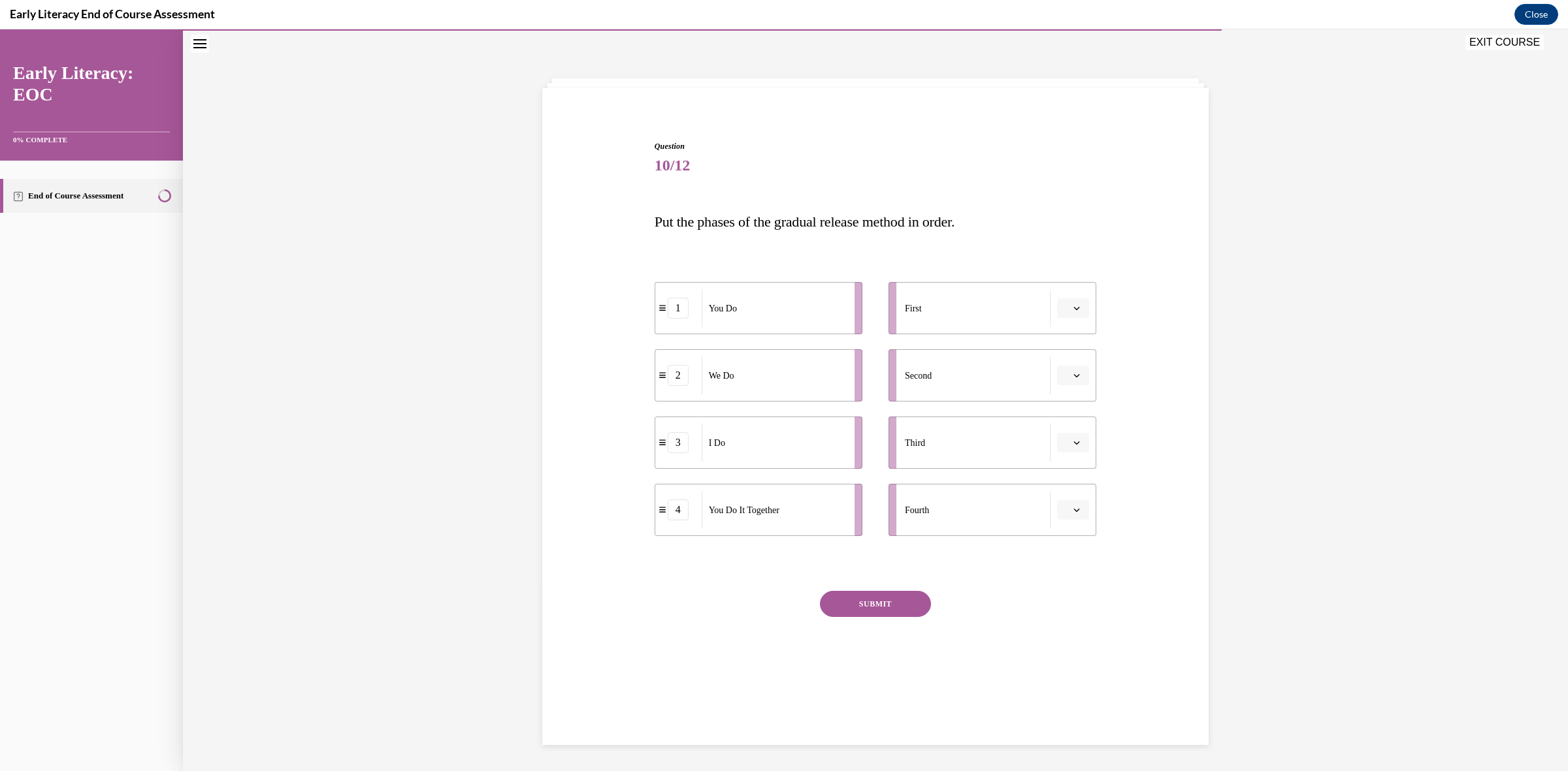
scroll to position [41, 0]
drag, startPoint x: 788, startPoint y: 393, endPoint x: 846, endPoint y: 318, distance: 94.8
click at [846, 314] on div "We Do" at bounding box center [831, 296] width 144 height 38
drag, startPoint x: 784, startPoint y: 536, endPoint x: 795, endPoint y: 575, distance: 40.5
click at [795, 583] on li "4 You Do It Together" at bounding box center [770, 560] width 208 height 52
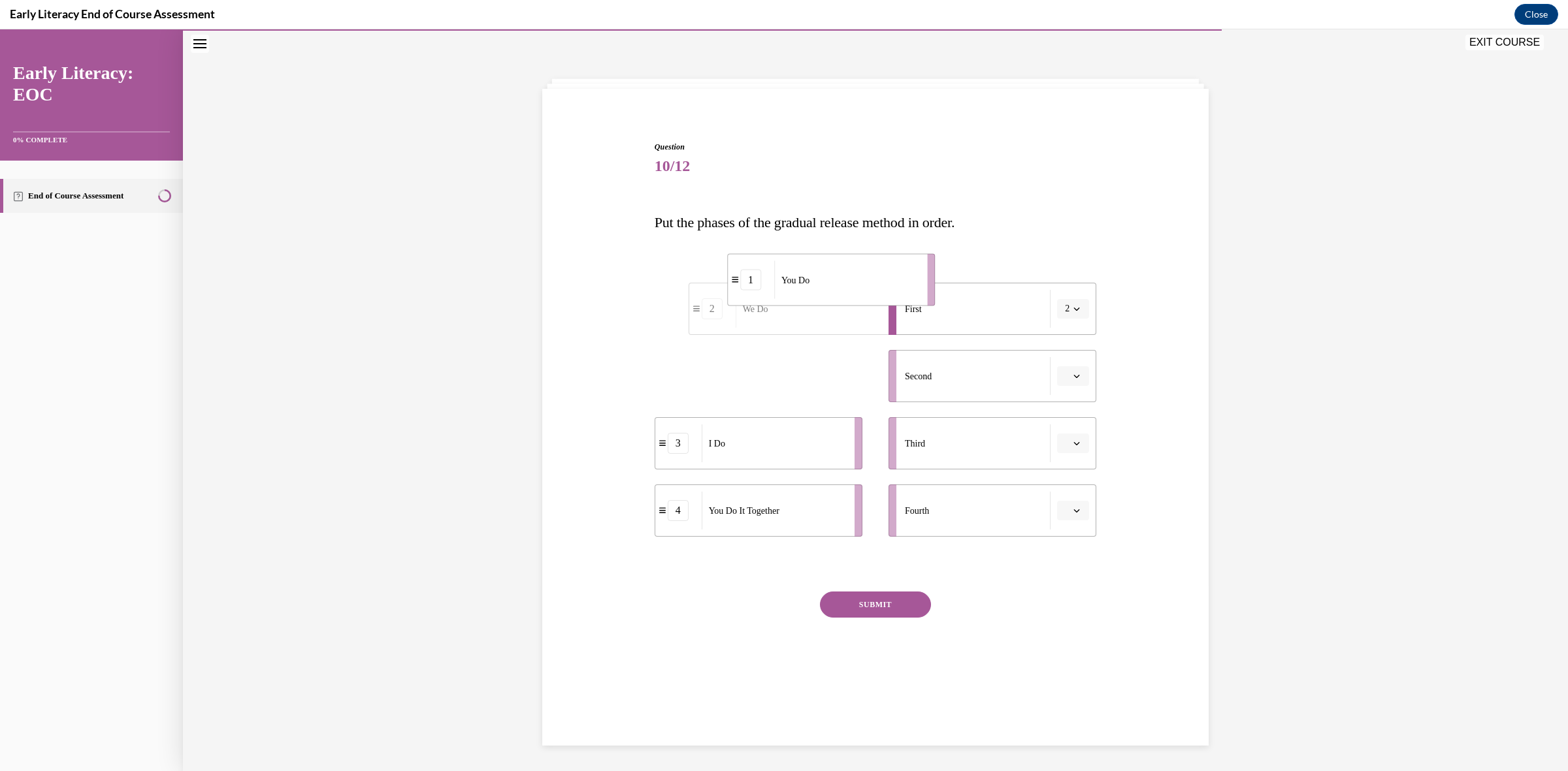
drag, startPoint x: 798, startPoint y: 403, endPoint x: 866, endPoint y: 311, distance: 114.4
click at [870, 306] on li "1 You Do" at bounding box center [831, 280] width 208 height 52
drag, startPoint x: 819, startPoint y: 314, endPoint x: 819, endPoint y: 304, distance: 10.0
click at [819, 304] on div "You Do" at bounding box center [808, 305] width 144 height 38
drag, startPoint x: 780, startPoint y: 526, endPoint x: 832, endPoint y: 392, distance: 143.7
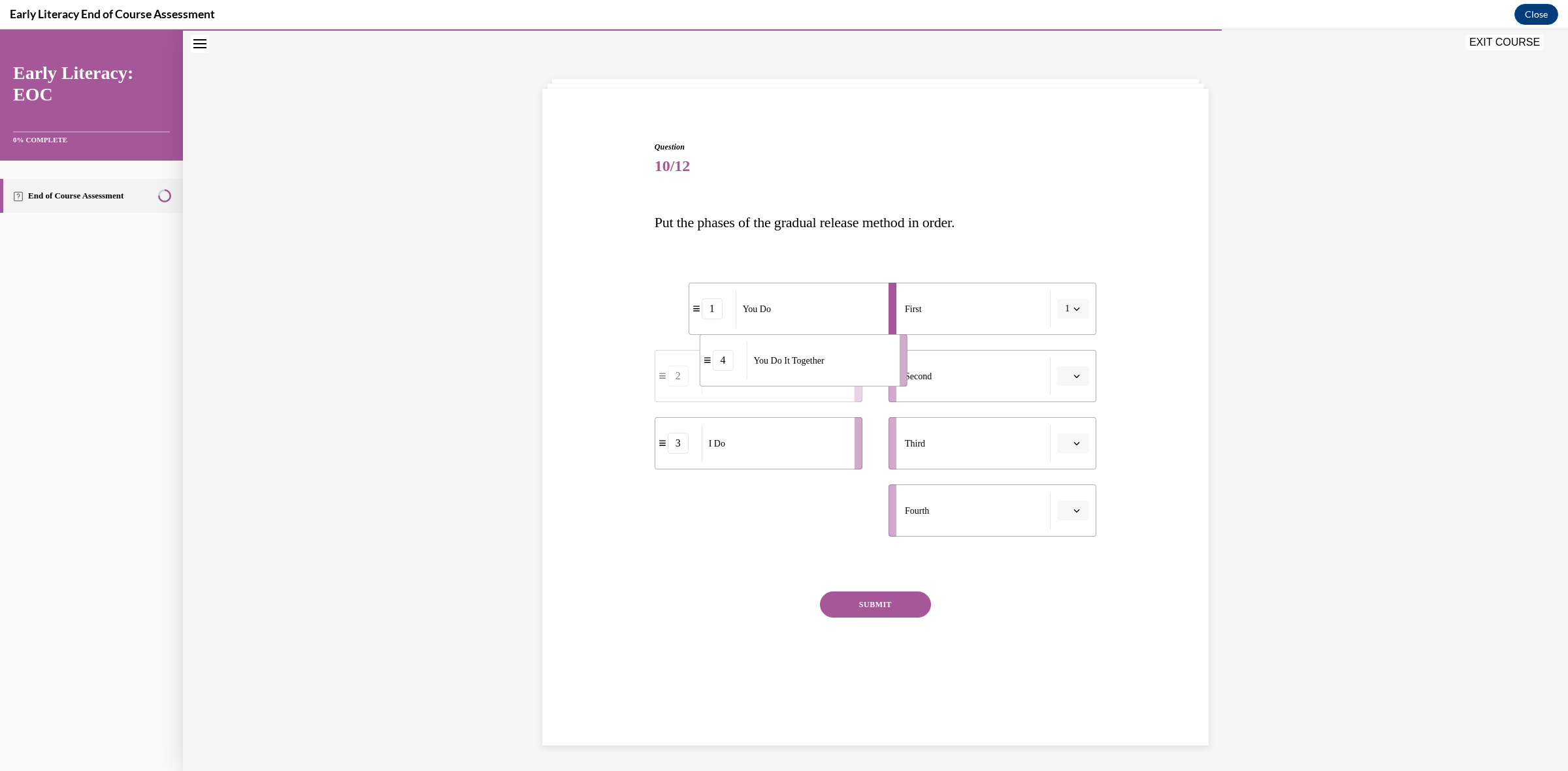
click at [832, 380] on div "You Do It Together" at bounding box center [818, 360] width 144 height 38
drag, startPoint x: 764, startPoint y: 511, endPoint x: 828, endPoint y: 424, distance: 108.0
click at [828, 424] on div "We Do" at bounding box center [841, 422] width 144 height 38
drag, startPoint x: 769, startPoint y: 523, endPoint x: 817, endPoint y: 530, distance: 48.5
click at [817, 531] on div "I Do" at bounding box center [824, 519] width 144 height 38
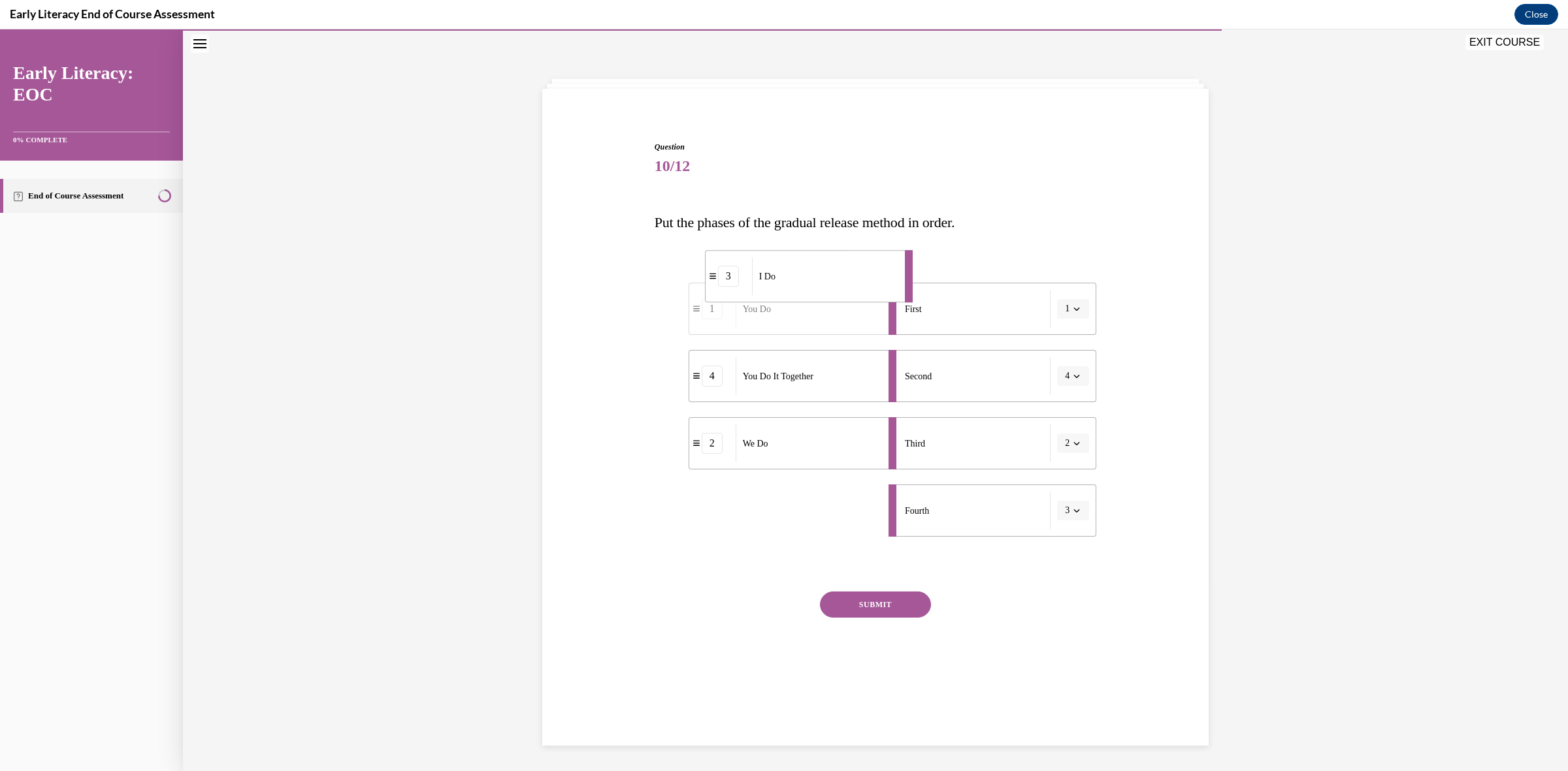
drag, startPoint x: 817, startPoint y: 525, endPoint x: 832, endPoint y: 304, distance: 221.5
click at [833, 295] on div "I Do" at bounding box center [824, 276] width 144 height 38
drag, startPoint x: 797, startPoint y: 527, endPoint x: 837, endPoint y: 521, distance: 40.4
click at [837, 521] on div "You Do" at bounding box center [814, 506] width 144 height 38
click at [869, 612] on button "SUBMIT" at bounding box center [876, 605] width 111 height 26
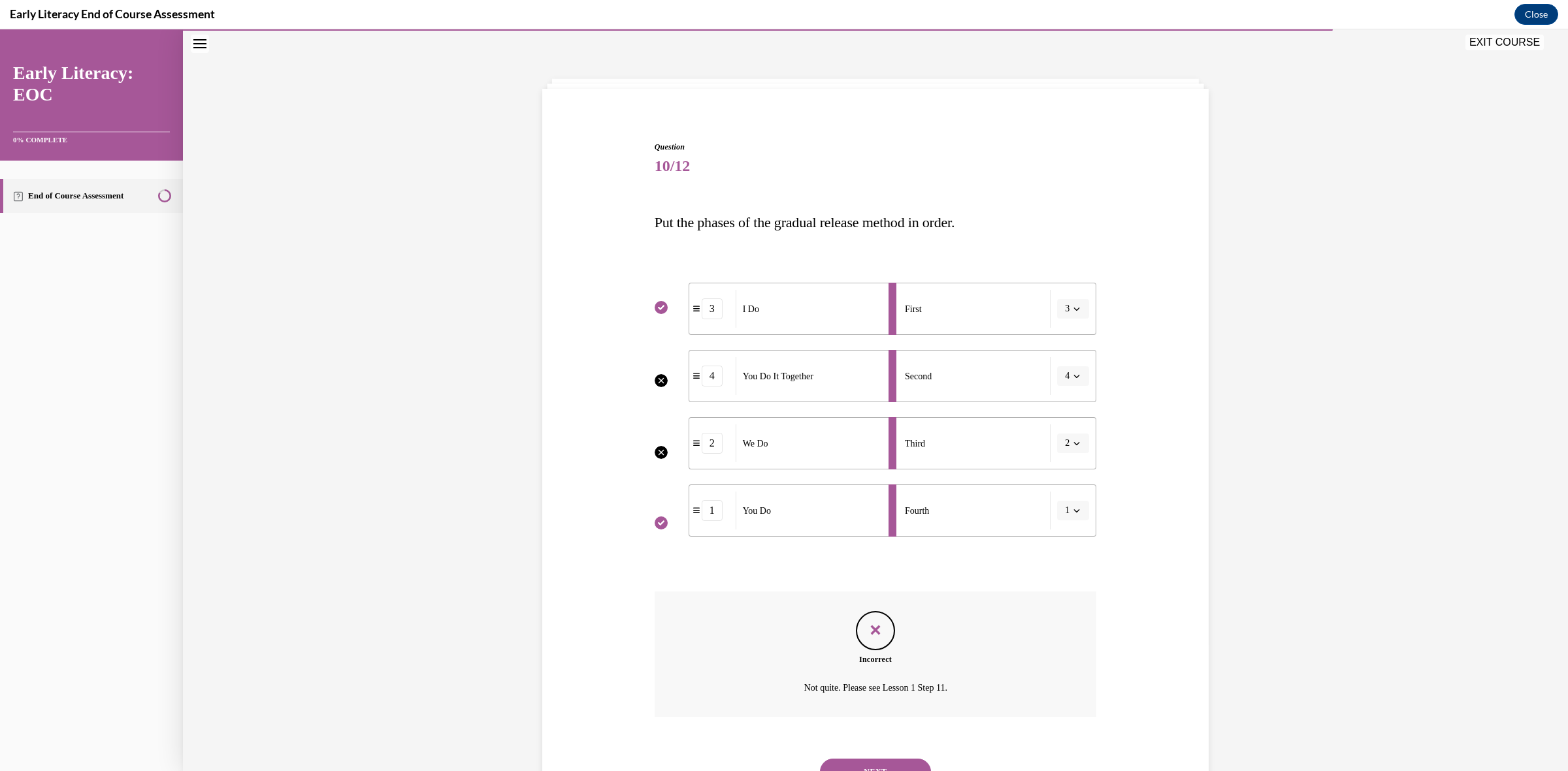
scroll to position [100, 0]
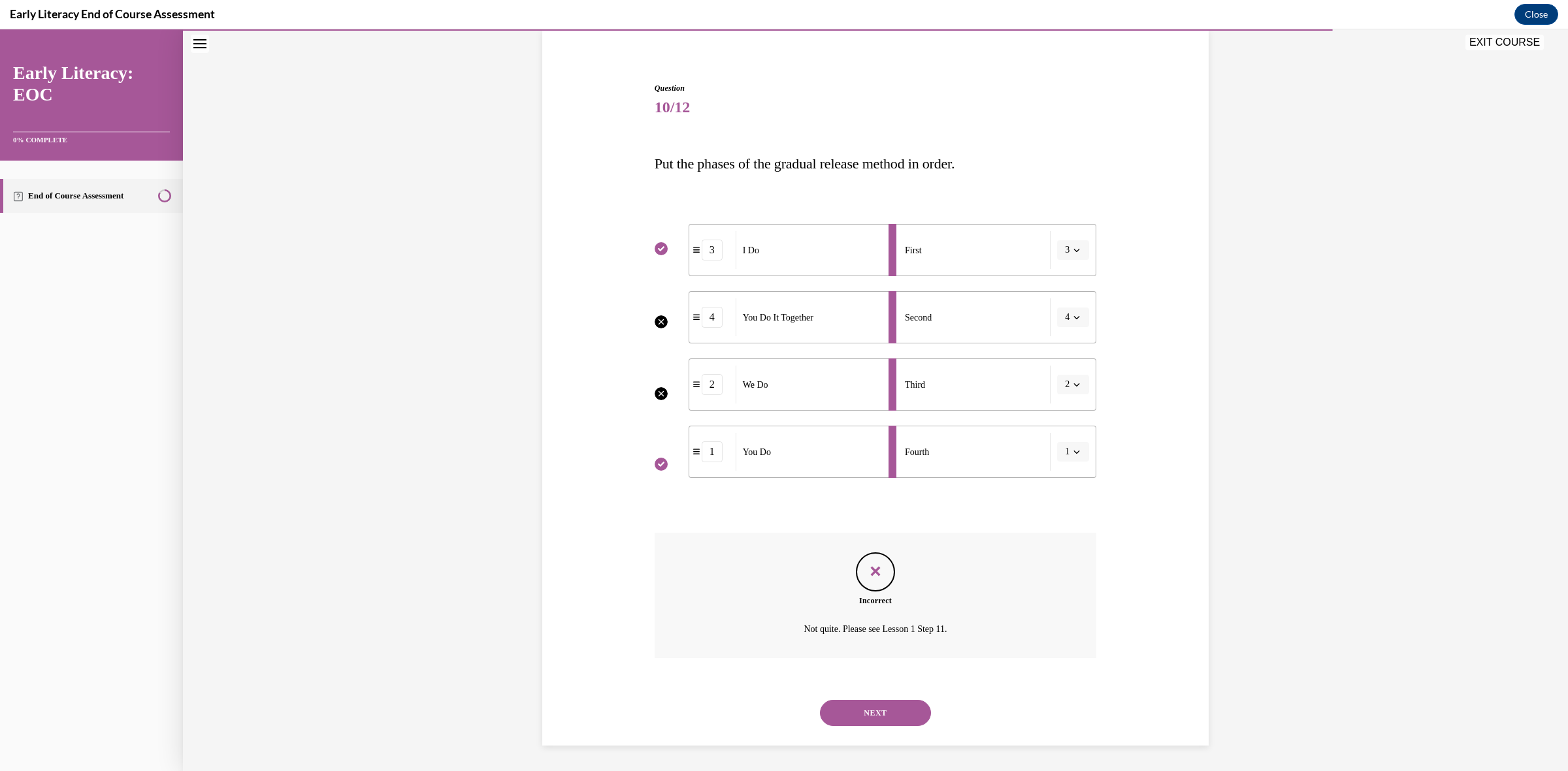
click at [896, 717] on button "NEXT" at bounding box center [876, 713] width 111 height 26
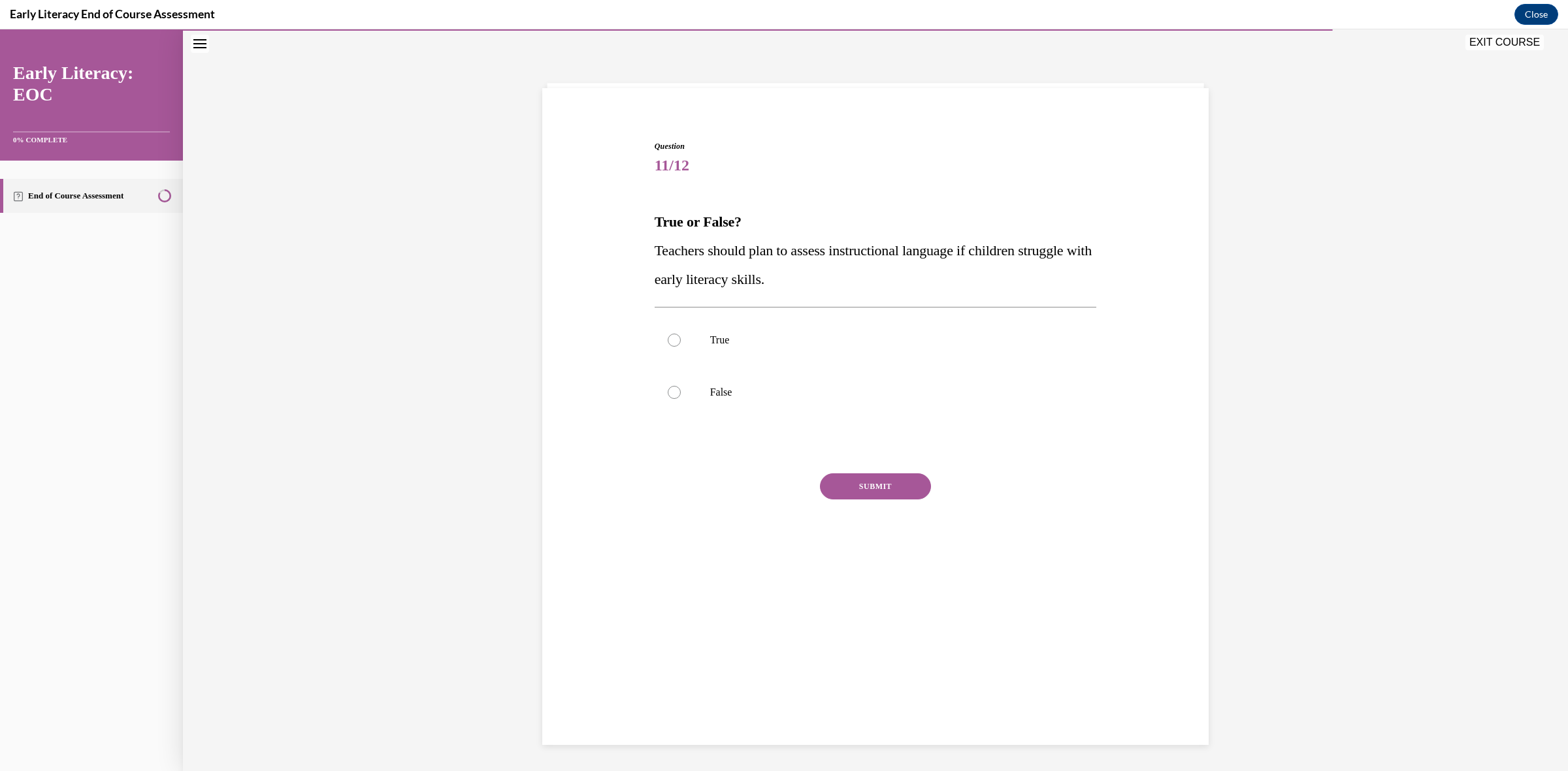
scroll to position [41, 0]
click at [720, 336] on p "True" at bounding box center [887, 341] width 354 height 13
click at [832, 489] on button "SUBMIT" at bounding box center [876, 487] width 111 height 26
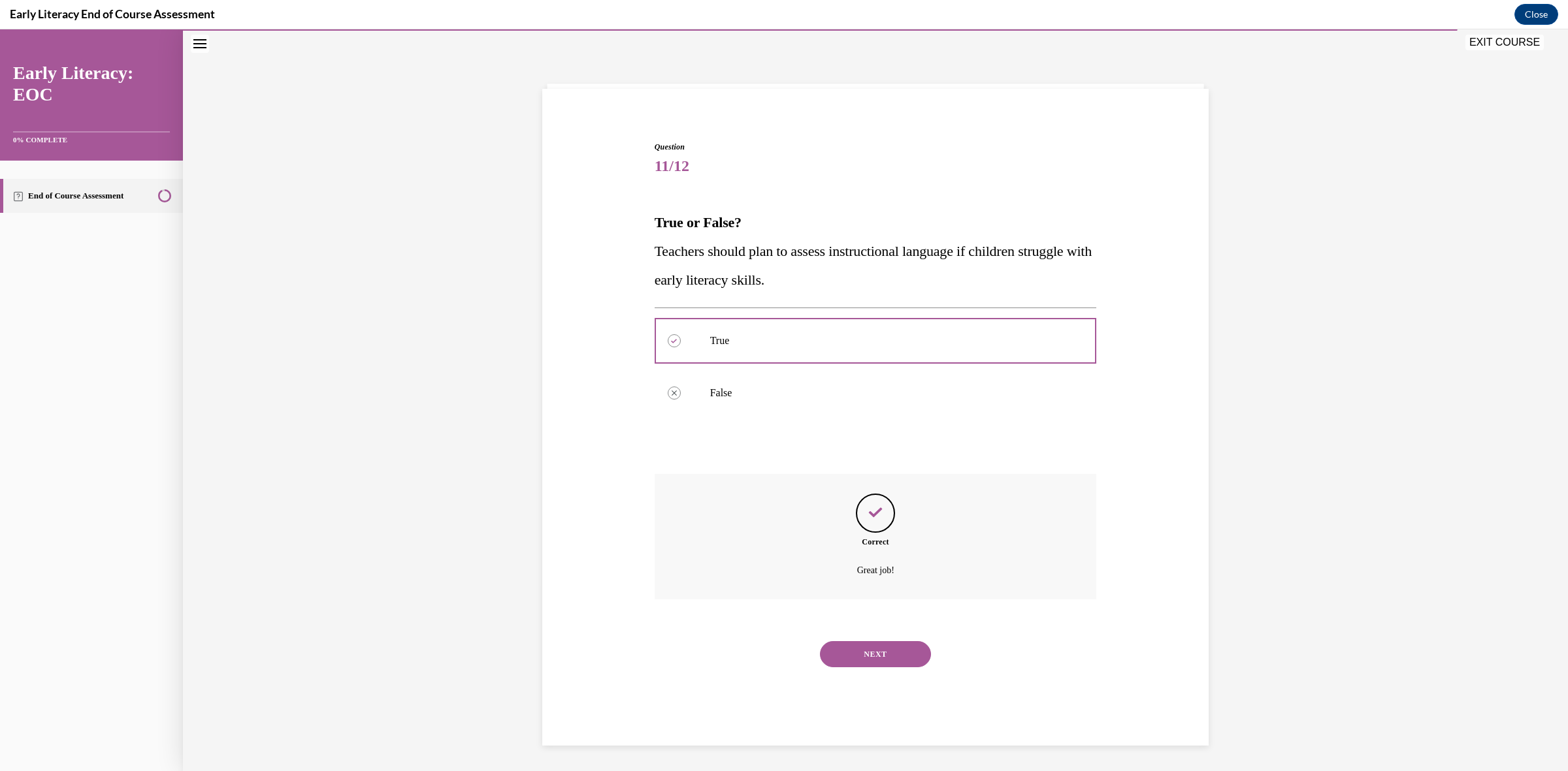
click at [879, 652] on button "NEXT" at bounding box center [876, 654] width 111 height 26
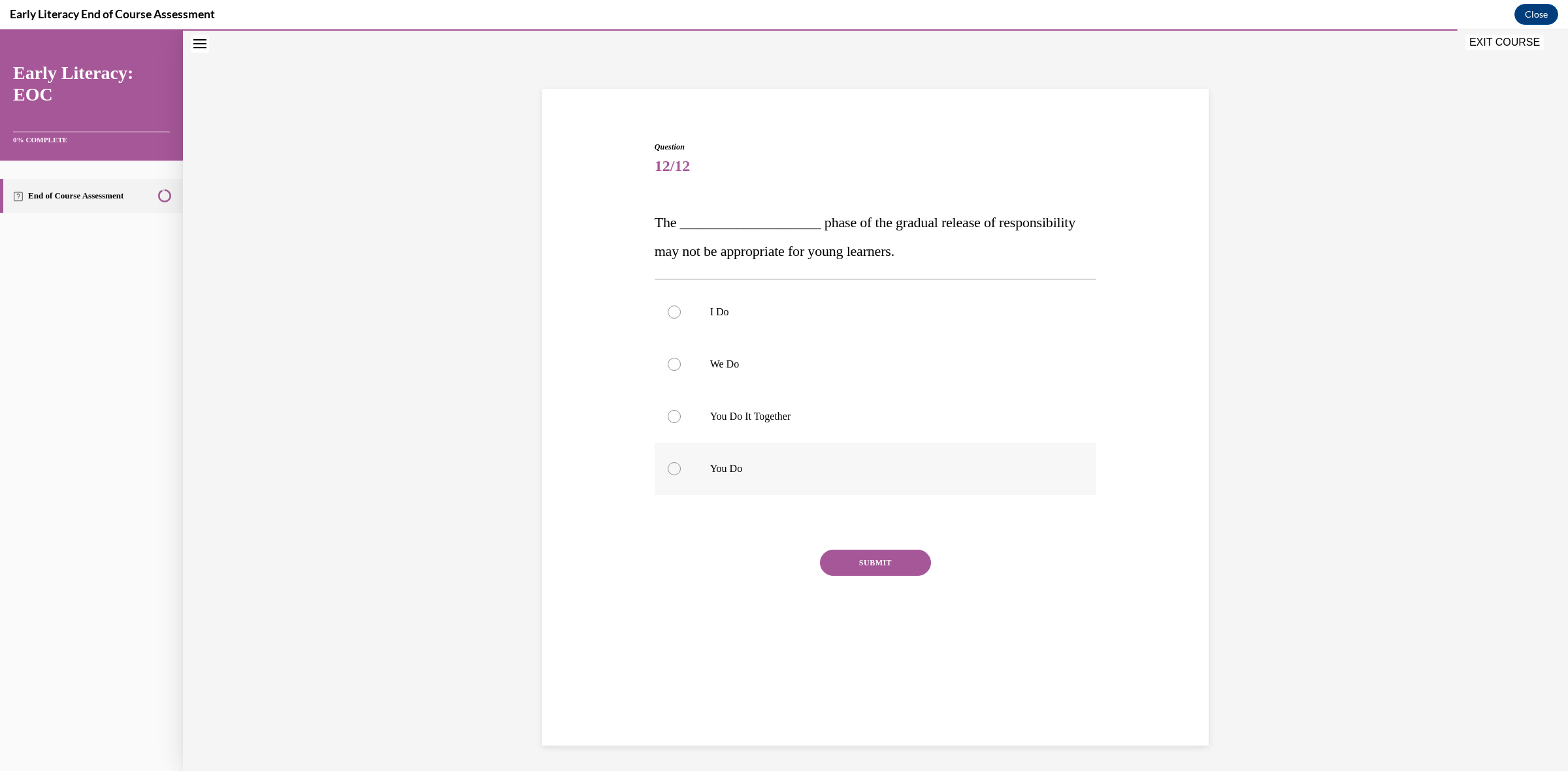
click at [716, 468] on p "You Do" at bounding box center [887, 469] width 354 height 13
click at [847, 559] on button "SUBMIT" at bounding box center [876, 563] width 111 height 26
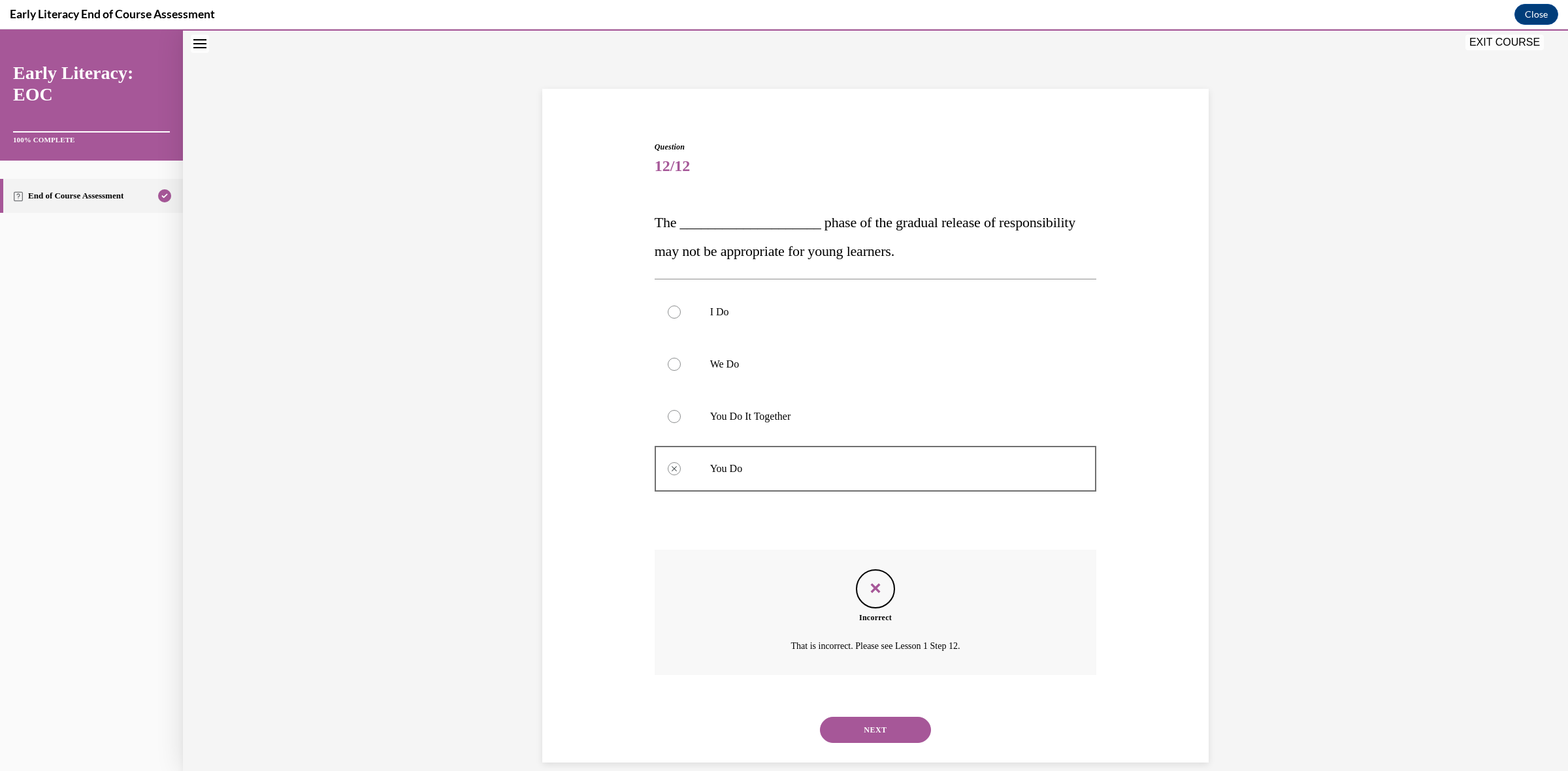
scroll to position [58, 0]
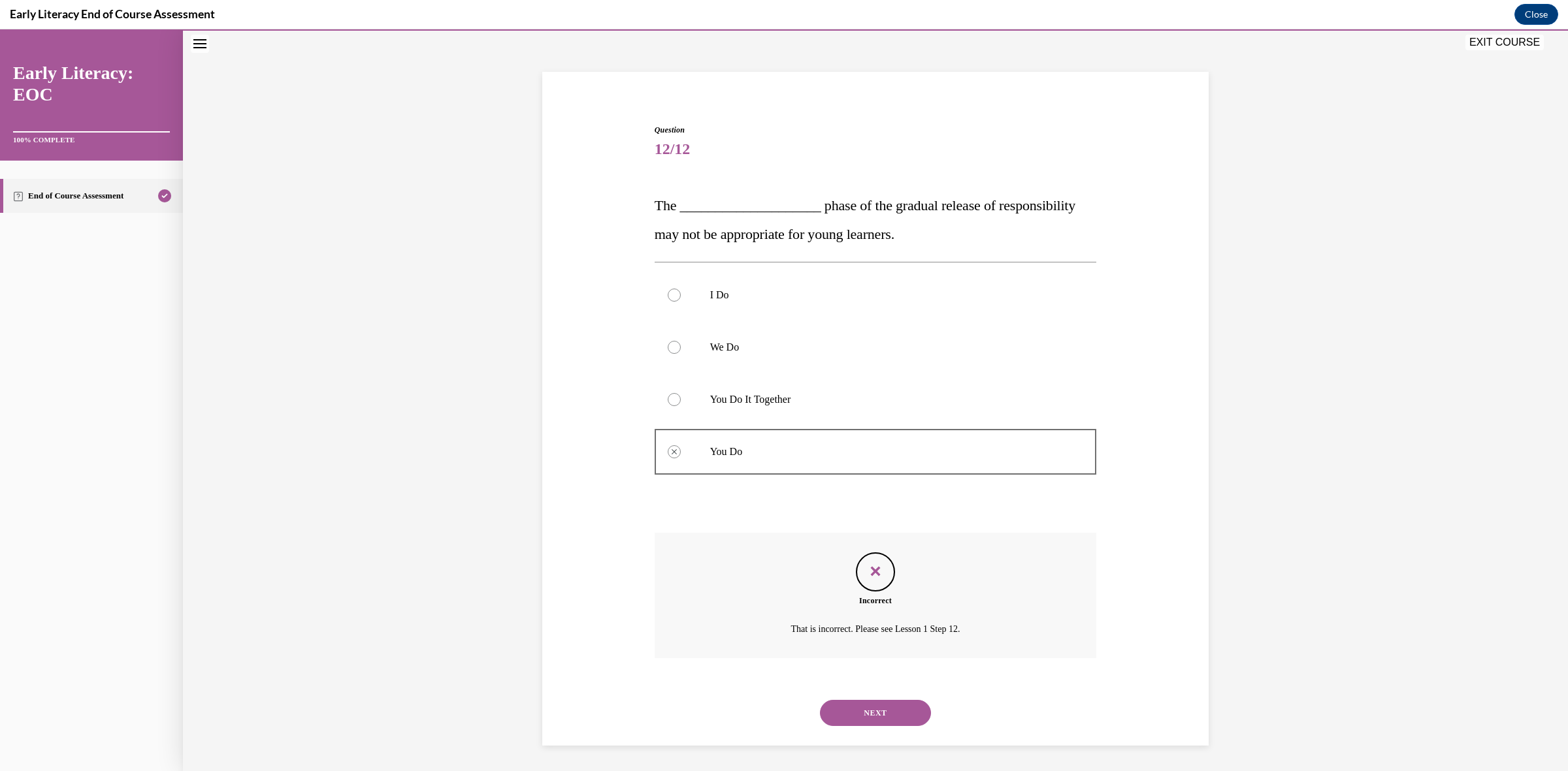
click at [861, 725] on button "NEXT" at bounding box center [876, 713] width 111 height 26
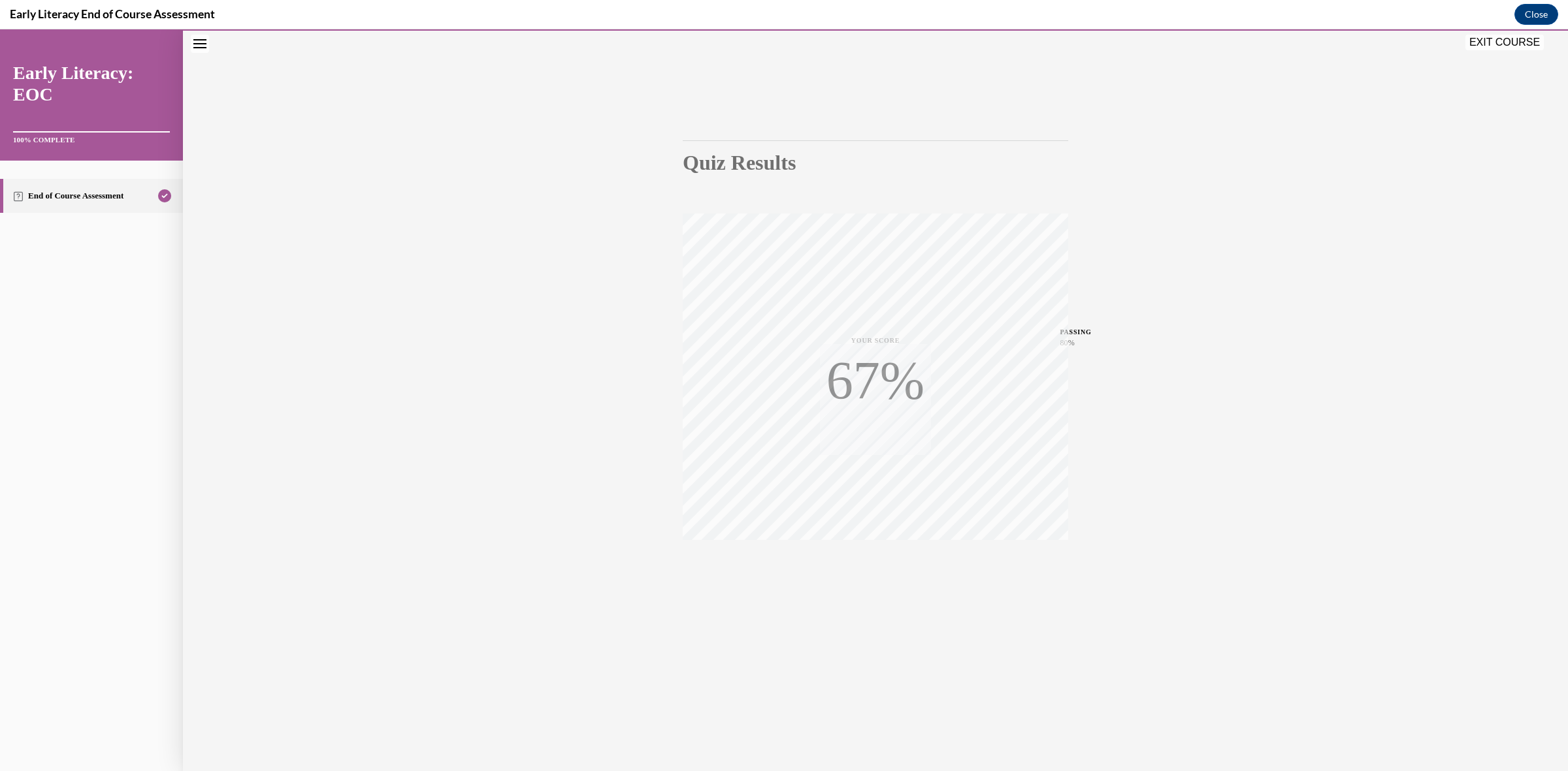
scroll to position [41, 0]
click at [1482, 44] on button "EXIT COURSE" at bounding box center [1505, 42] width 78 height 16
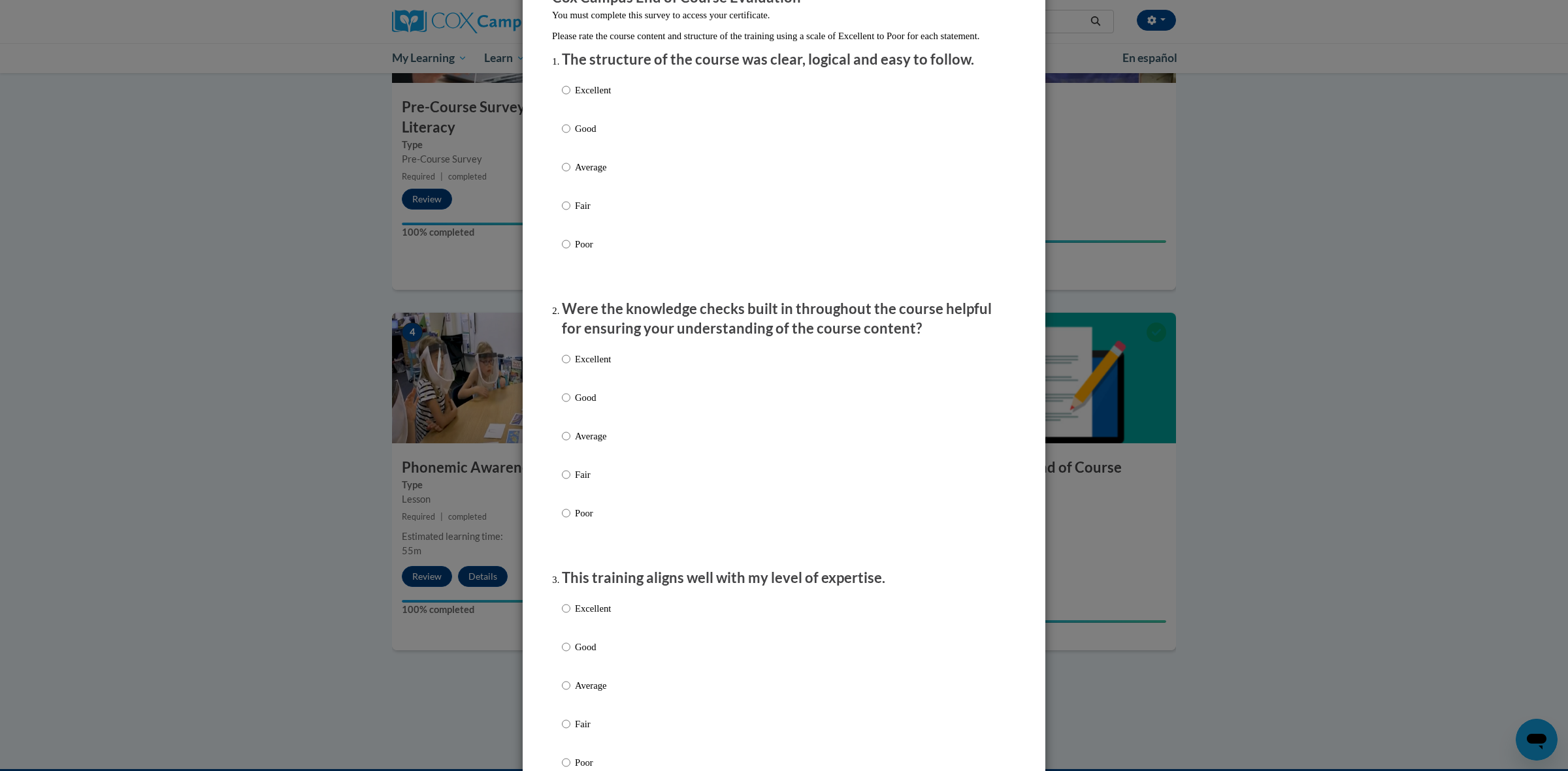
scroll to position [136, 0]
click at [598, 94] on p "Excellent" at bounding box center [593, 87] width 36 height 14
click at [570, 94] on input "Excellent" at bounding box center [566, 87] width 8 height 14
radio input "true"
click at [593, 363] on p "Excellent" at bounding box center [593, 356] width 36 height 14
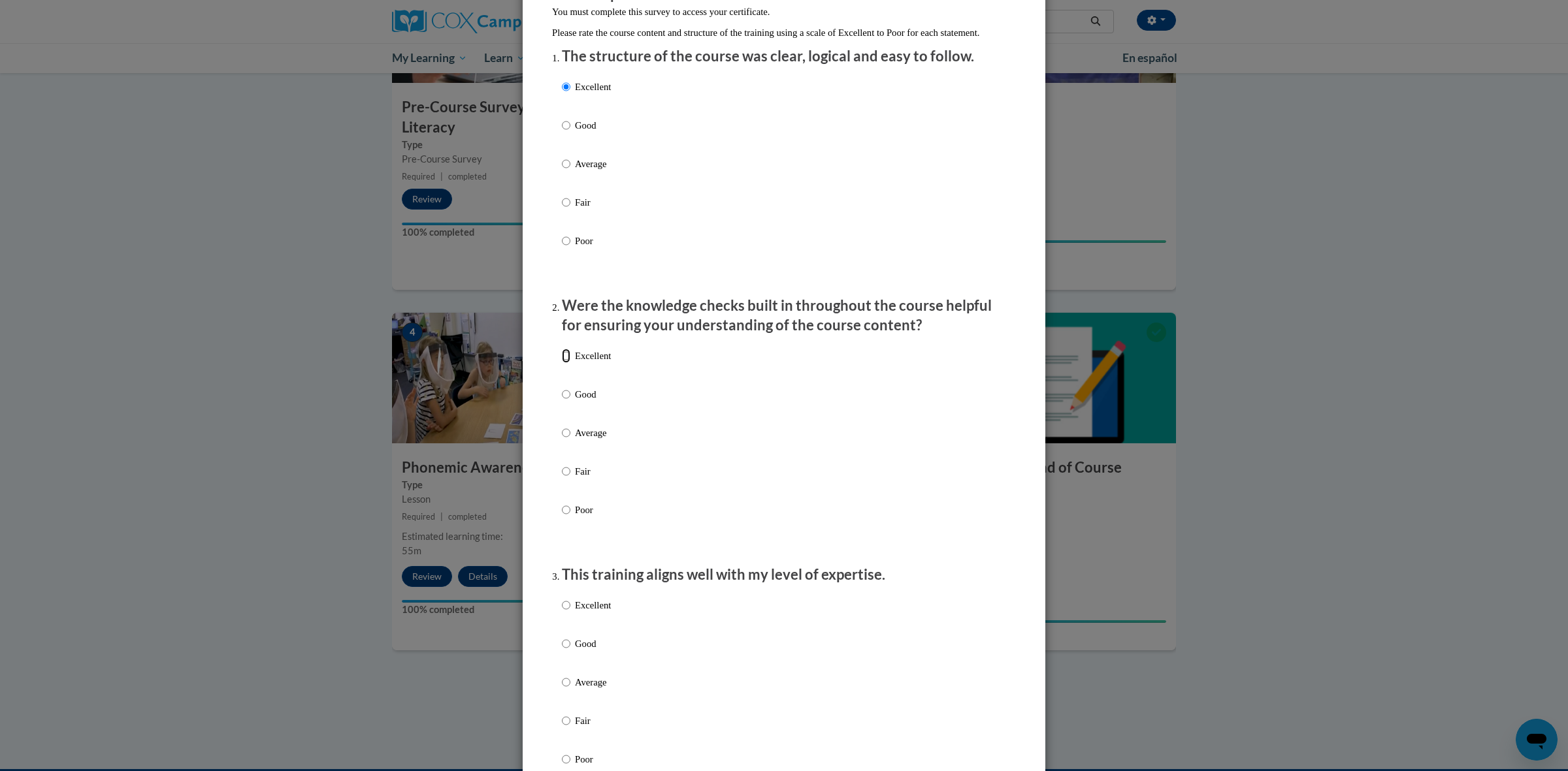
click at [570, 363] on input "Excellent" at bounding box center [566, 356] width 8 height 14
radio input "true"
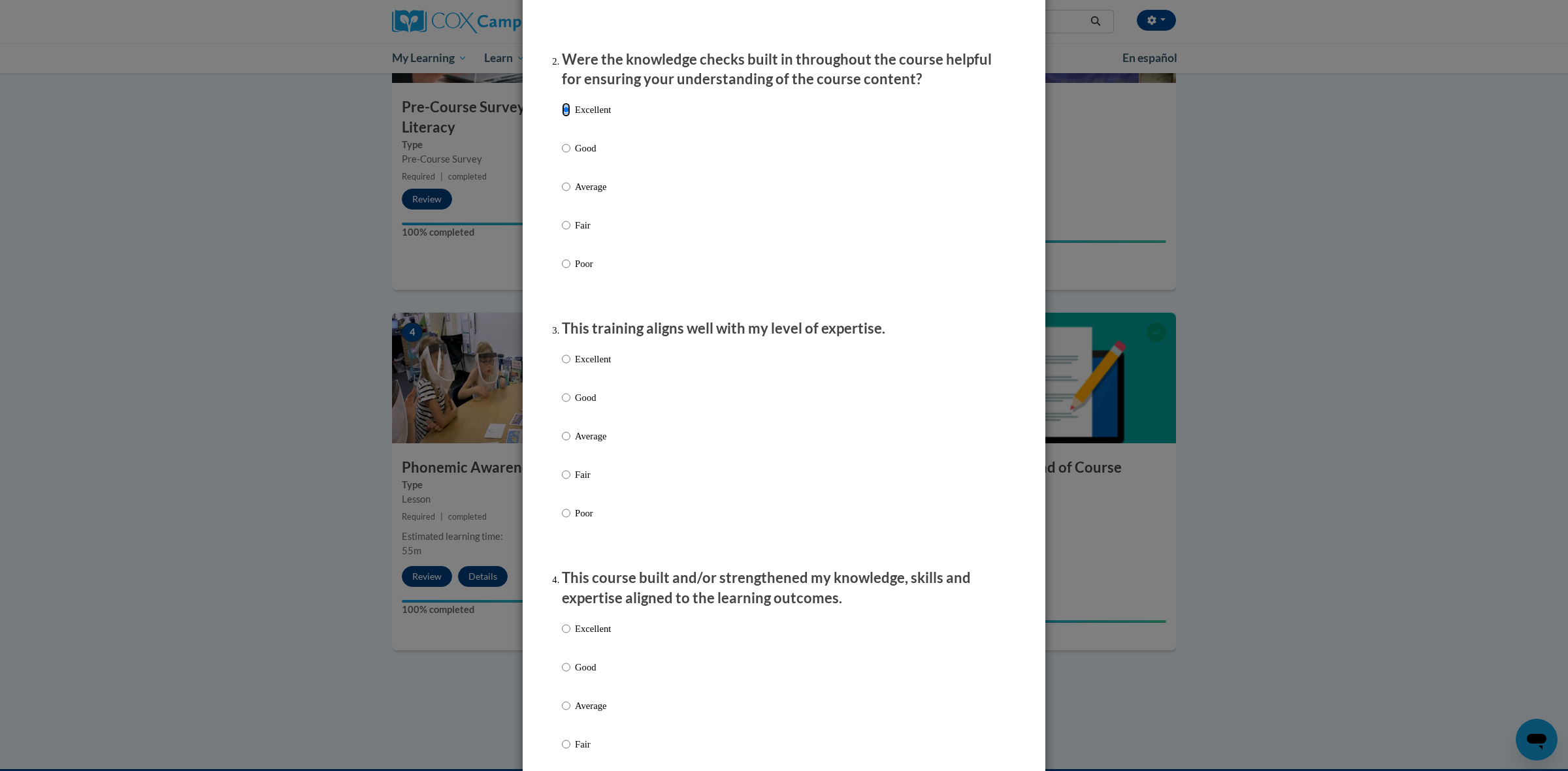
scroll to position [408, 0]
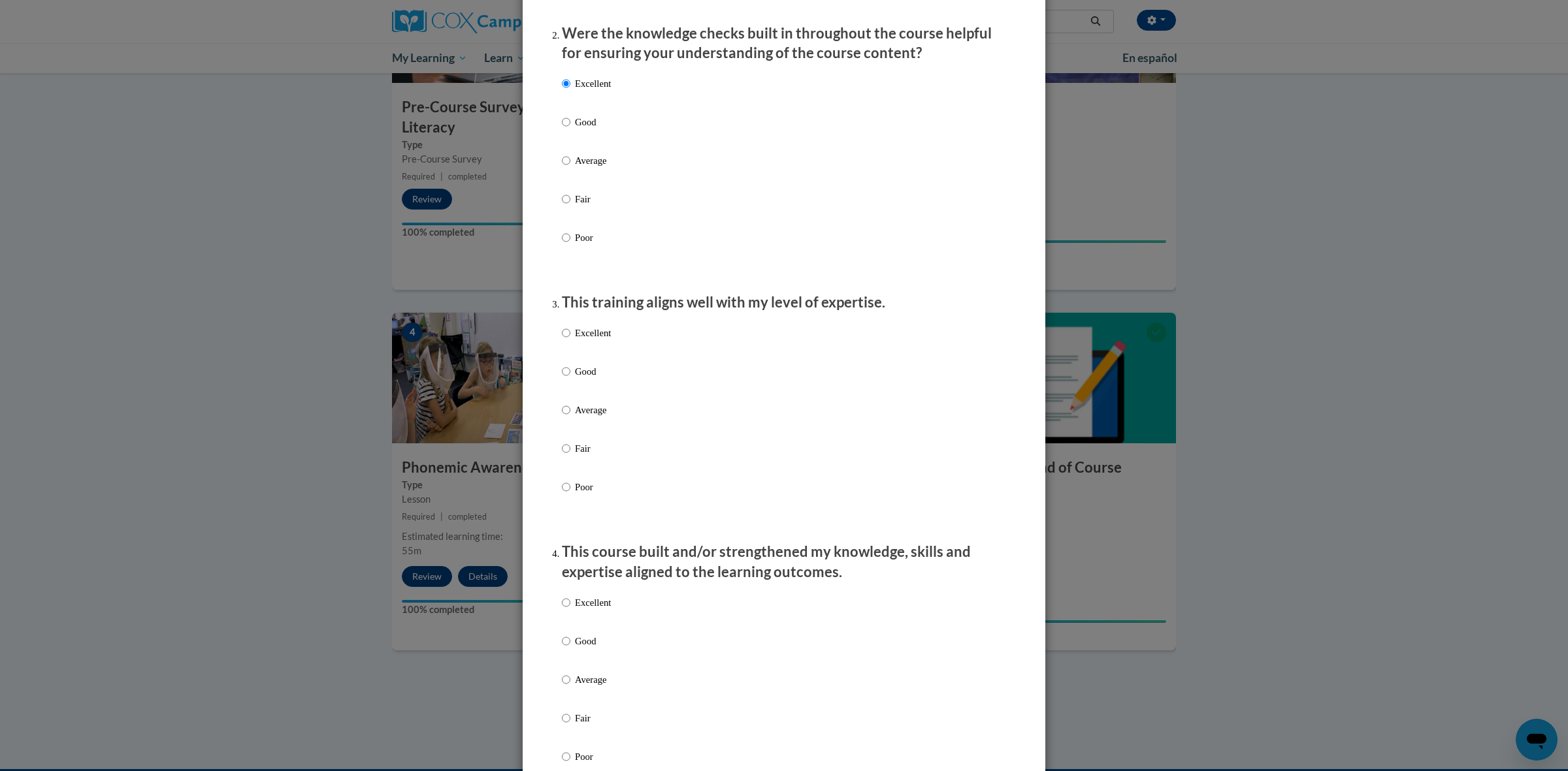
drag, startPoint x: 587, startPoint y: 348, endPoint x: 590, endPoint y: 376, distance: 28.2
click at [587, 341] on p "Excellent" at bounding box center [593, 333] width 36 height 14
click at [570, 341] on input "Excellent" at bounding box center [566, 333] width 8 height 14
radio input "true"
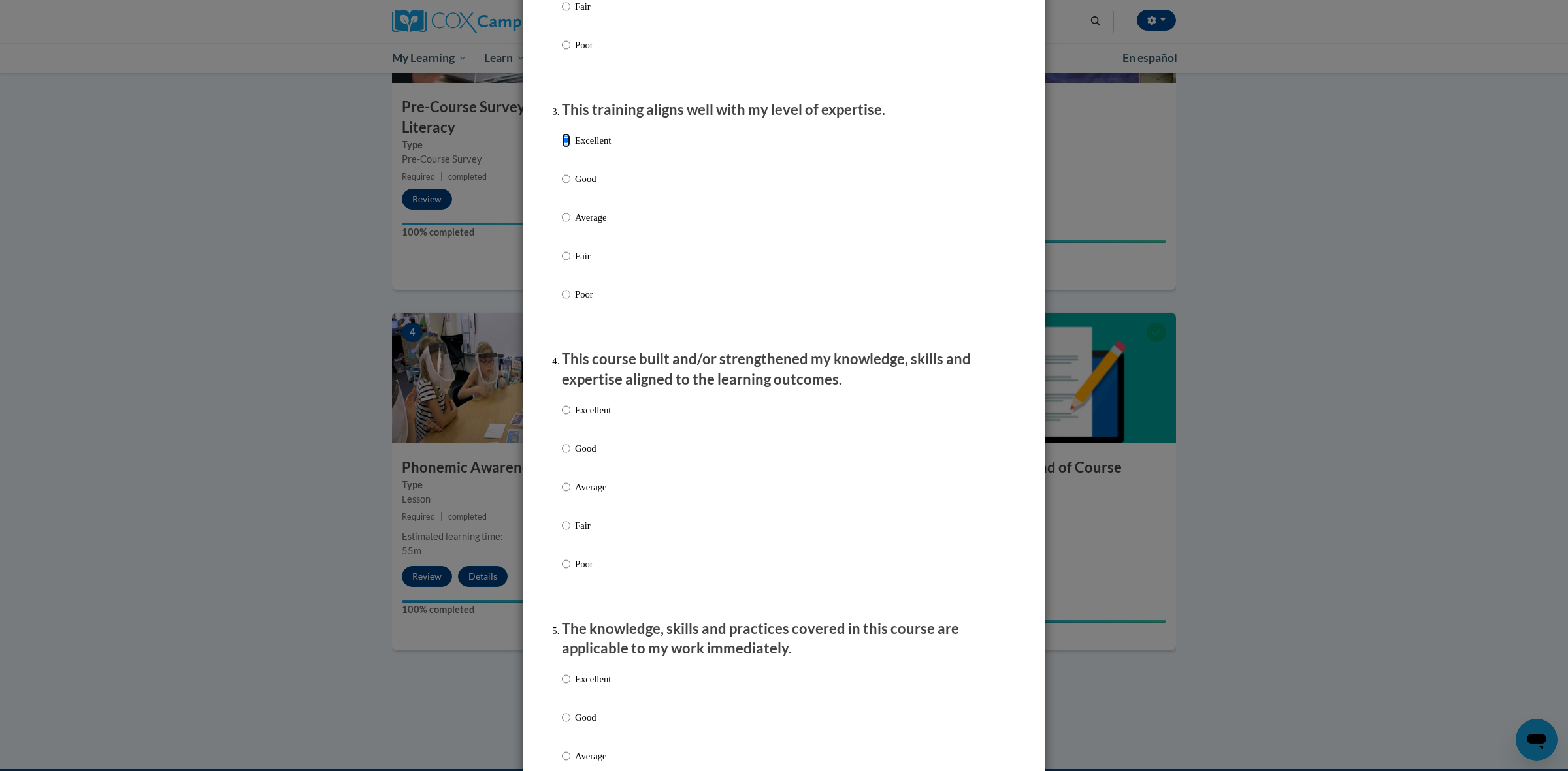
scroll to position [680, 0]
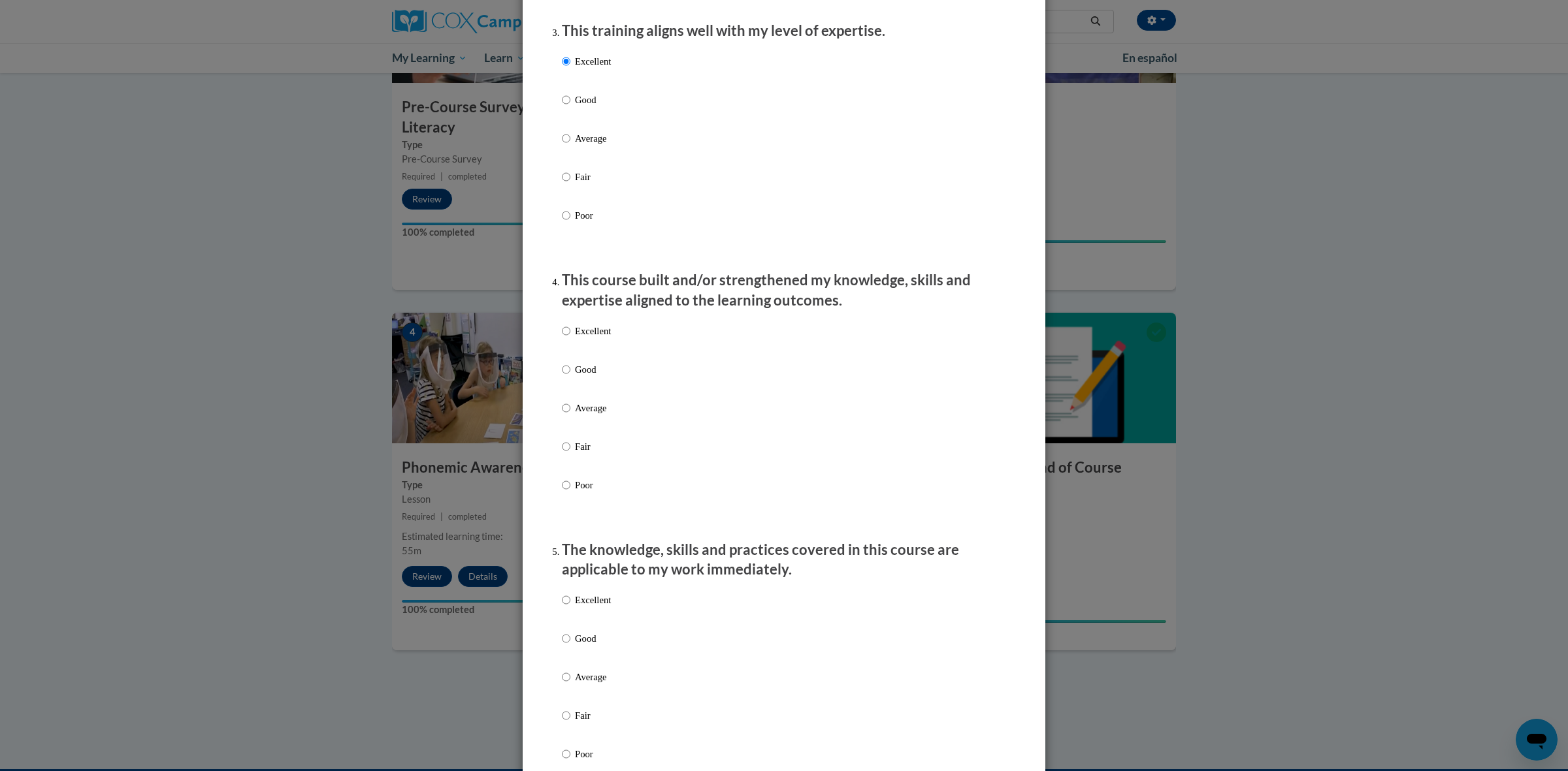
click at [588, 338] on p "Excellent" at bounding box center [593, 331] width 36 height 14
click at [570, 338] on input "Excellent" at bounding box center [566, 331] width 8 height 14
radio input "true"
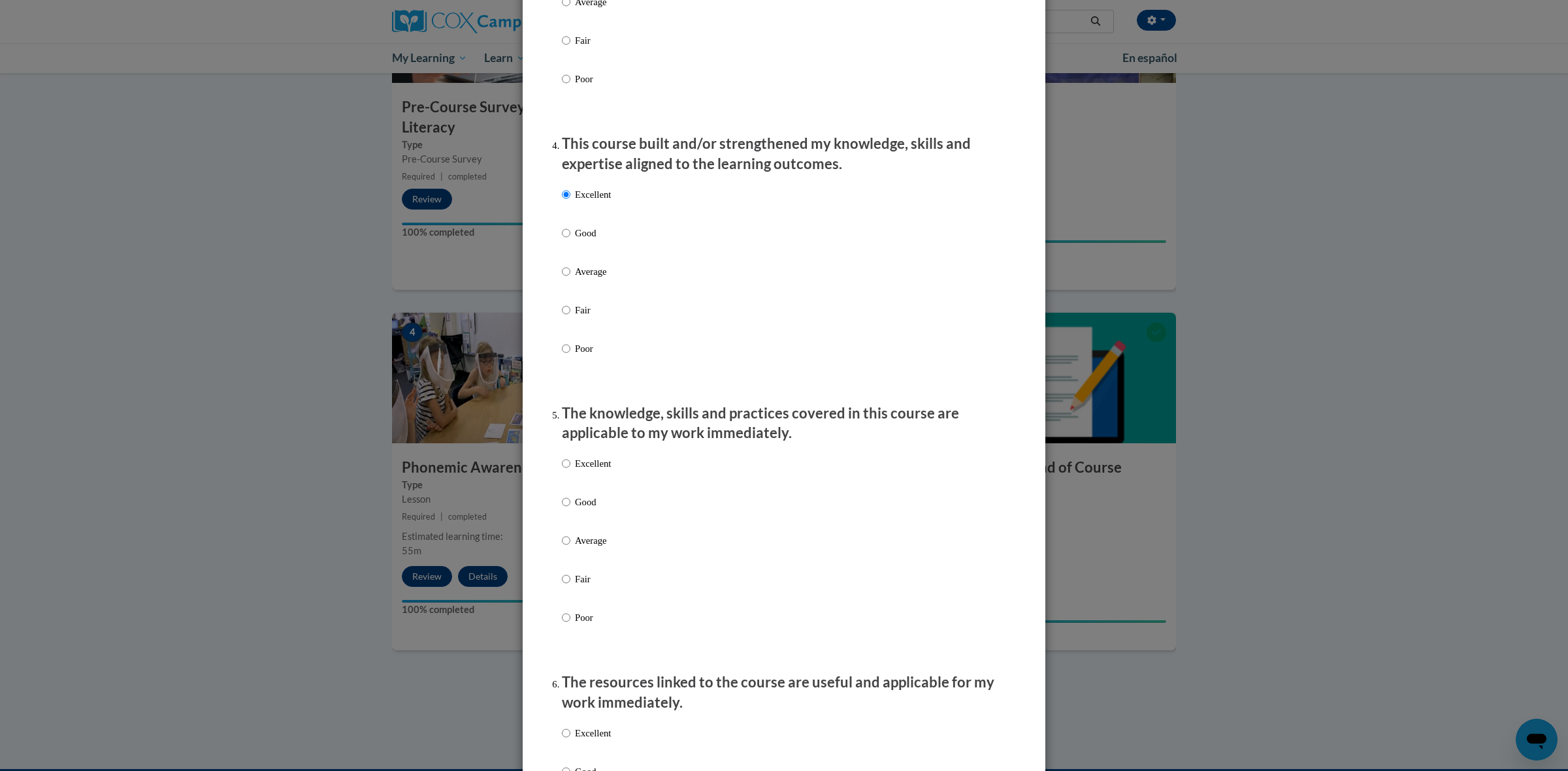
click at [583, 471] on p "Excellent" at bounding box center [593, 463] width 36 height 14
click at [570, 471] on input "Excellent" at bounding box center [566, 463] width 8 height 14
radio input "true"
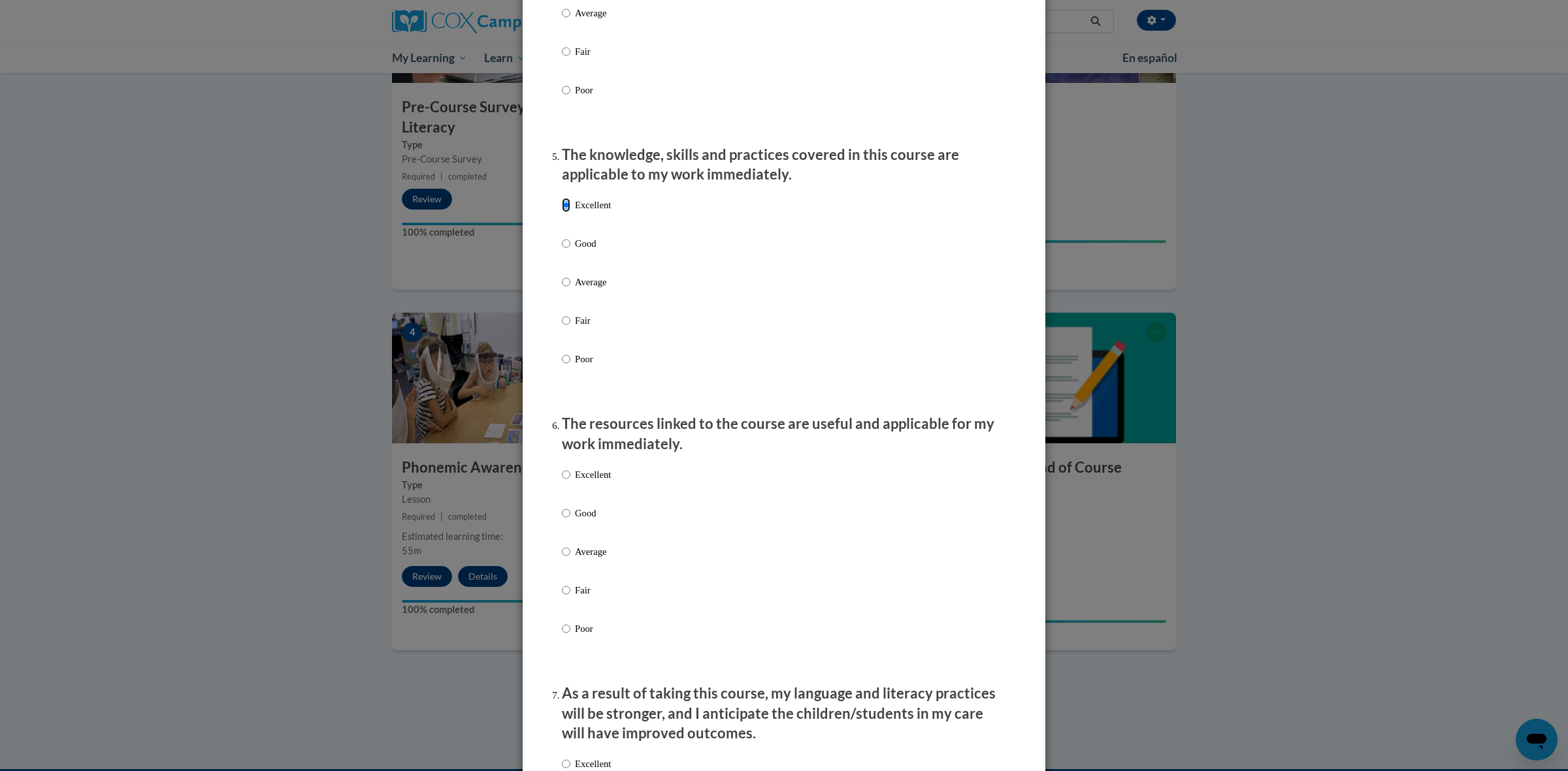
scroll to position [1088, 0]
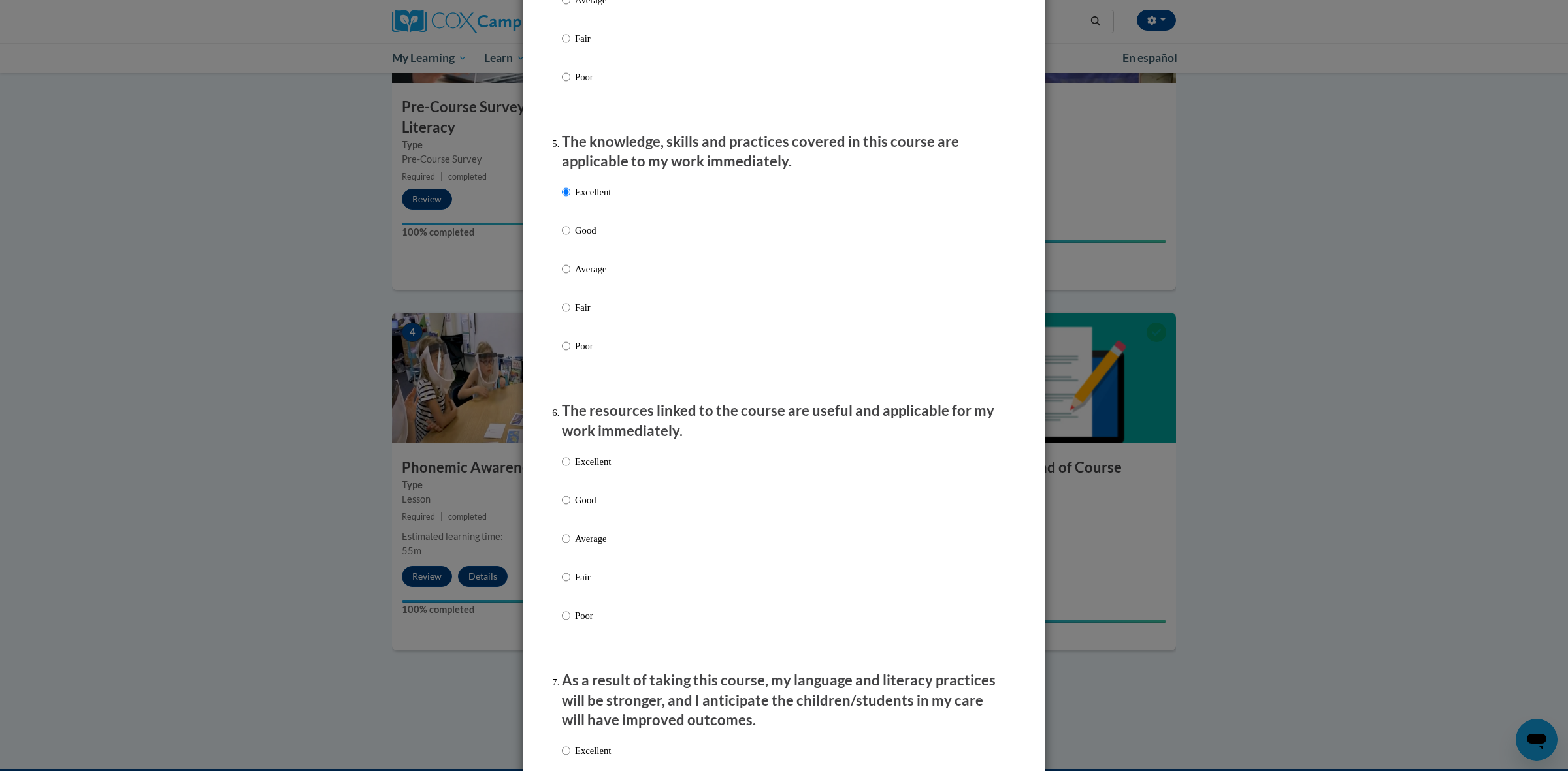
click at [567, 472] on label "Excellent" at bounding box center [586, 472] width 49 height 35
click at [567, 469] on input "Excellent" at bounding box center [566, 461] width 8 height 14
radio input "true"
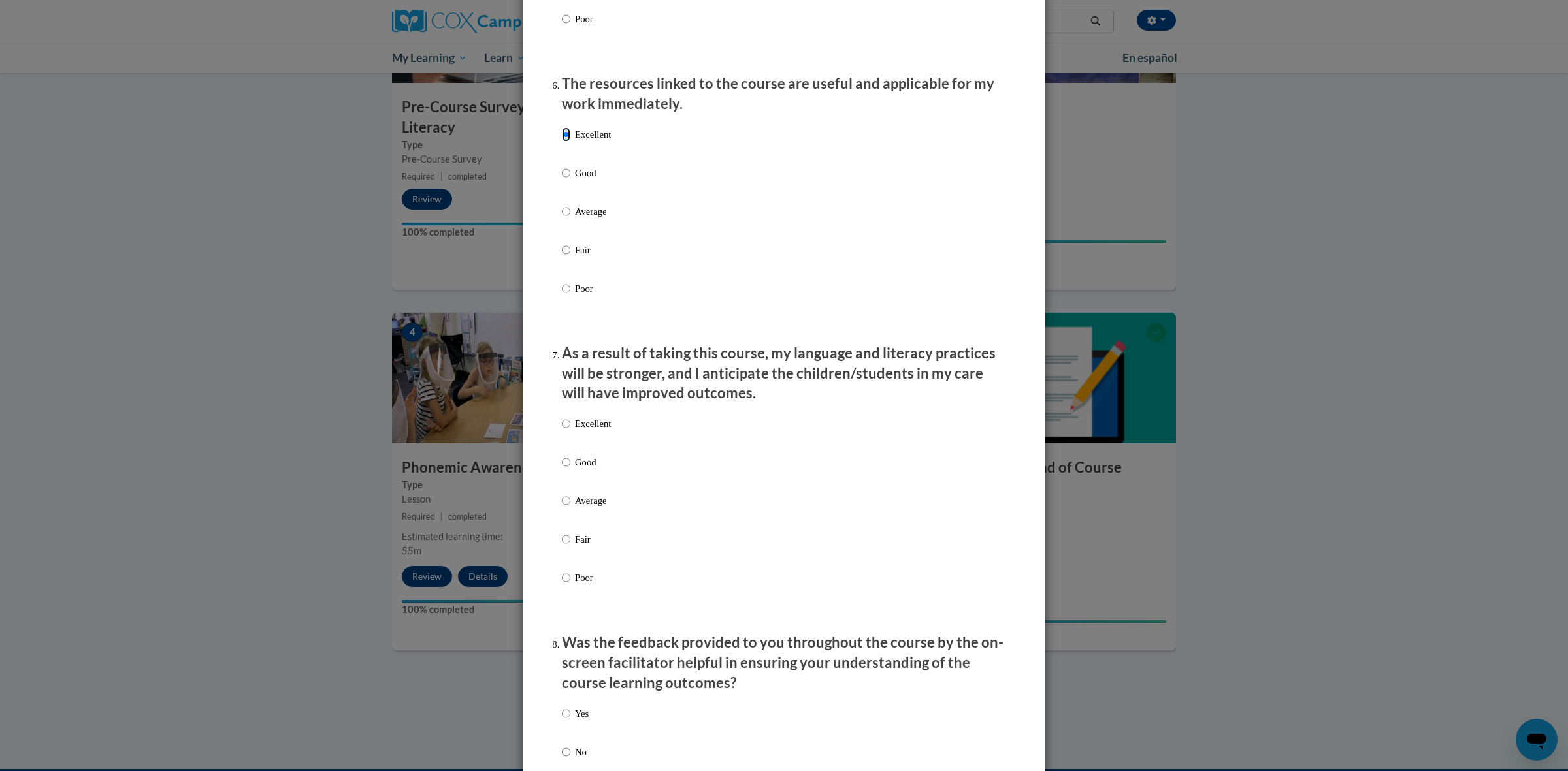
scroll to position [1496, 0]
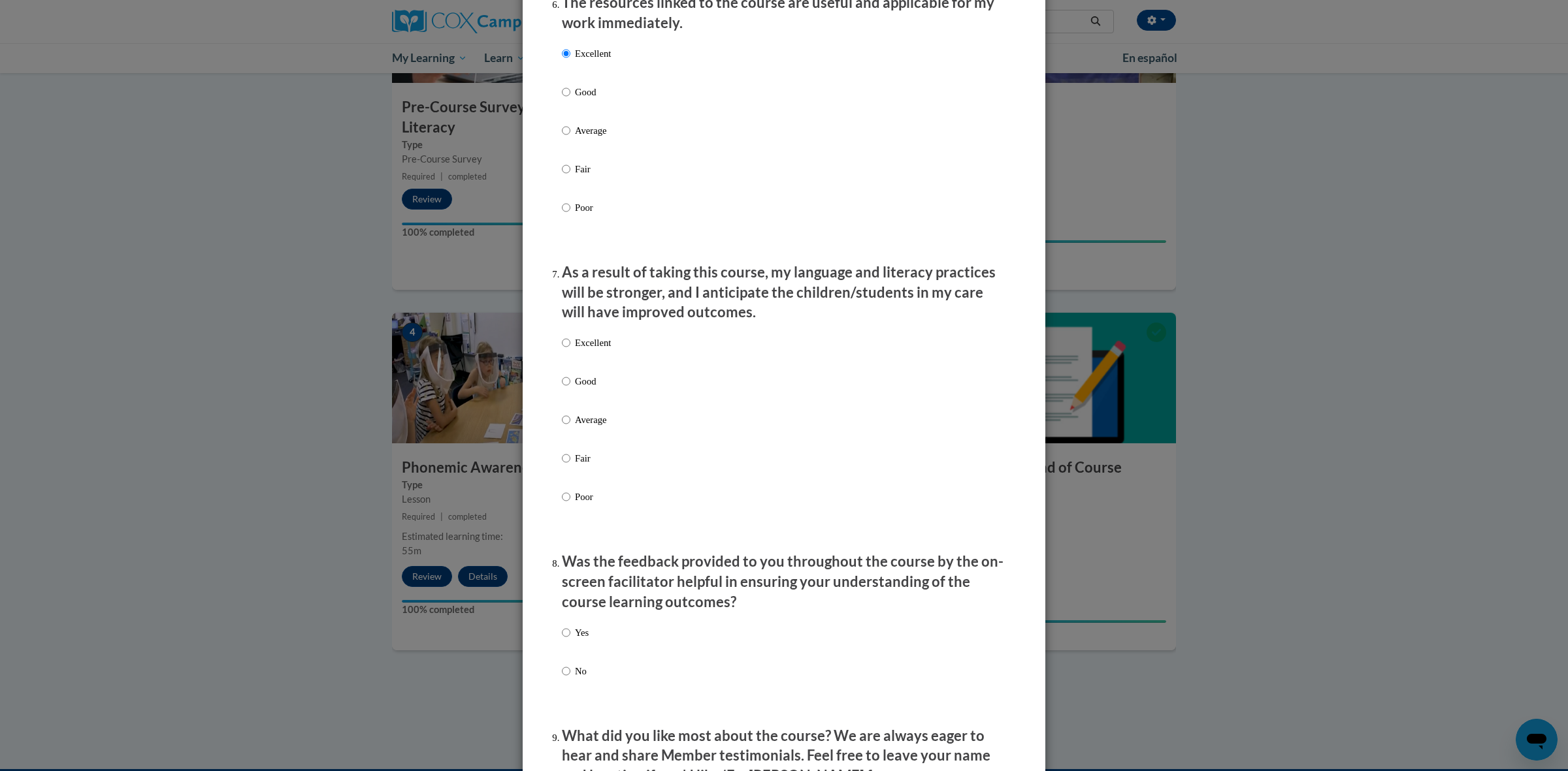
click at [591, 341] on li "As a result of taking this course, my language and literacy practices will be s…" at bounding box center [784, 402] width 444 height 279
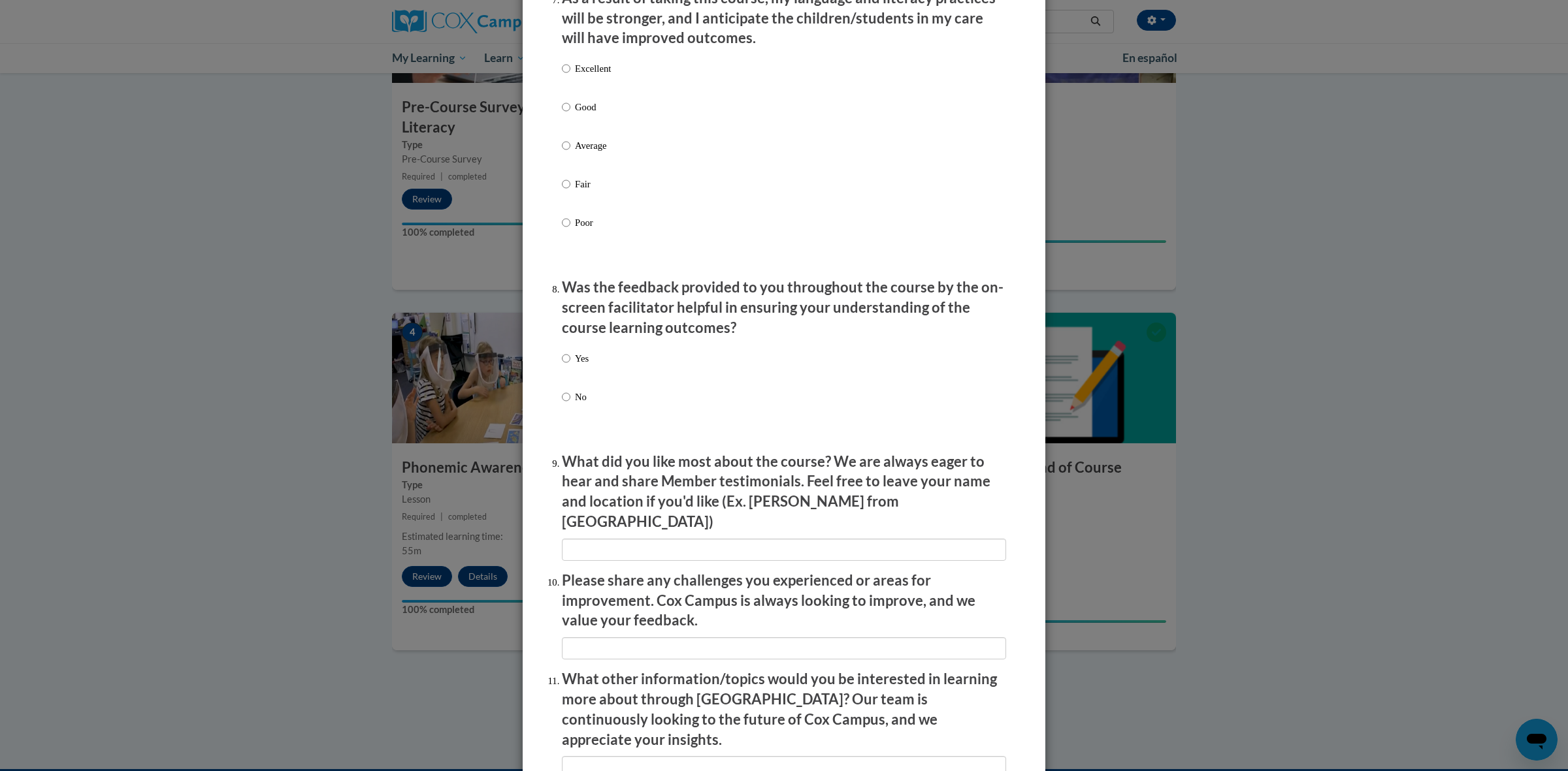
scroll to position [1905, 0]
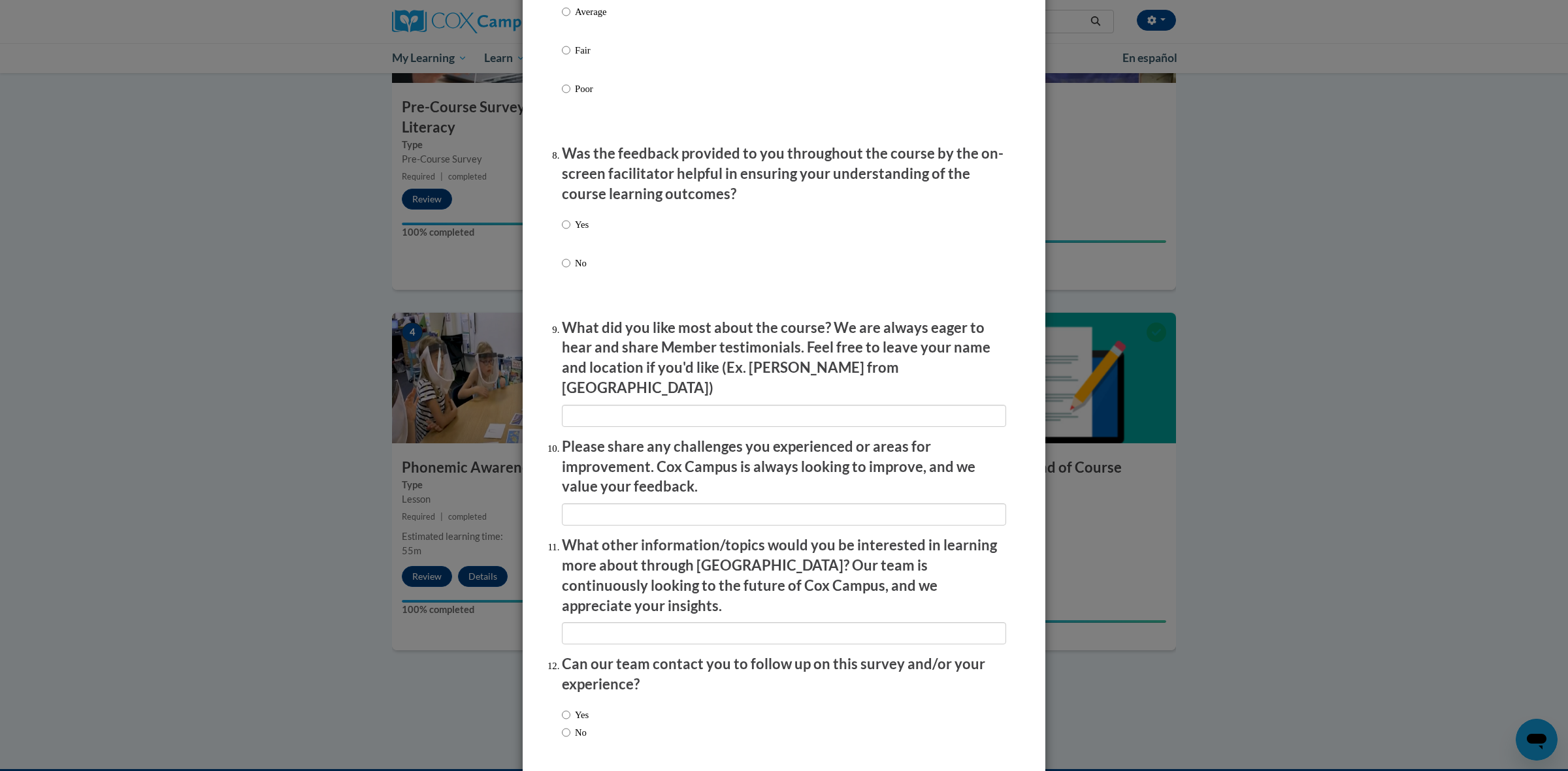
click at [575, 232] on p "Yes" at bounding box center [582, 225] width 14 height 14
click at [570, 232] on input "Yes" at bounding box center [566, 225] width 8 height 14
radio input "true"
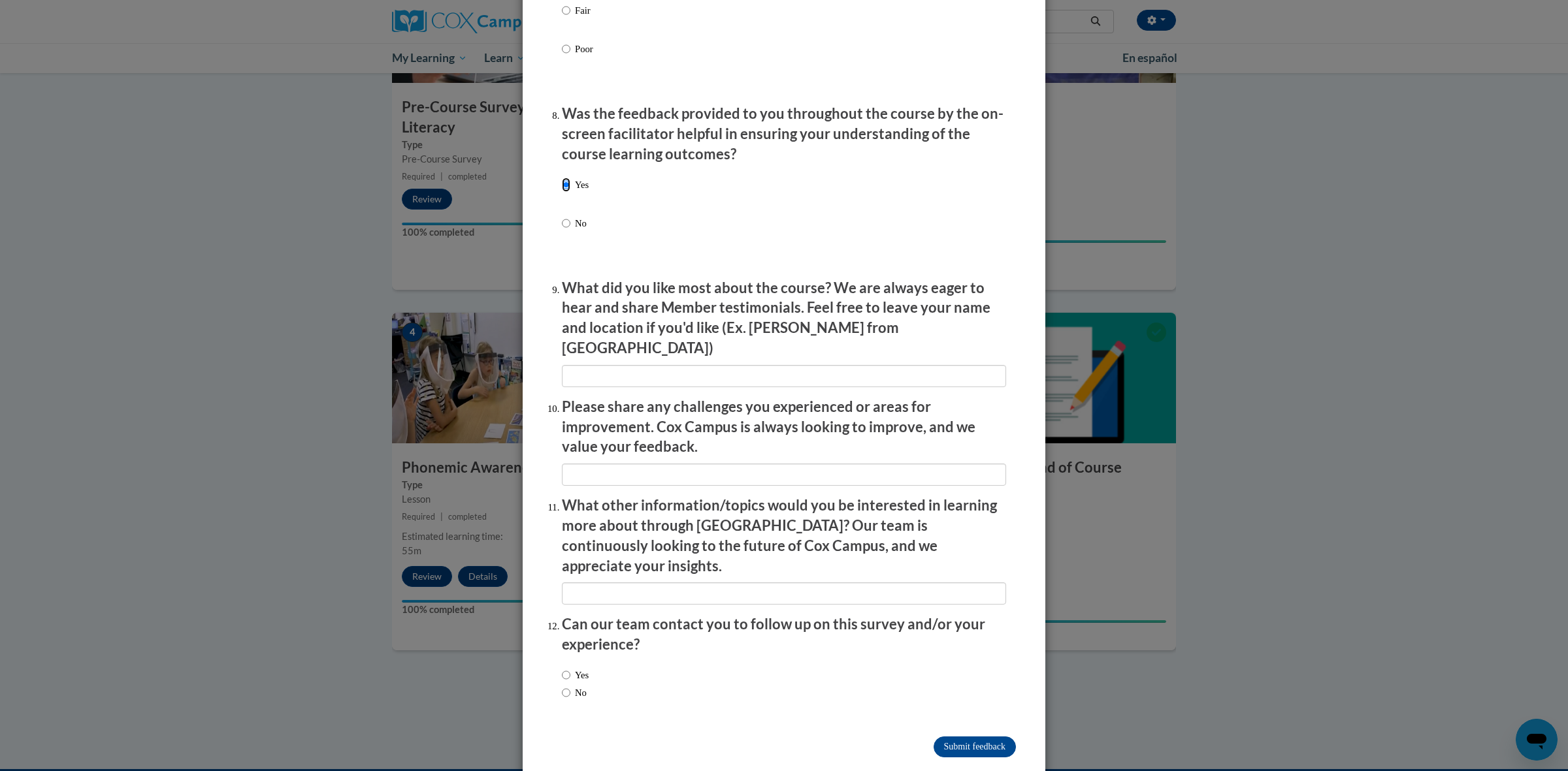
scroll to position [1947, 0]
click at [572, 683] on label "No" at bounding box center [574, 690] width 25 height 14
click at [570, 683] on input "No" at bounding box center [566, 690] width 8 height 14
radio input "true"
click at [959, 734] on input "Submit feedback" at bounding box center [975, 744] width 82 height 21
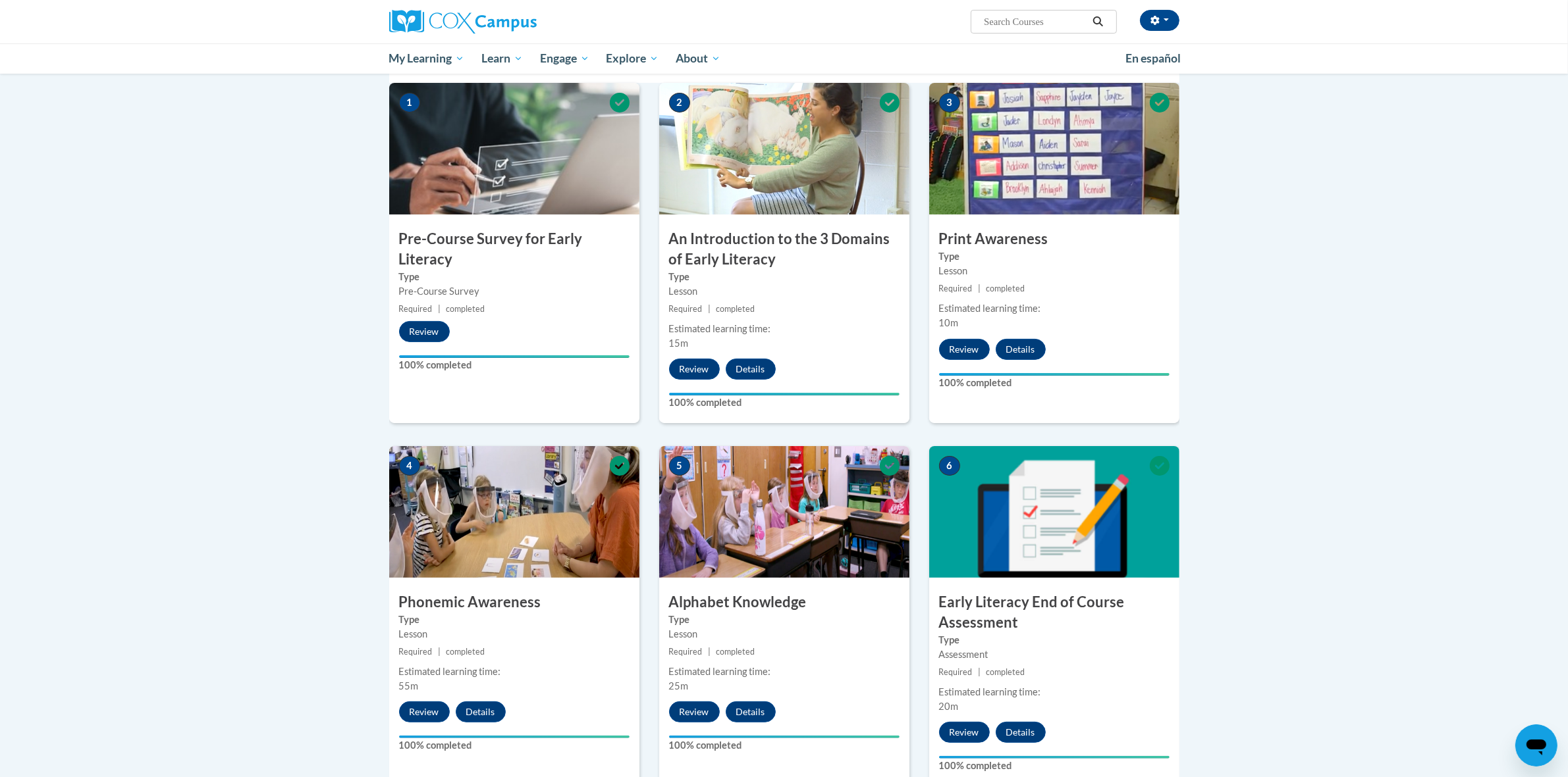
scroll to position [0, 0]
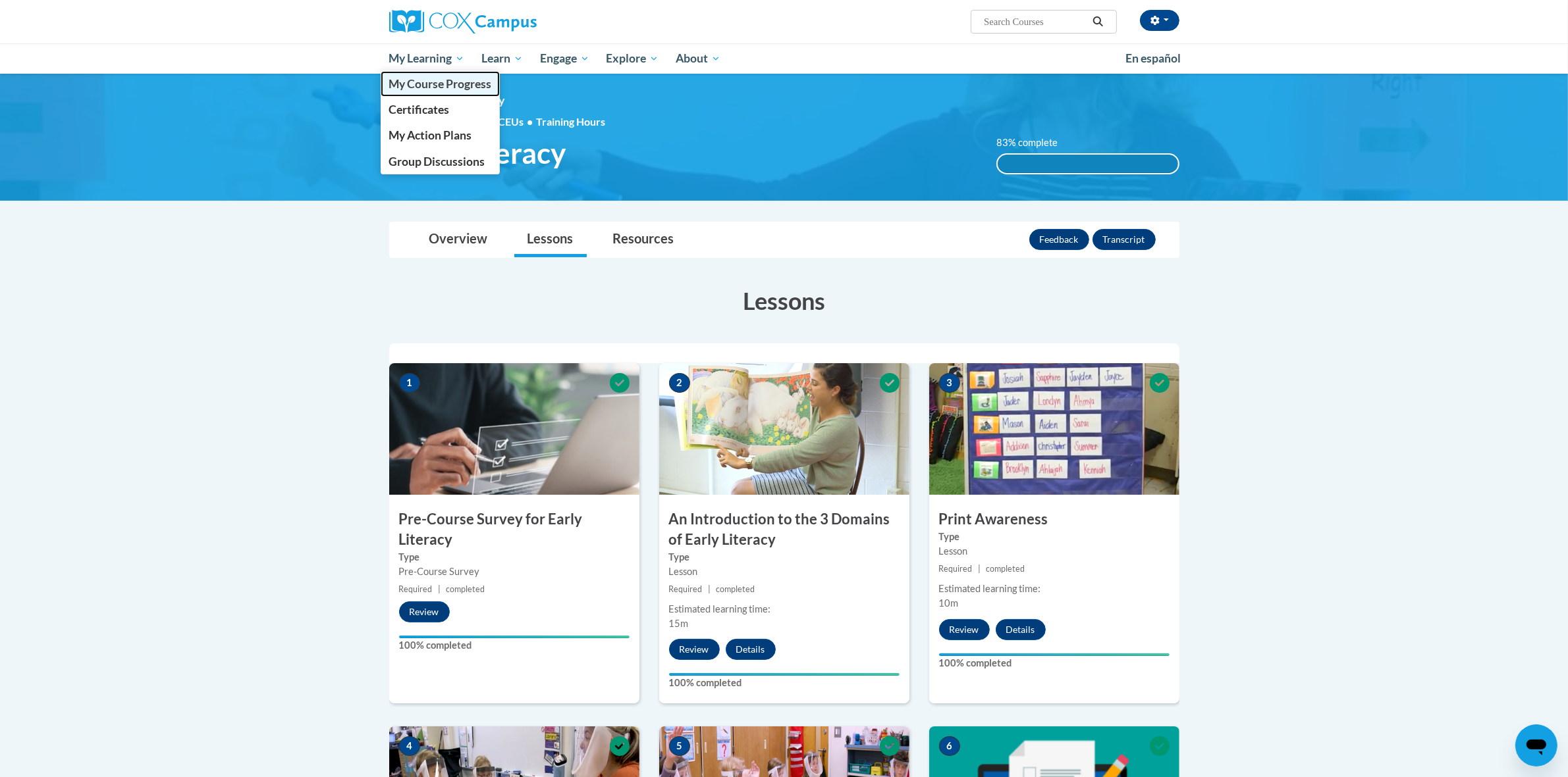
click at [430, 82] on span "My Course Progress" at bounding box center [440, 84] width 102 height 14
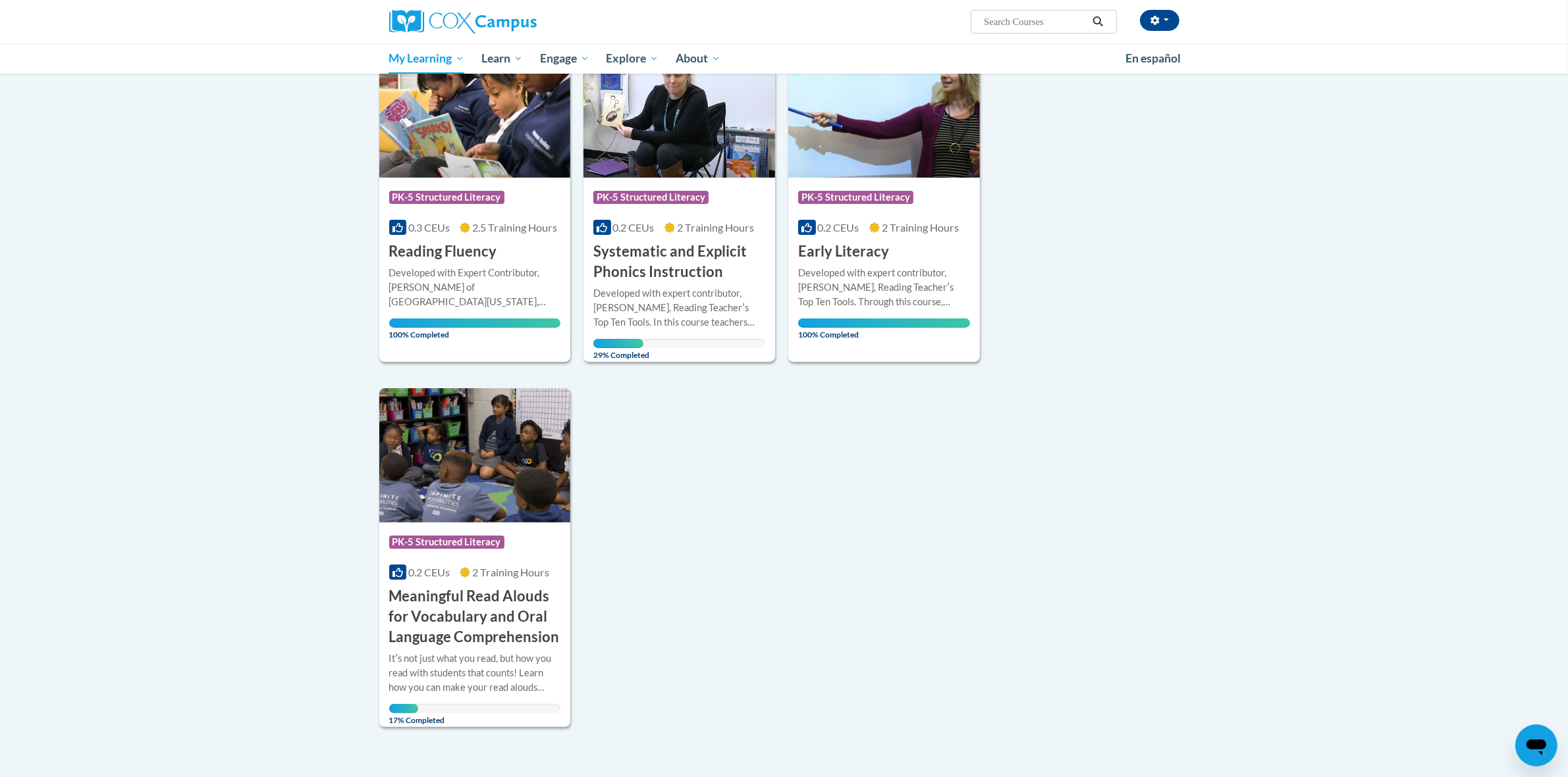
scroll to position [137, 0]
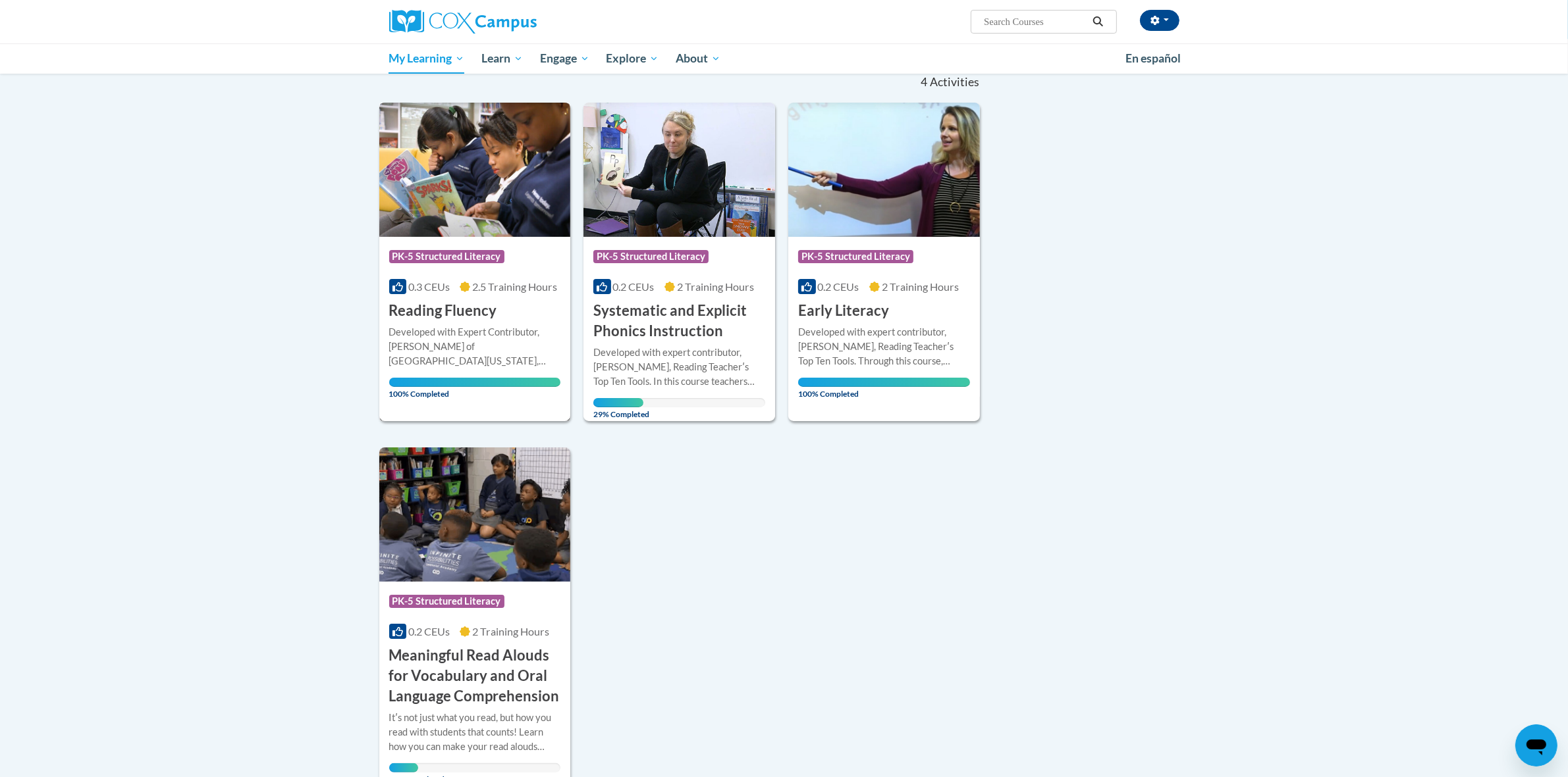
click at [503, 329] on div "Developed with Expert Contributor, [PERSON_NAME] of [GEOGRAPHIC_DATA][US_STATE]…" at bounding box center [475, 347] width 172 height 44
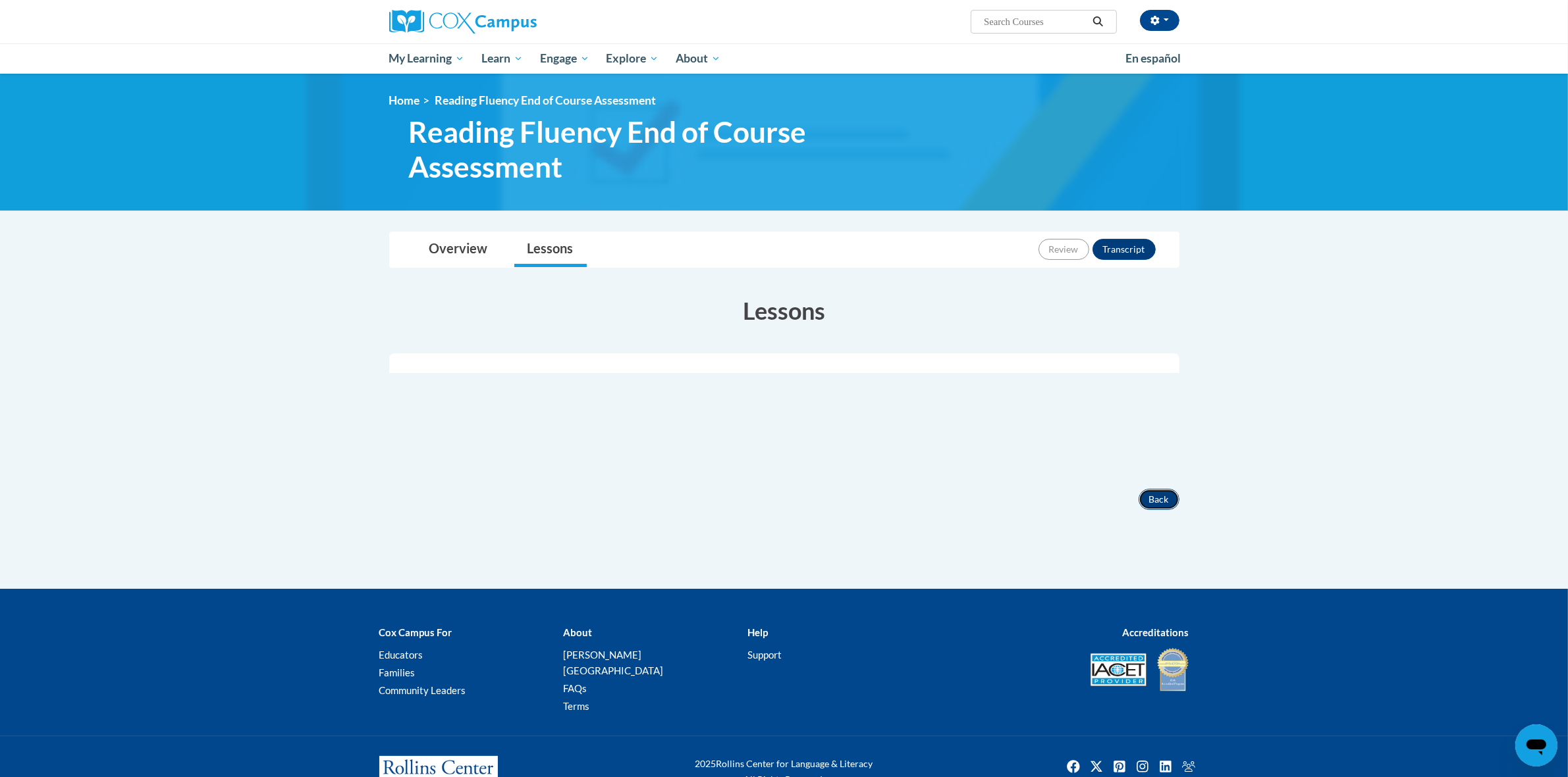
click at [1147, 502] on button "Back" at bounding box center [1159, 500] width 41 height 21
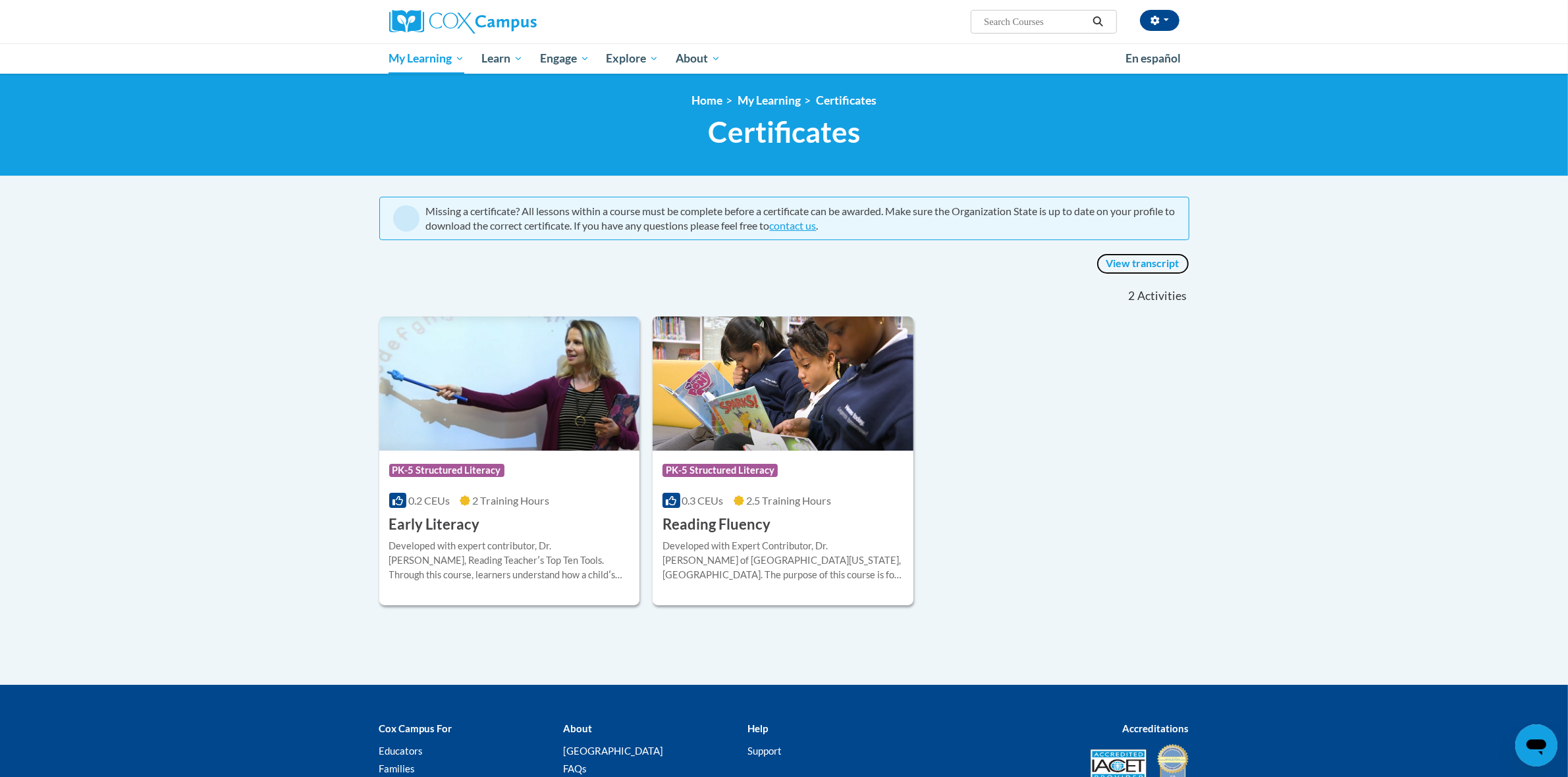
click at [1113, 267] on link "View transcript" at bounding box center [1143, 264] width 93 height 21
click at [426, 81] on span "My Course Progress" at bounding box center [440, 84] width 102 height 14
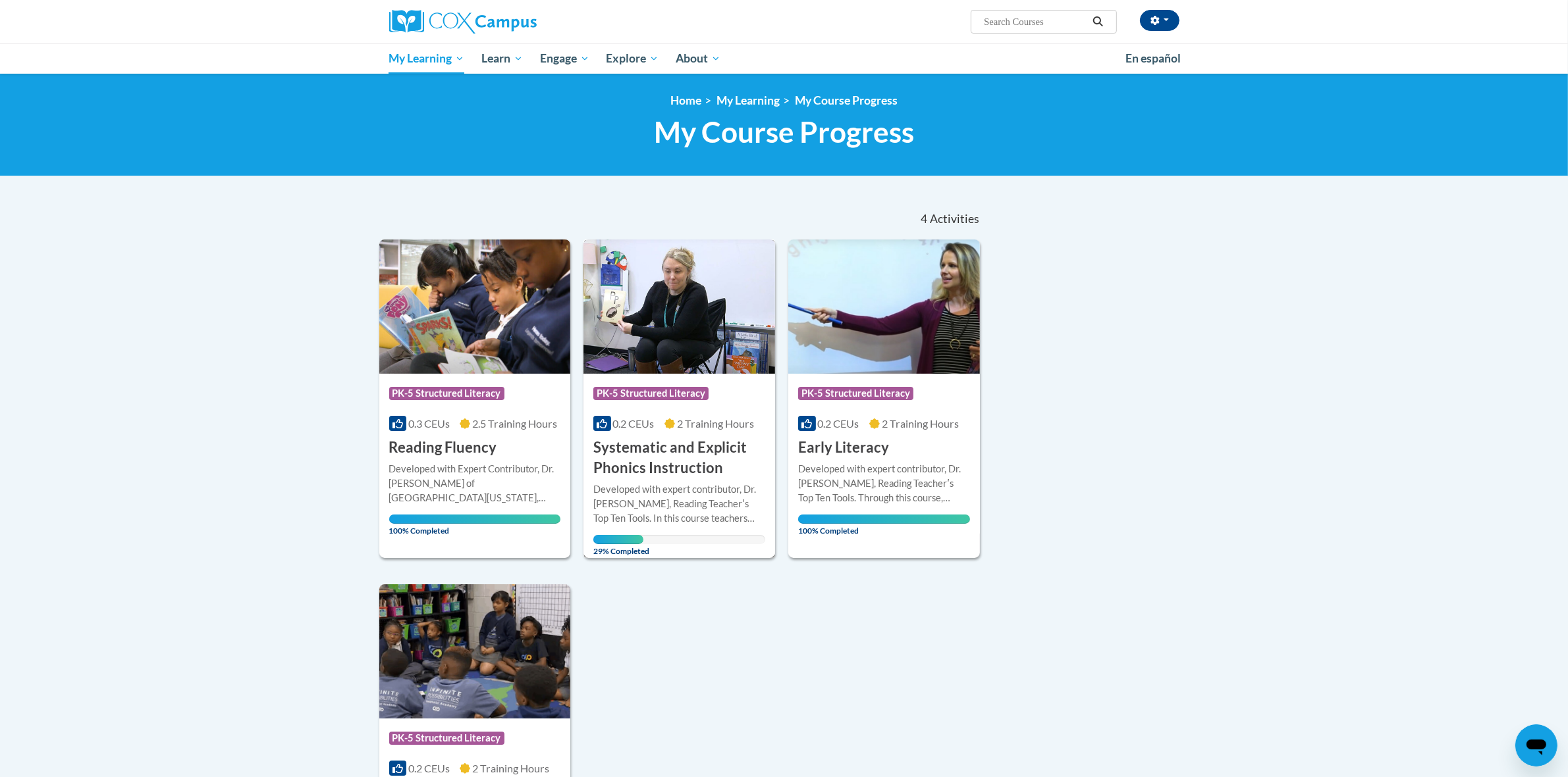
click at [682, 446] on h3 "Systematic and Explicit Phonics Instruction" at bounding box center [679, 458] width 172 height 41
